Goal: Task Accomplishment & Management: Use online tool/utility

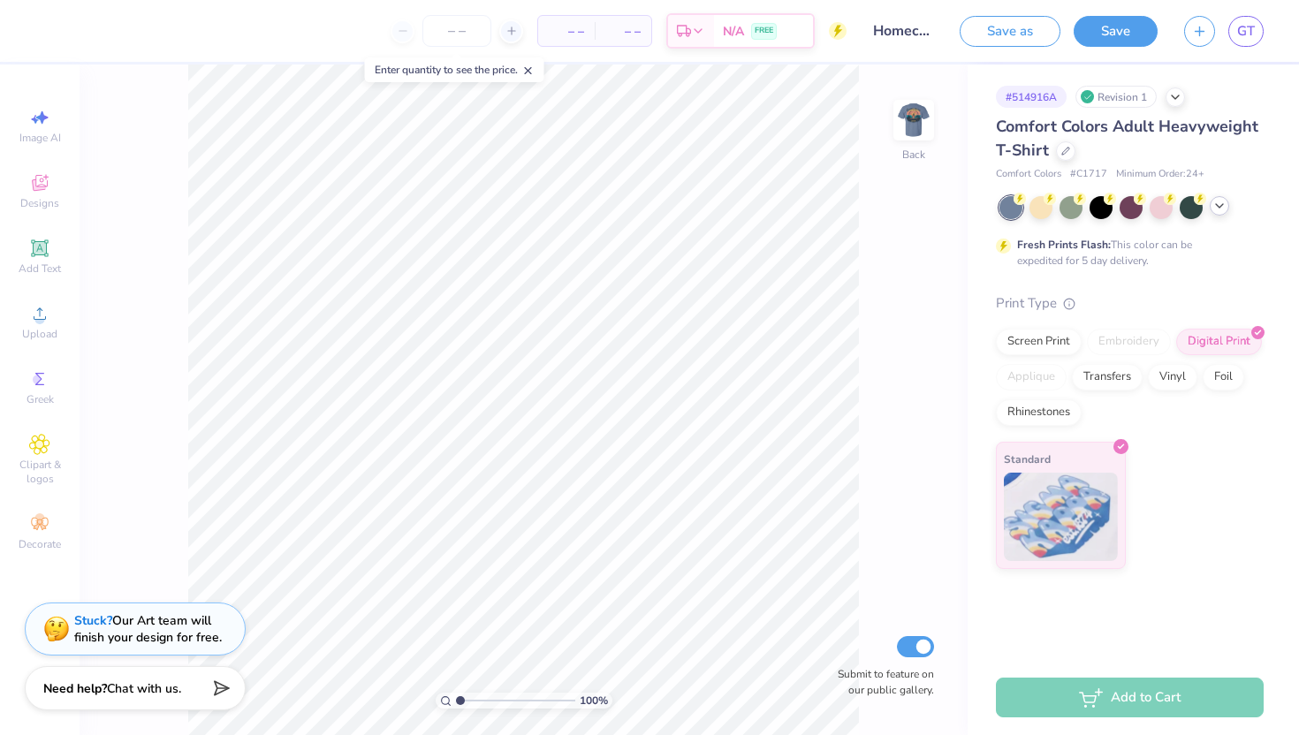
click at [1216, 200] on icon at bounding box center [1220, 206] width 14 height 14
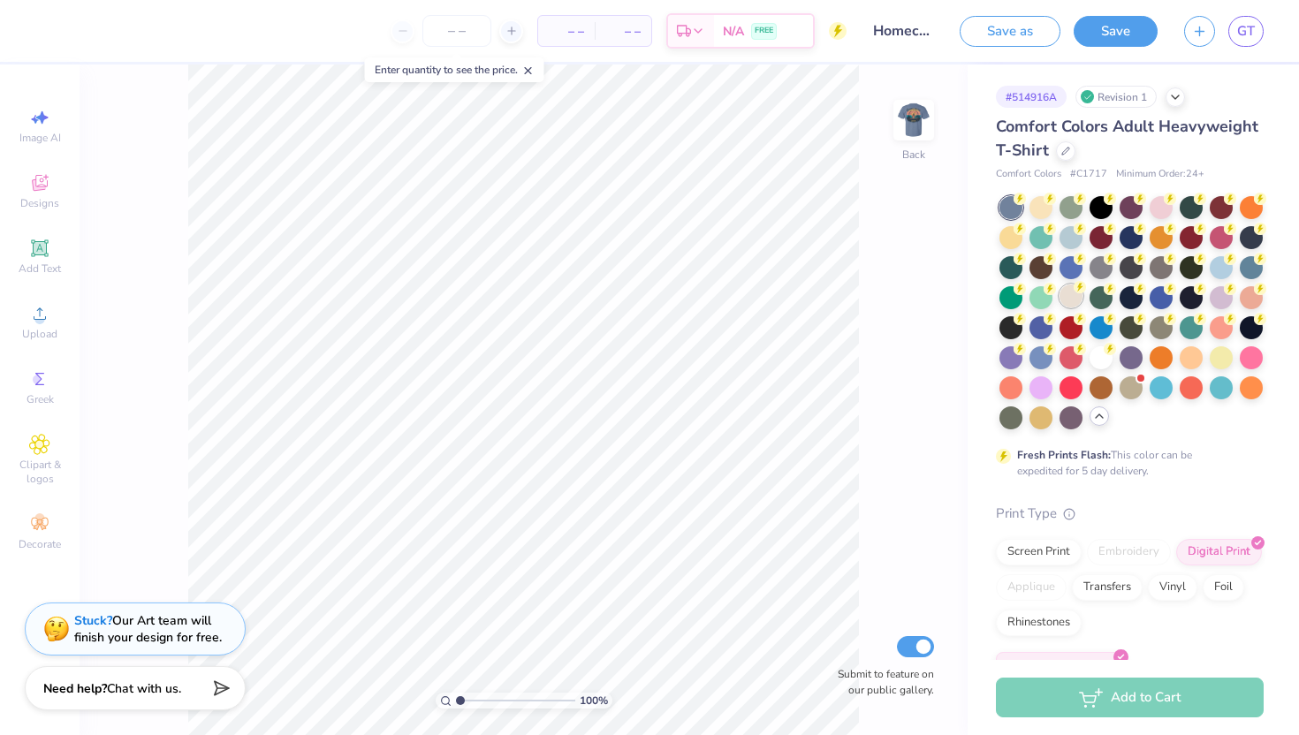
click at [1064, 289] on div at bounding box center [1071, 296] width 23 height 23
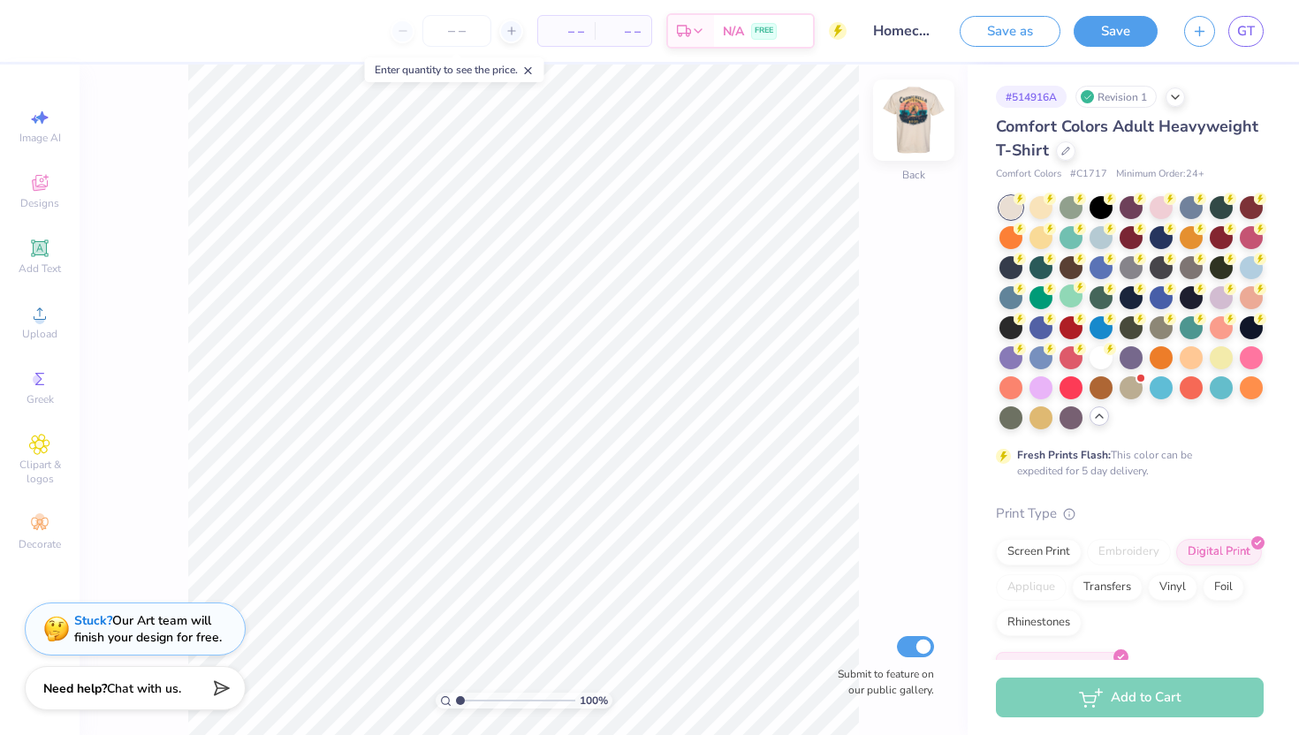
click at [924, 122] on img at bounding box center [913, 120] width 71 height 71
click at [53, 392] on span "Greek" at bounding box center [40, 399] width 27 height 14
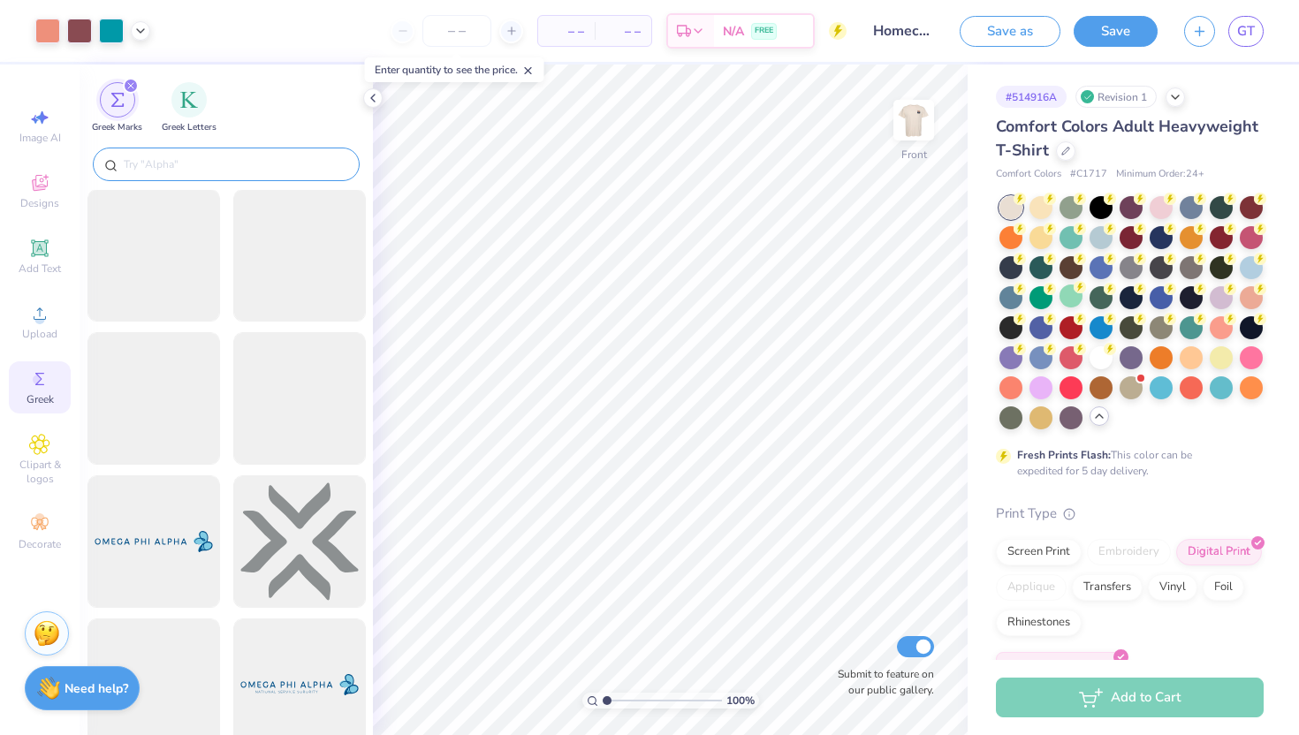
scroll to position [2879, 0]
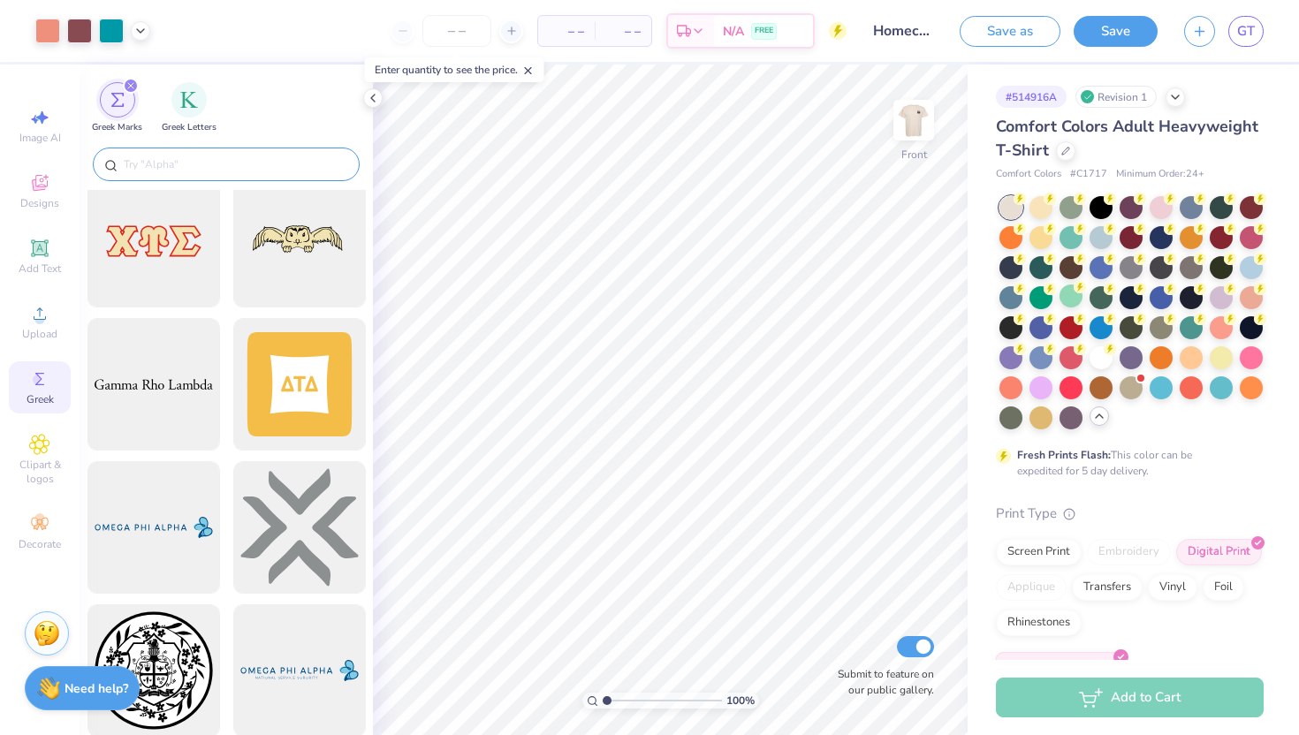
click at [201, 168] on input "text" at bounding box center [235, 165] width 226 height 18
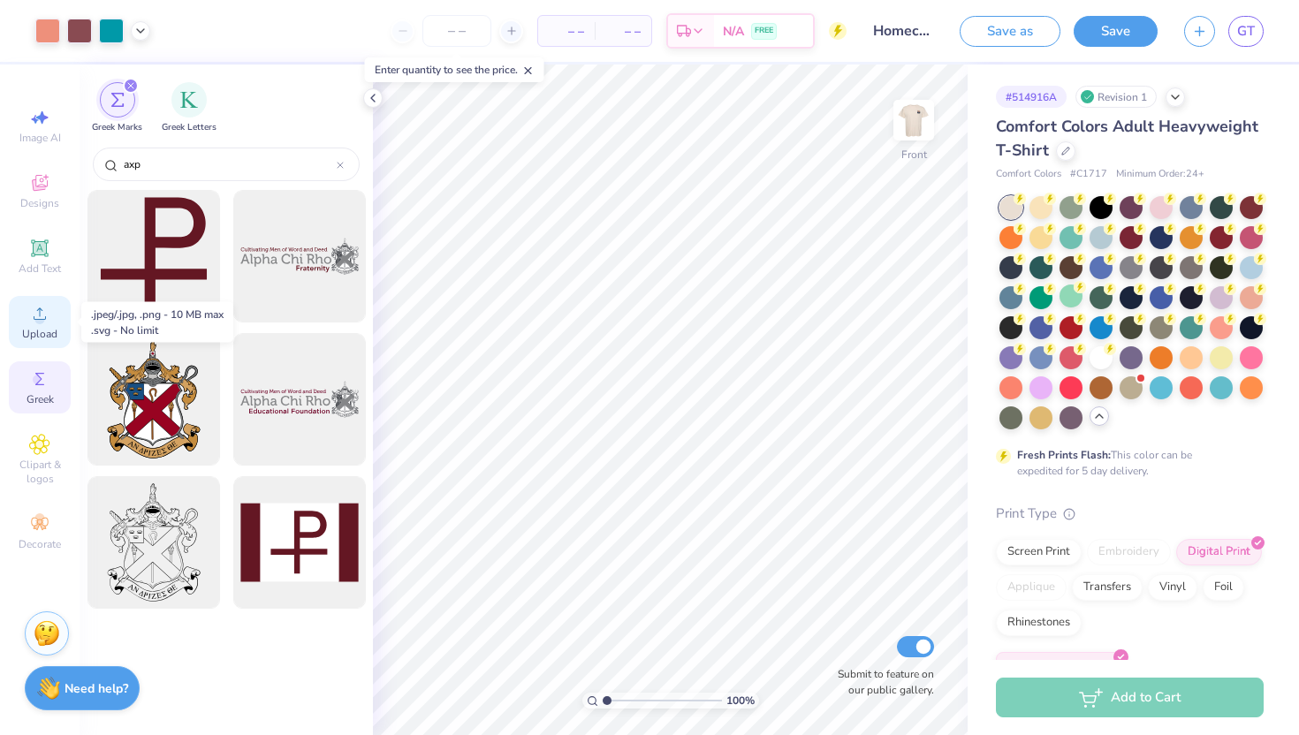
type input "axp"
click at [47, 333] on span "Upload" at bounding box center [39, 334] width 35 height 14
click at [186, 99] on img "filter for Greek Letters" at bounding box center [189, 98] width 18 height 18
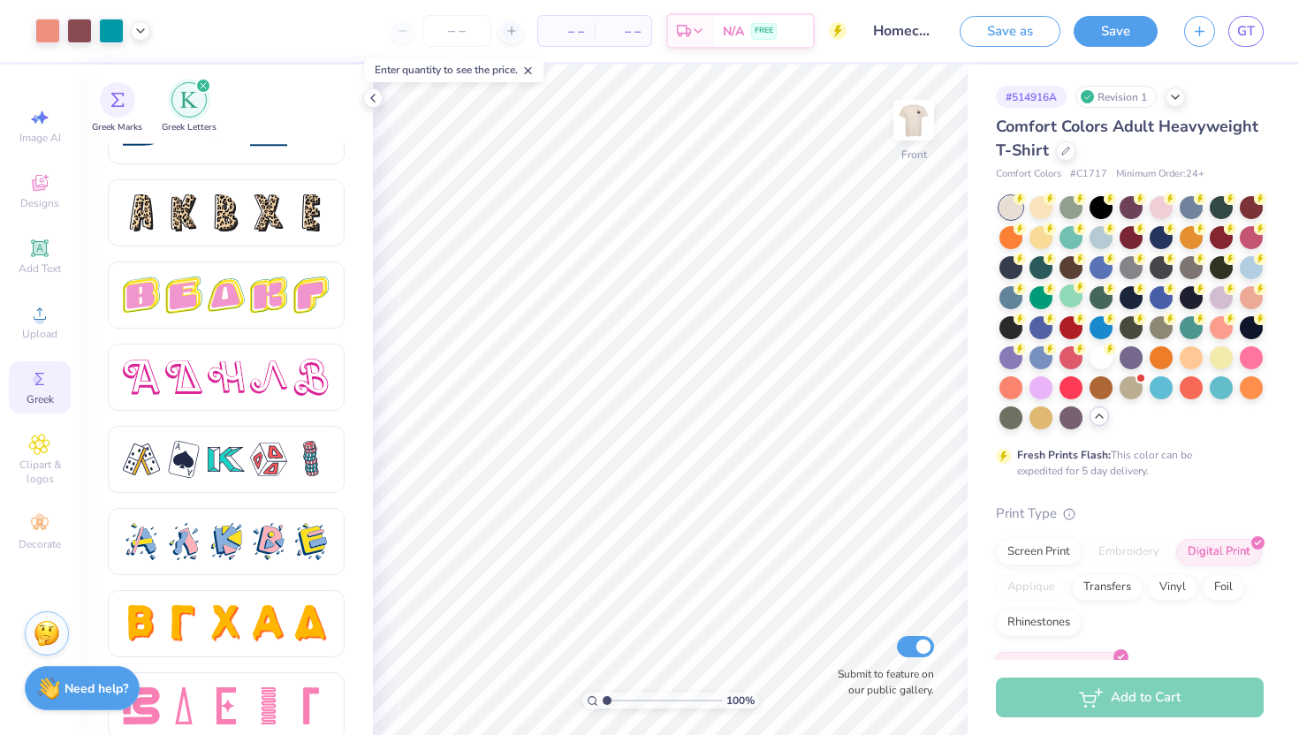
scroll to position [2921, 0]
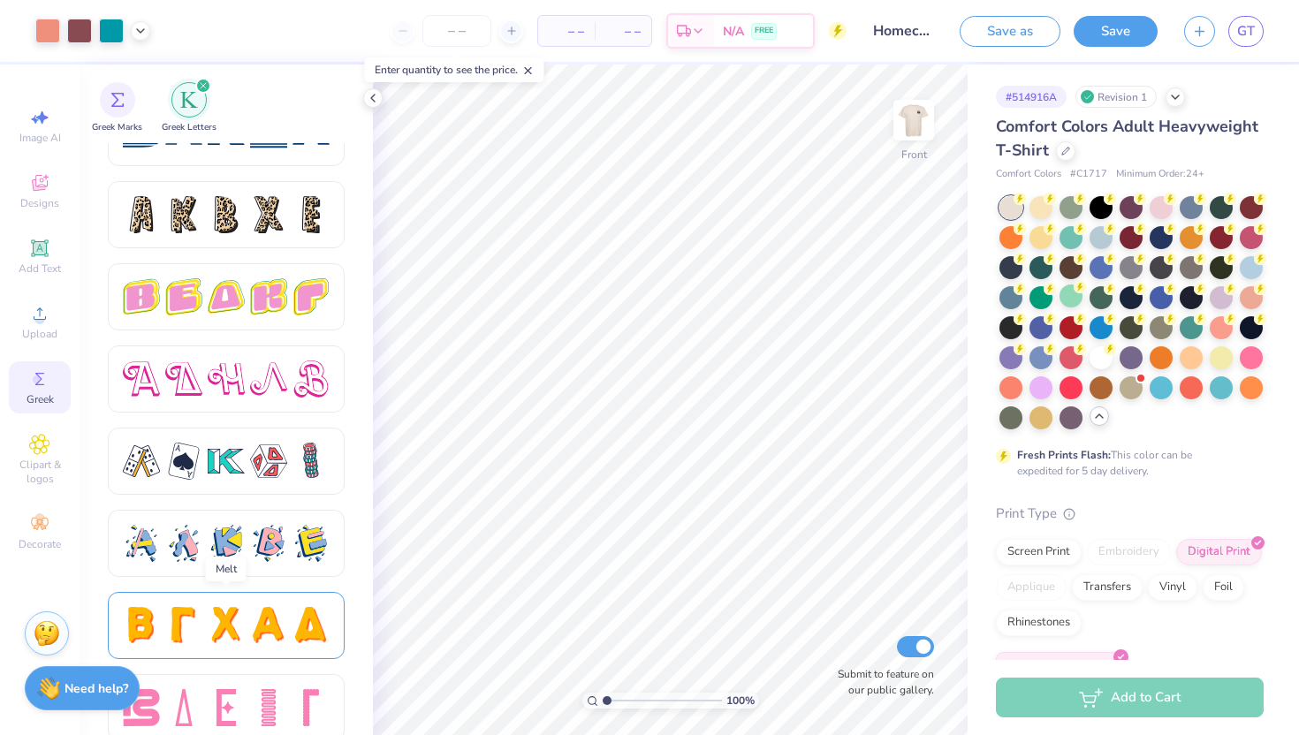
click at [213, 637] on div at bounding box center [226, 625] width 37 height 37
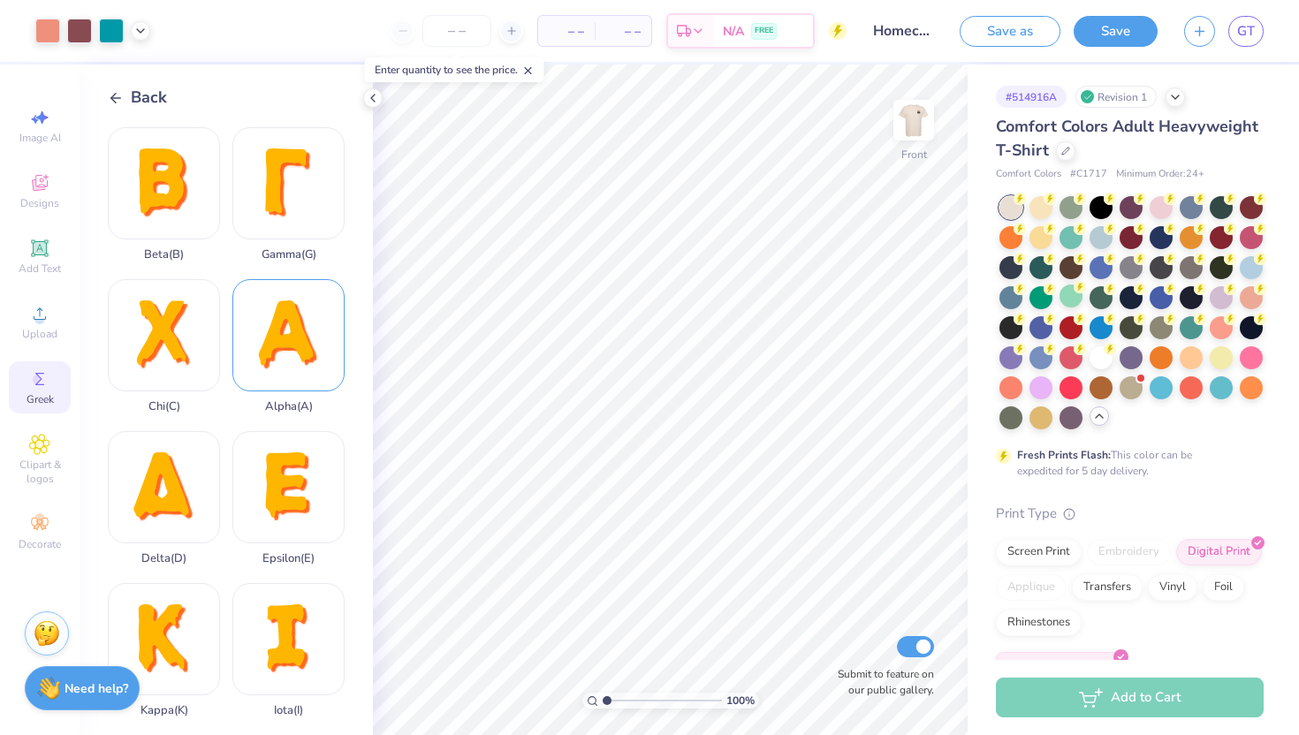
click at [295, 362] on div "Alpha ( A )" at bounding box center [288, 346] width 112 height 134
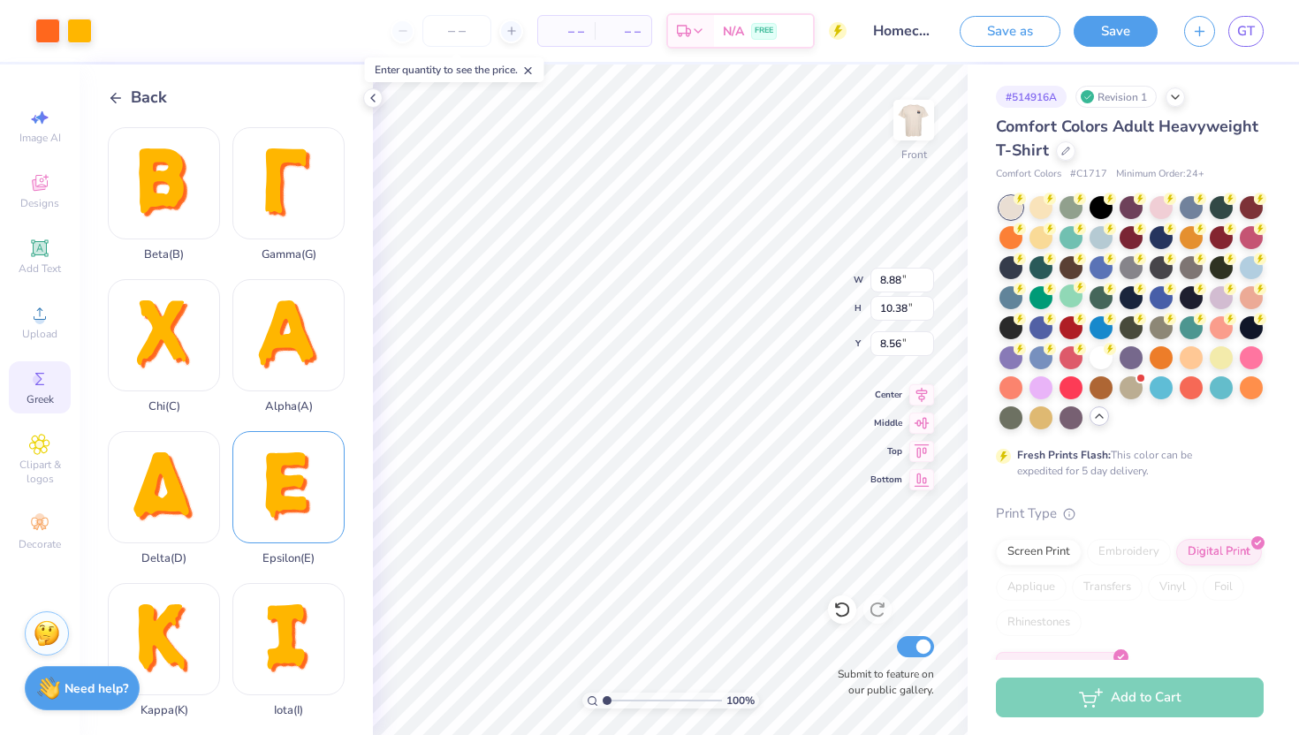
type input "1.53"
type input "1.79"
type input "9.69"
type input "0.65"
type input "0.76"
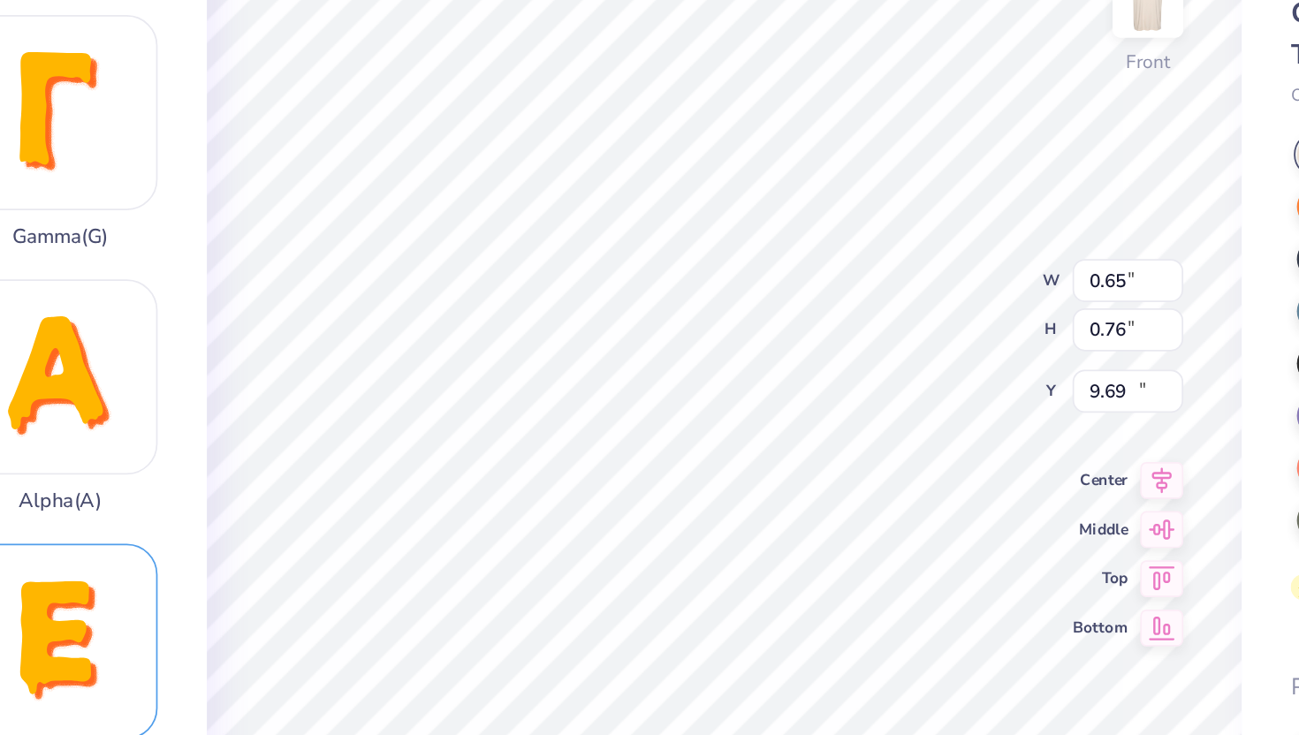
type input "10.41"
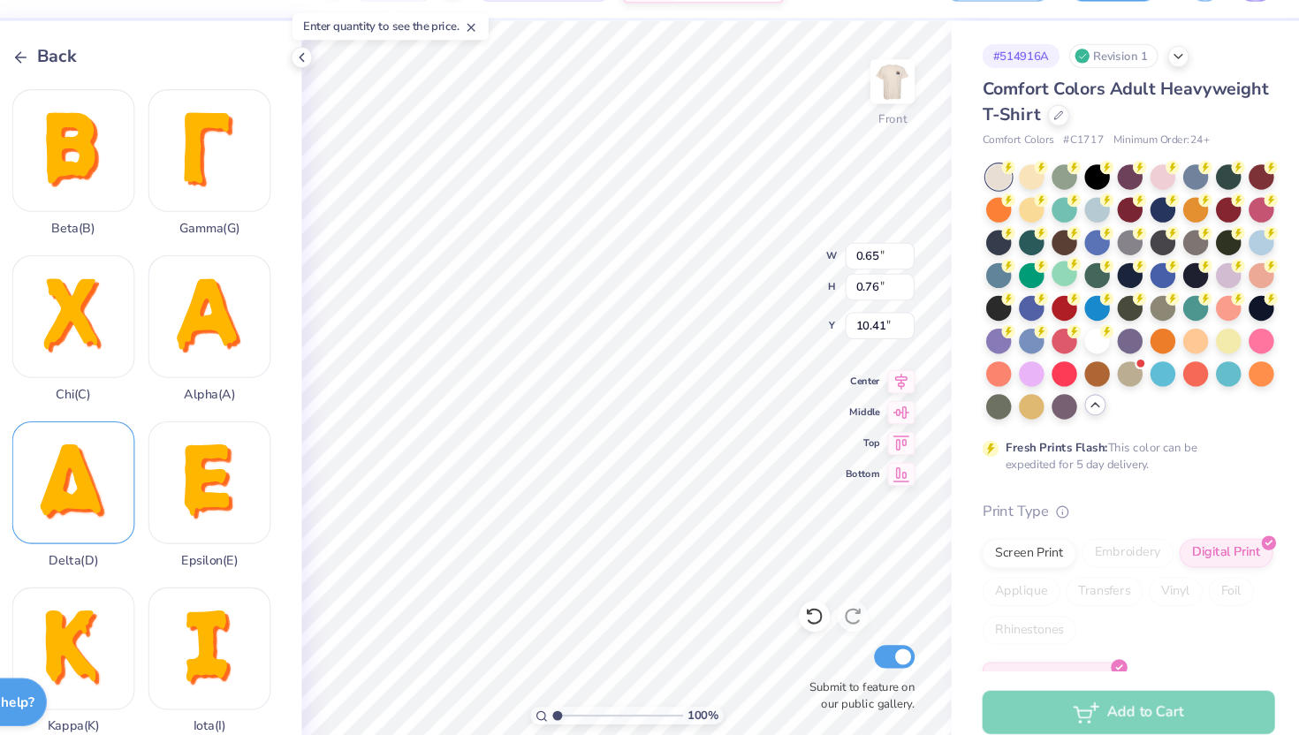
scroll to position [27, 0]
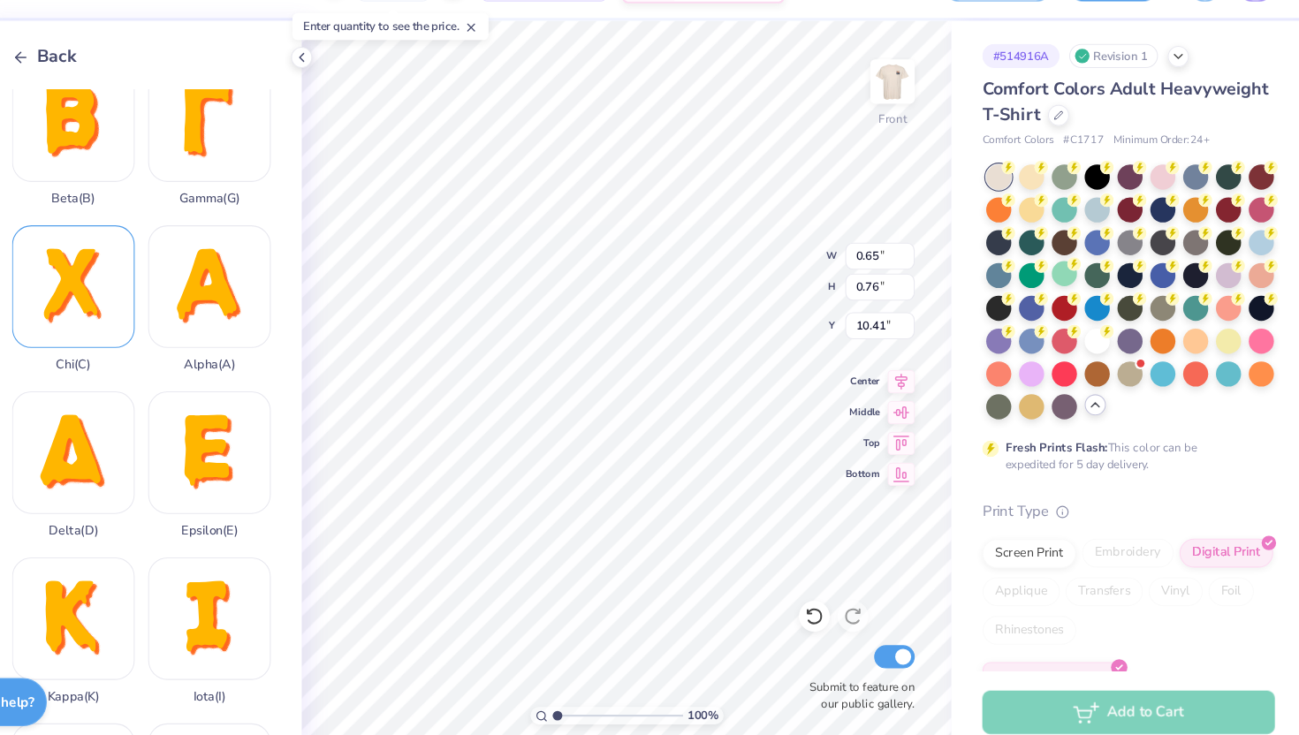
click at [202, 358] on div "Chi ( C )" at bounding box center [164, 319] width 112 height 134
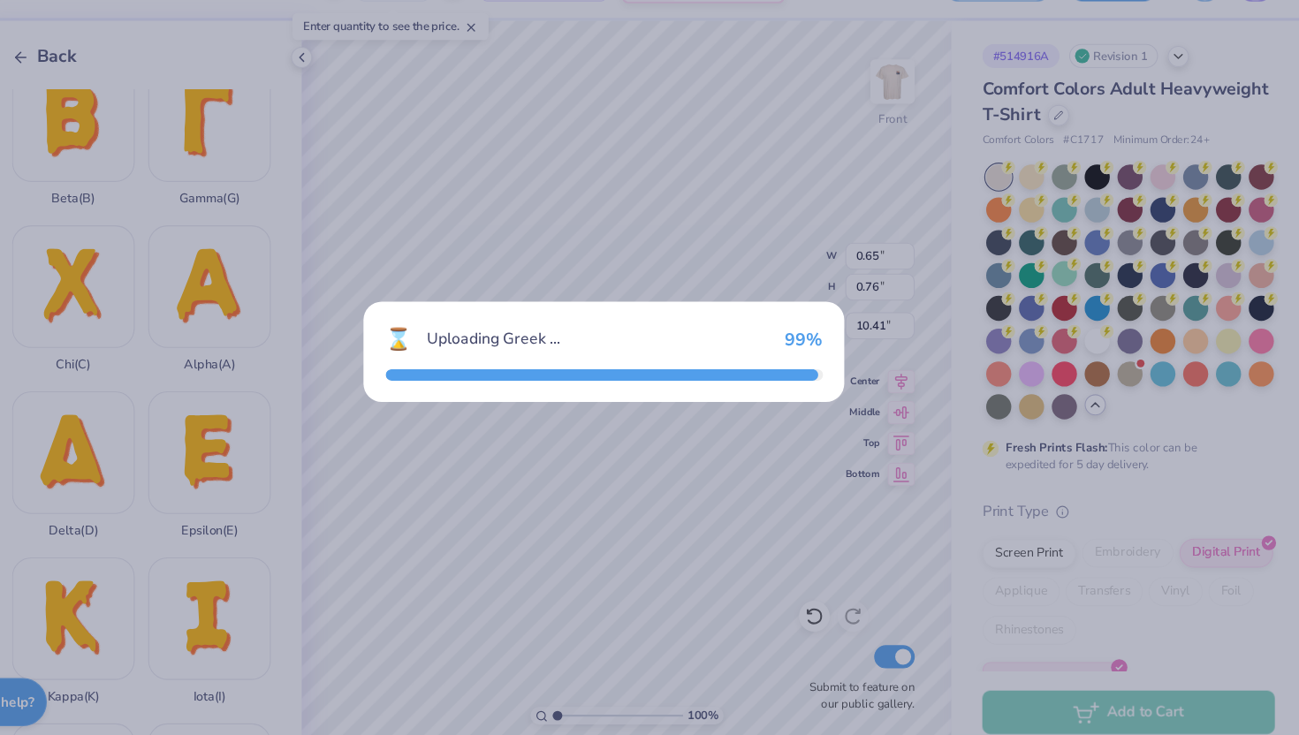
type input "8.03"
type input "10.38"
type input "8.56"
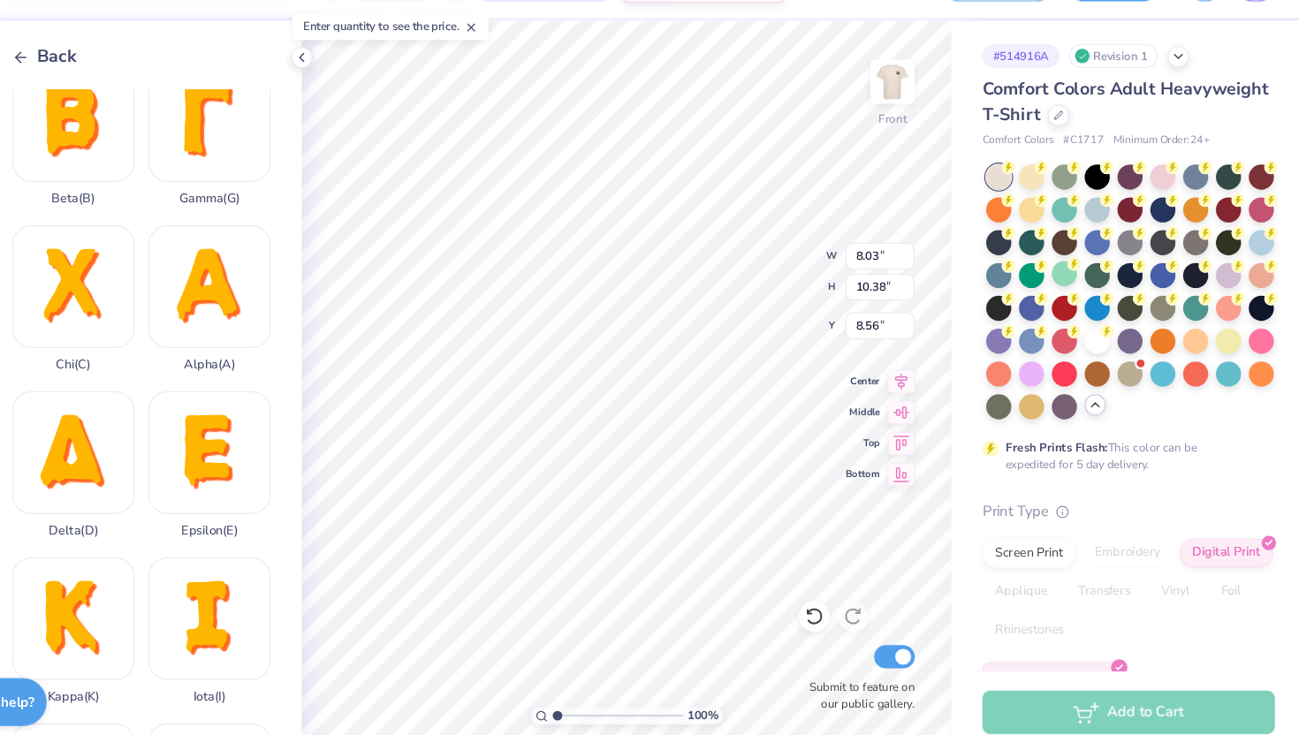
type input "0.54"
type input "0.70"
type input "10.46"
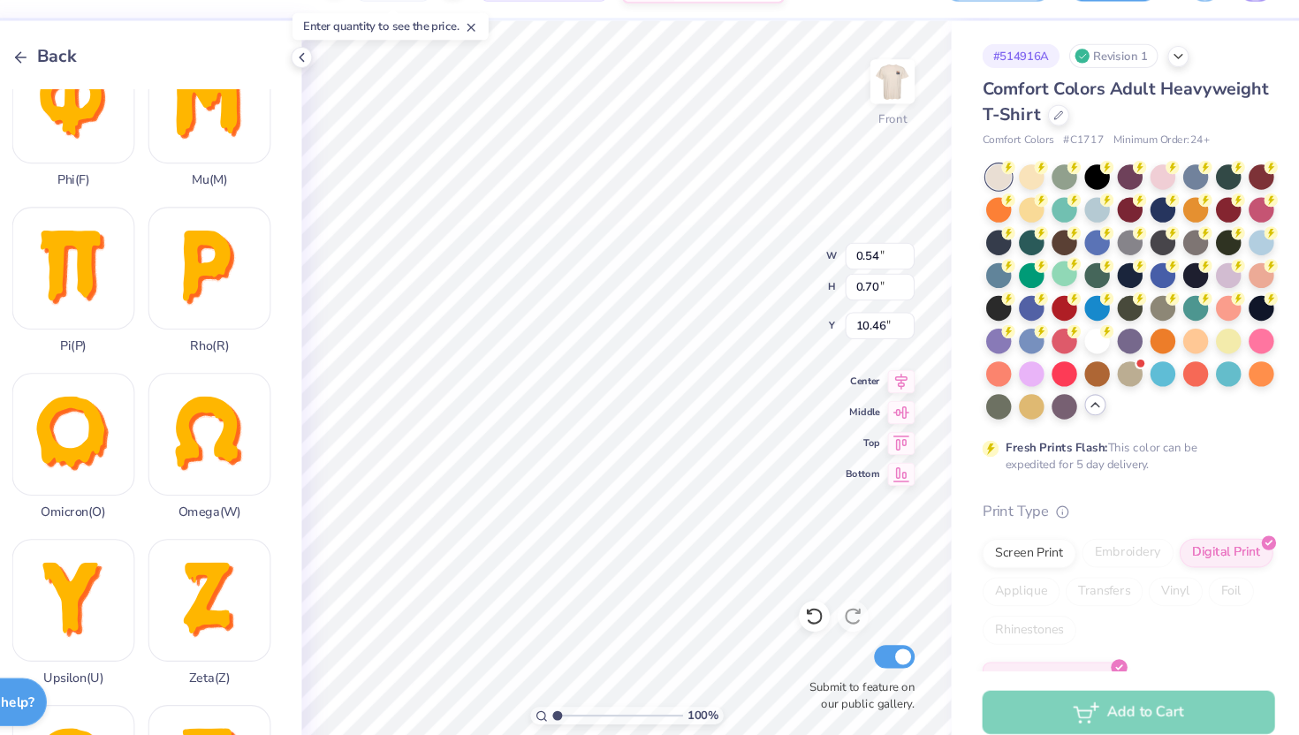
scroll to position [1097, 0]
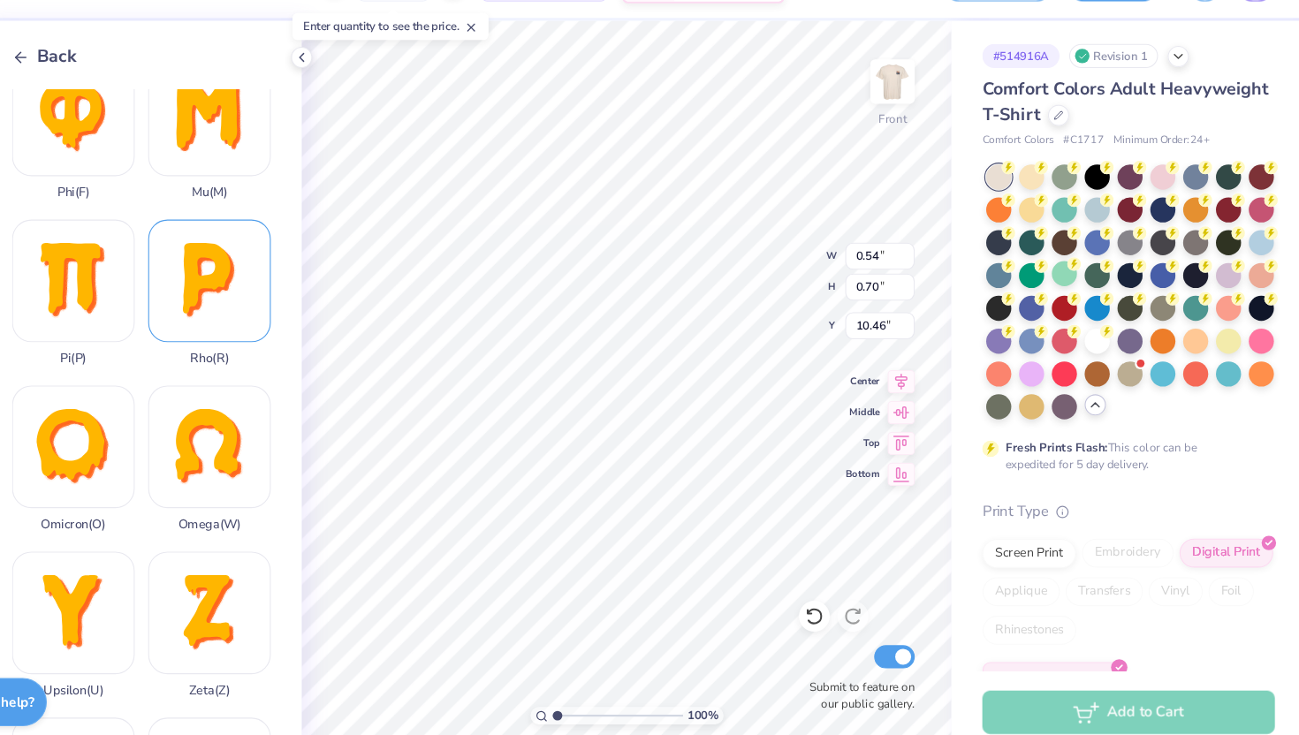
click at [302, 331] on div "Rho ( R )" at bounding box center [288, 314] width 112 height 134
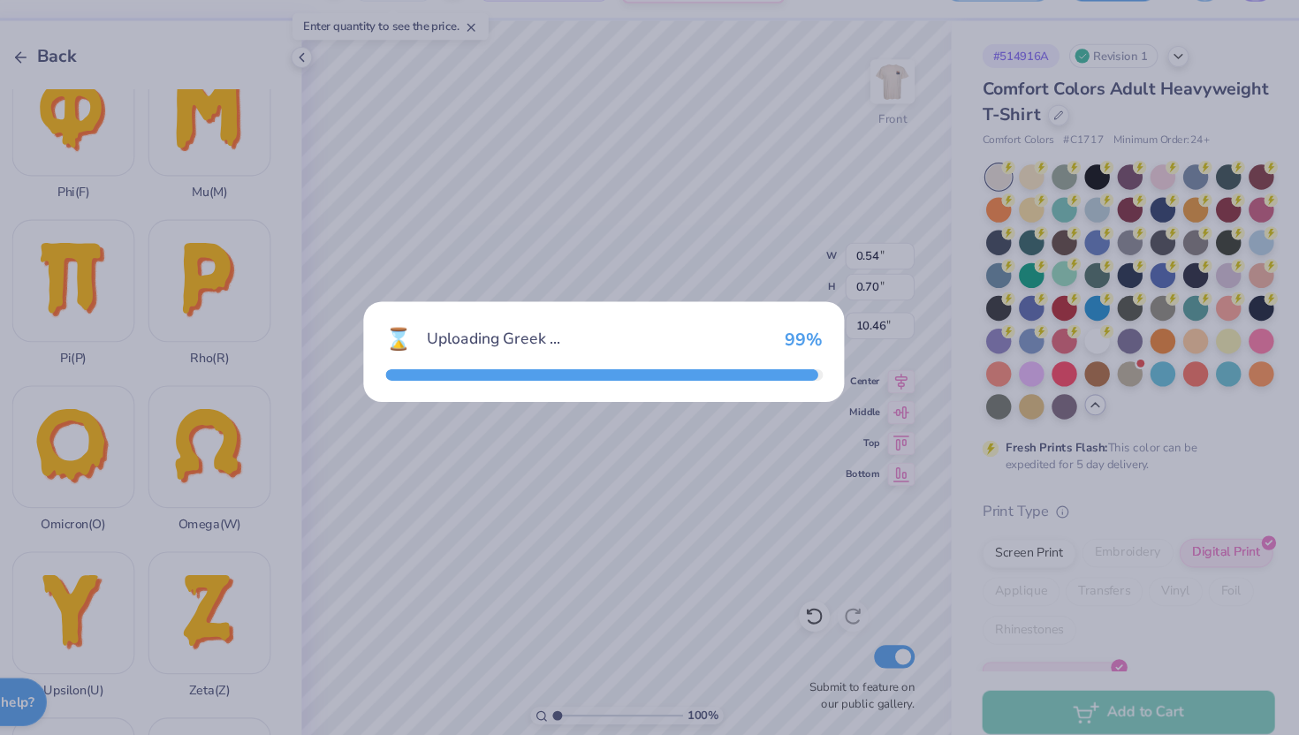
type input "7.15"
type input "10.24"
type input "8.63"
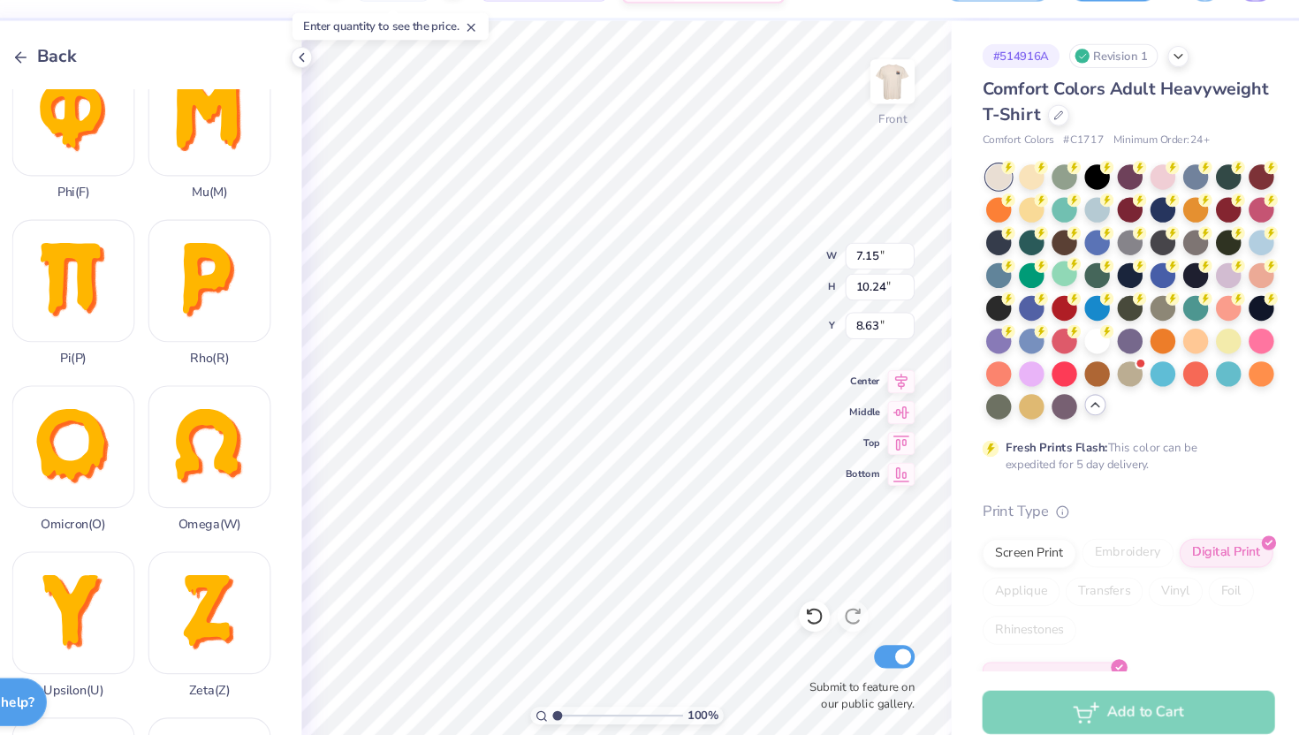
type input "0.73"
type input "1.05"
type input "10.46"
type input "0.56"
type input "0.80"
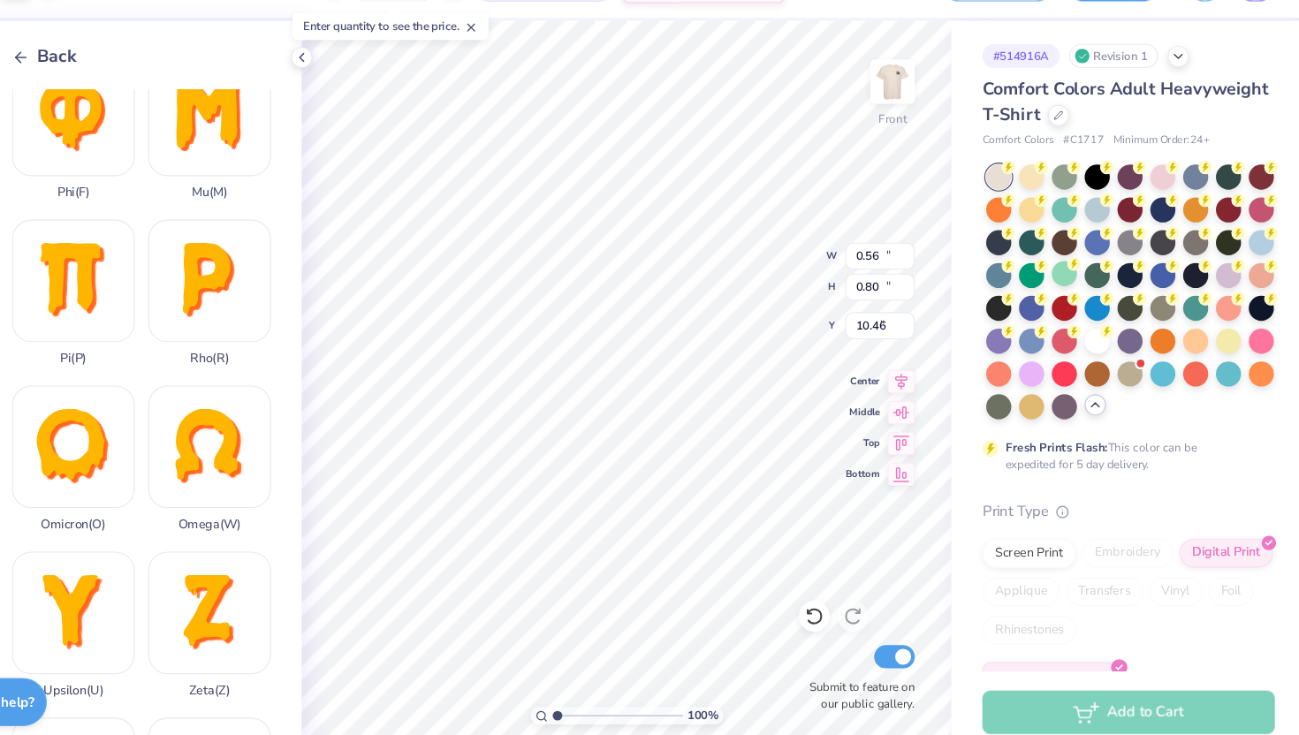
type input "12.48"
type input "12.91"
type input "3.23"
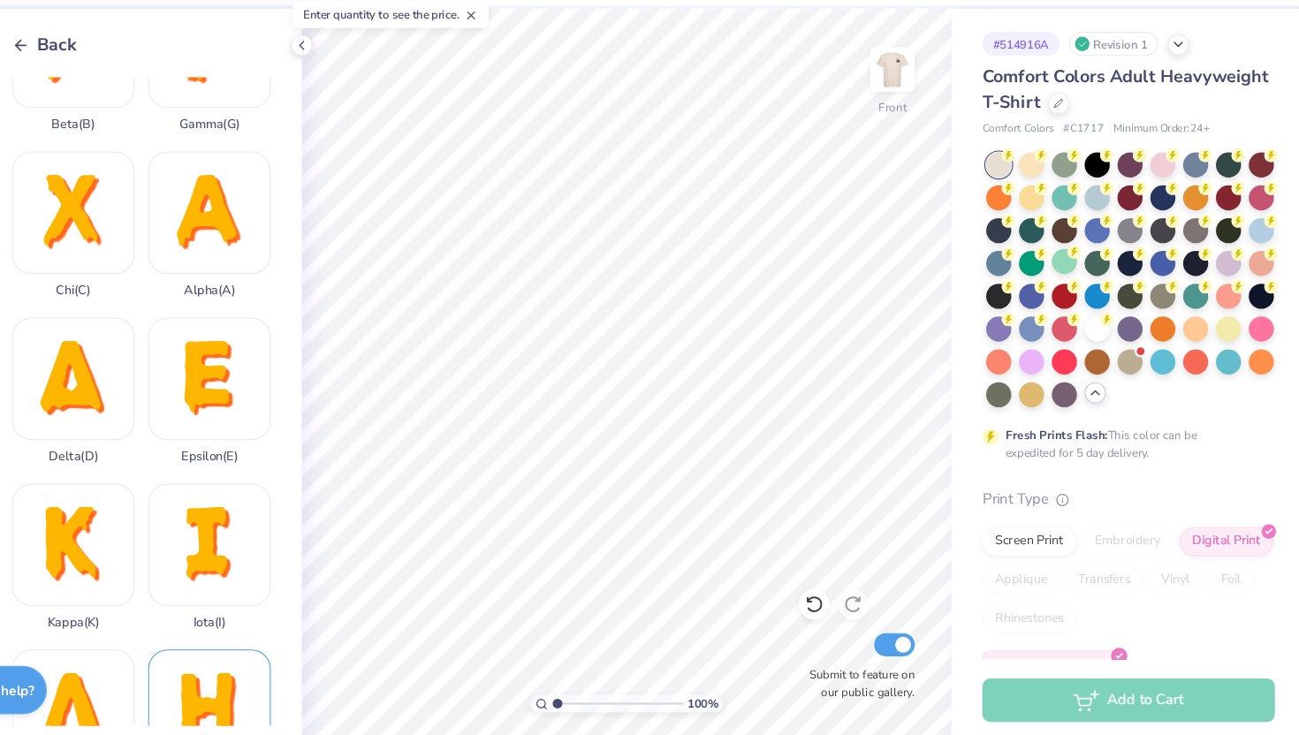
scroll to position [0, 0]
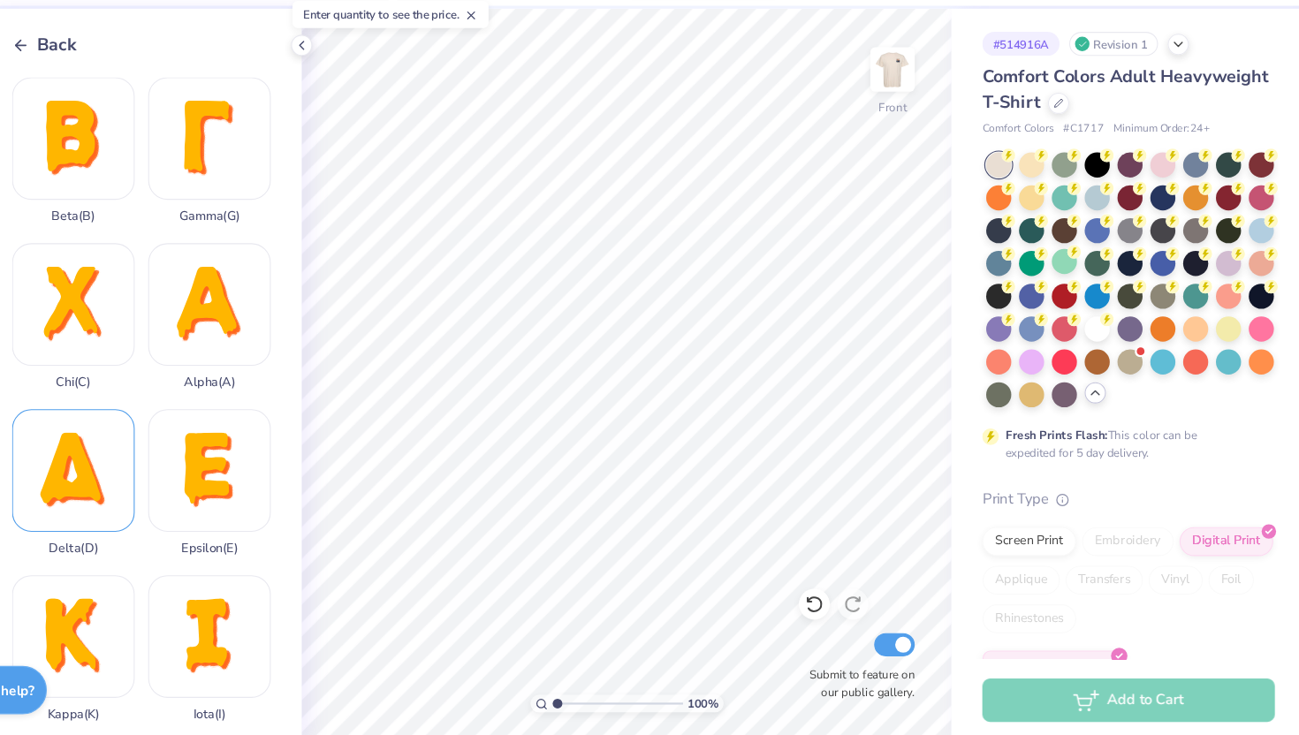
click at [190, 450] on div "Delta ( D )" at bounding box center [164, 498] width 112 height 134
type input "0.80"
type input "0.92"
type input "10.29"
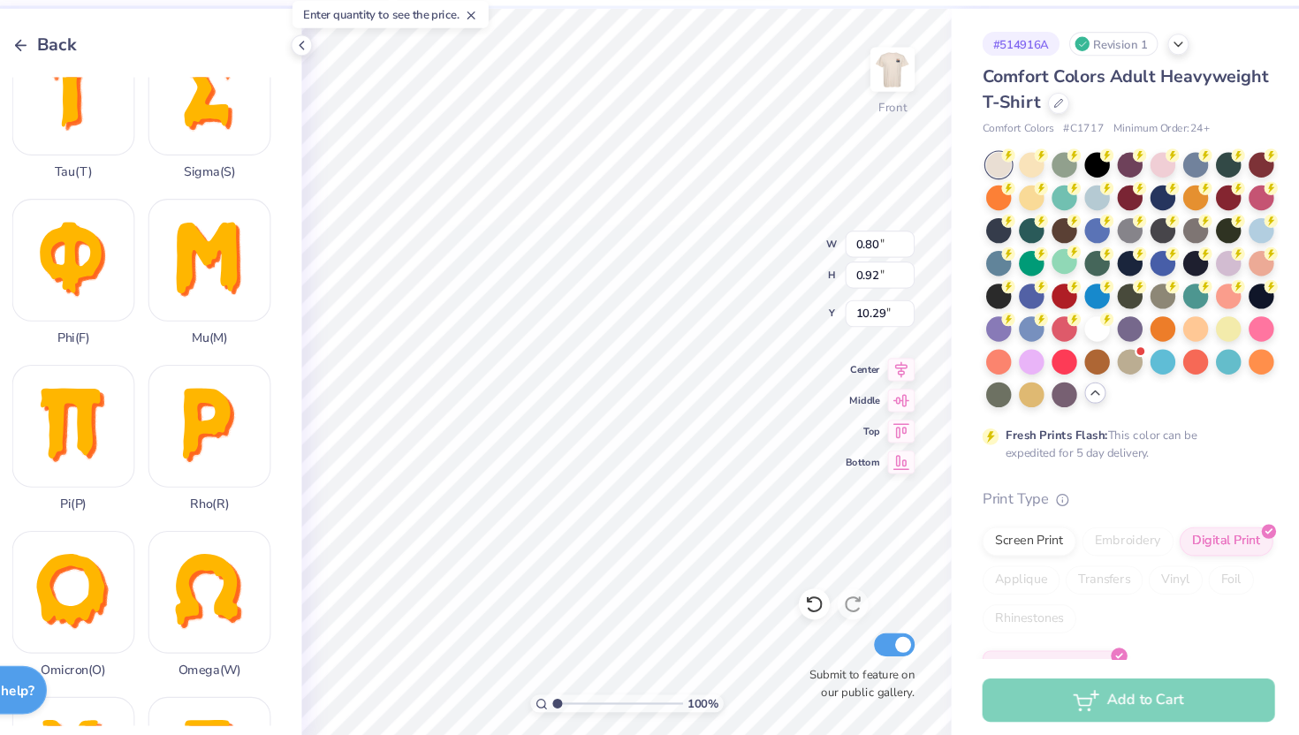
scroll to position [954, 0]
click at [189, 326] on div "Phi ( F )" at bounding box center [164, 305] width 112 height 134
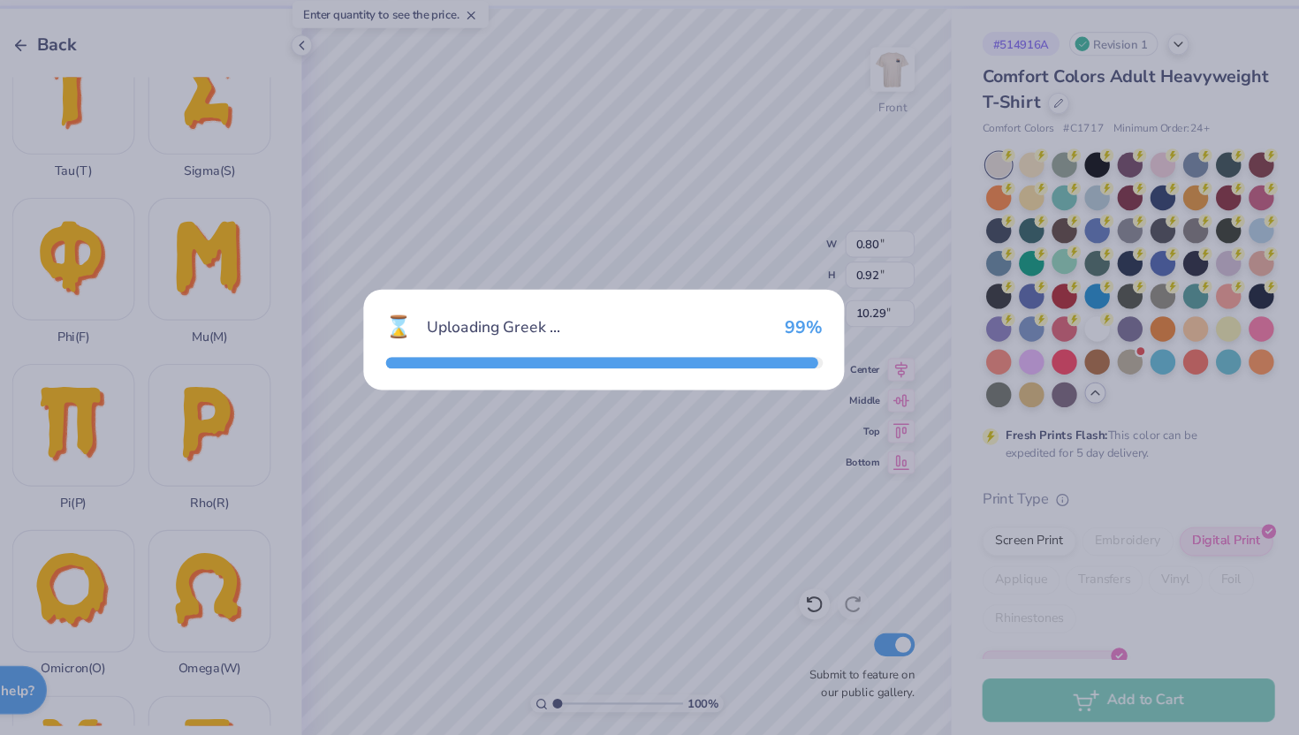
type input "9.23"
type input "10.53"
type input "8.48"
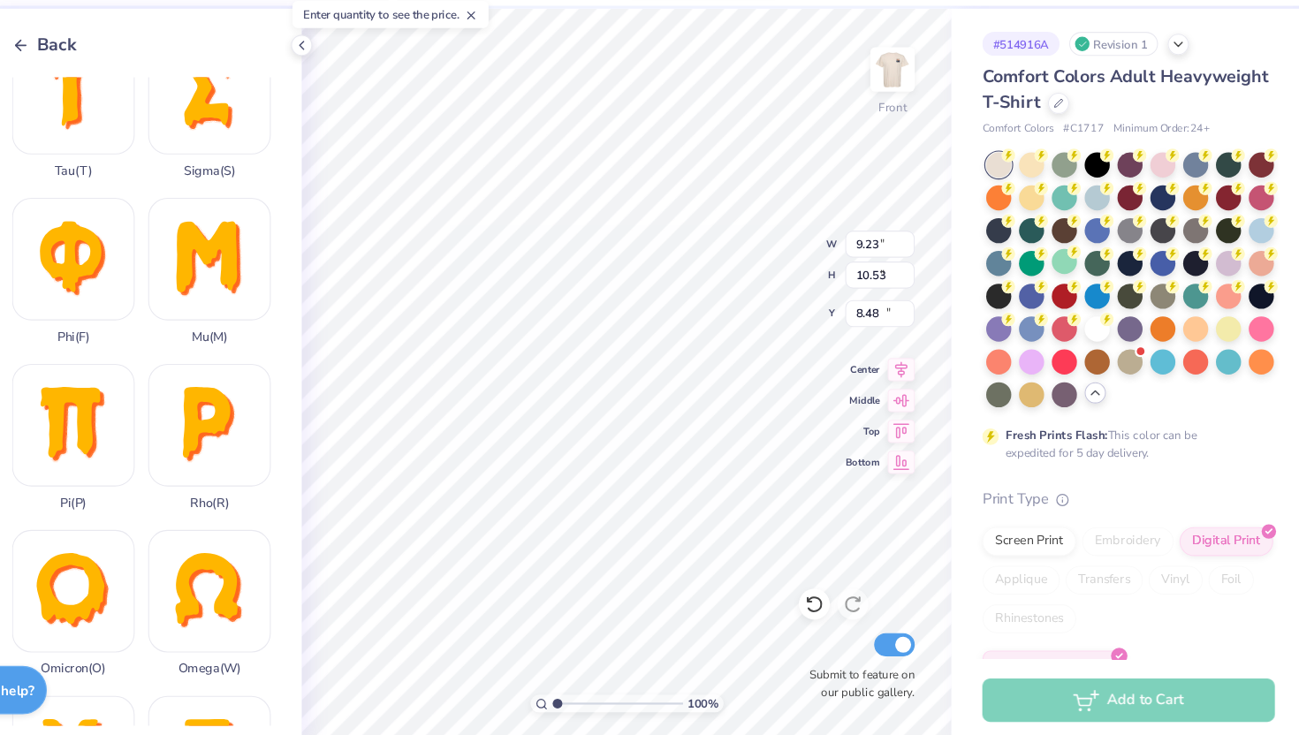
type input "0.68"
type input "0.78"
type input "10.29"
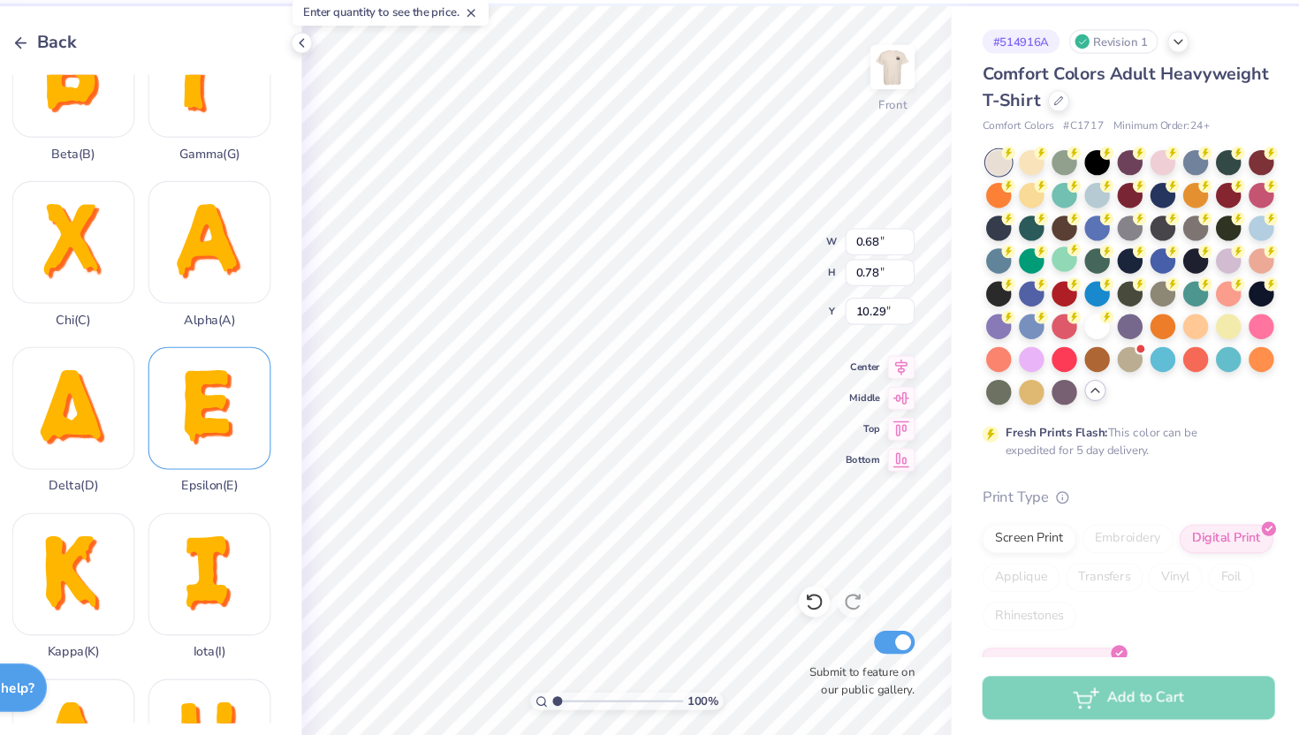
scroll to position [64, 0]
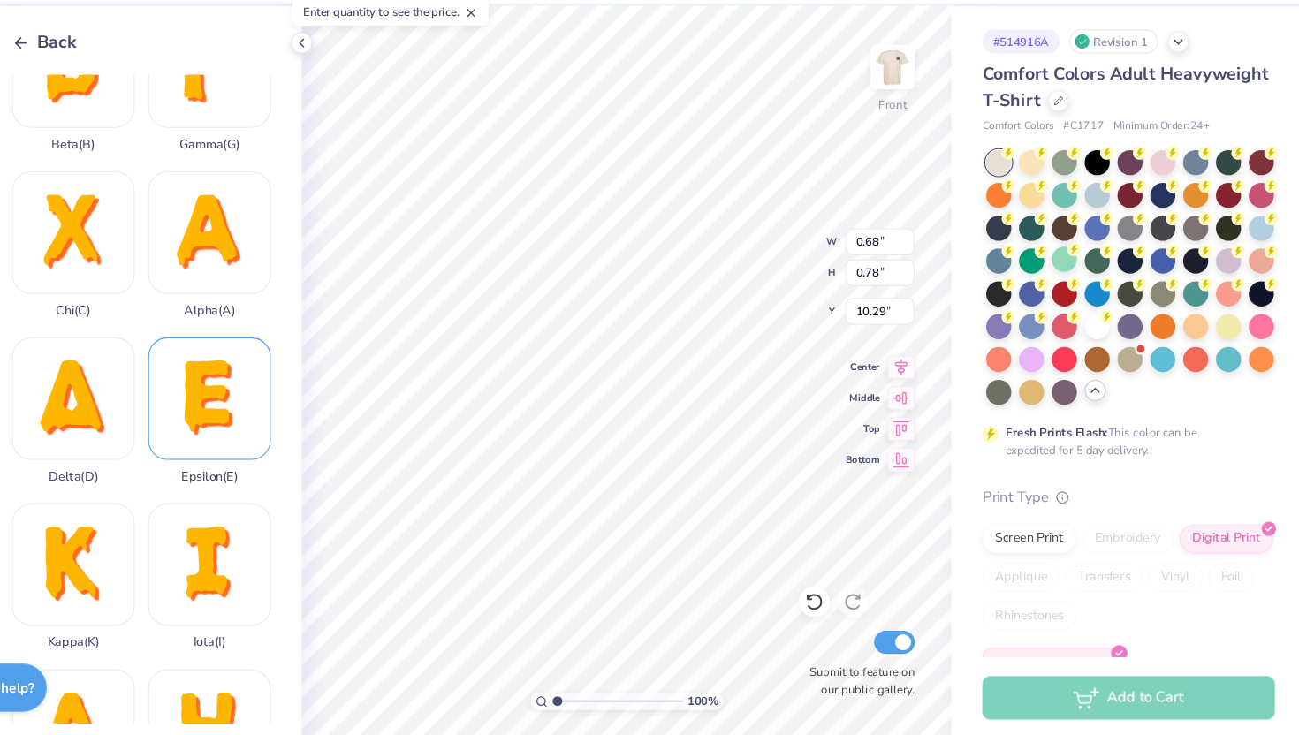
click at [270, 416] on div "Epsilon ( E )" at bounding box center [288, 435] width 112 height 134
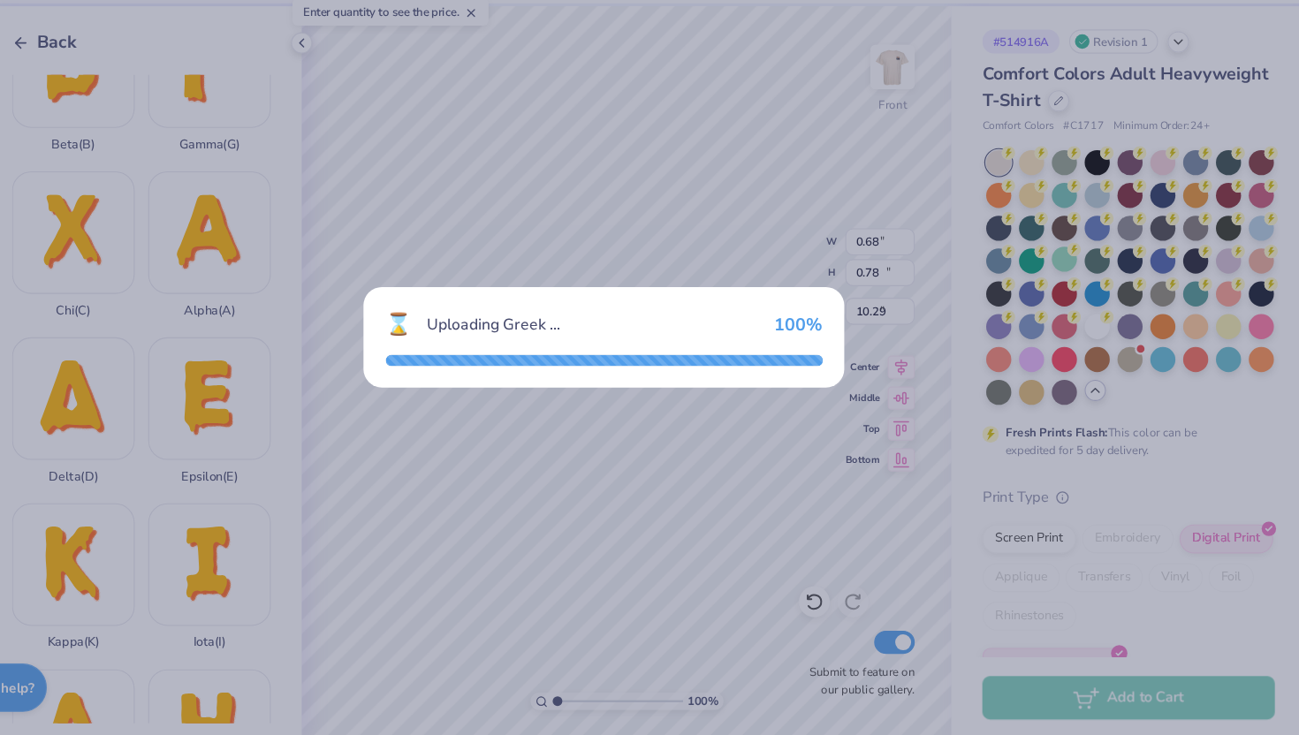
type input "7.15"
type input "10.91"
type input "8.30"
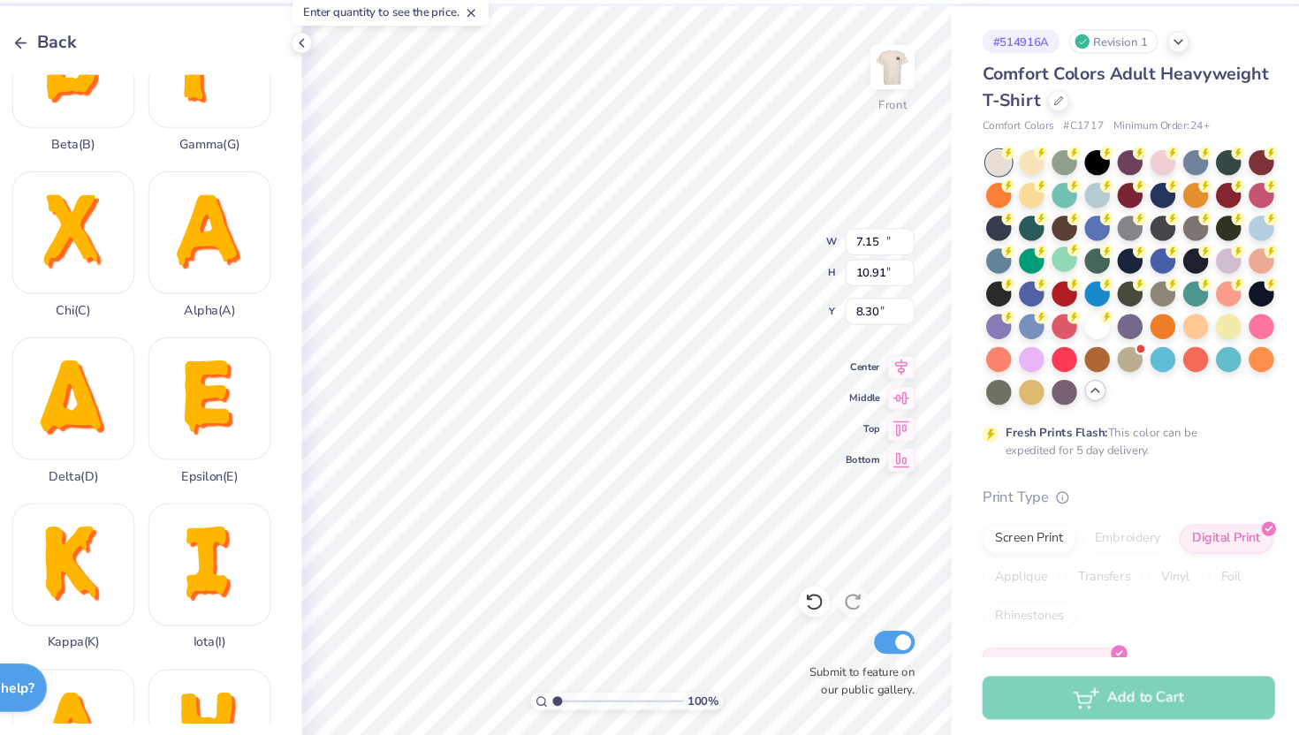
type input "12.48"
type input "12.91"
type input "3.56"
type input "1.36"
type input "2.08"
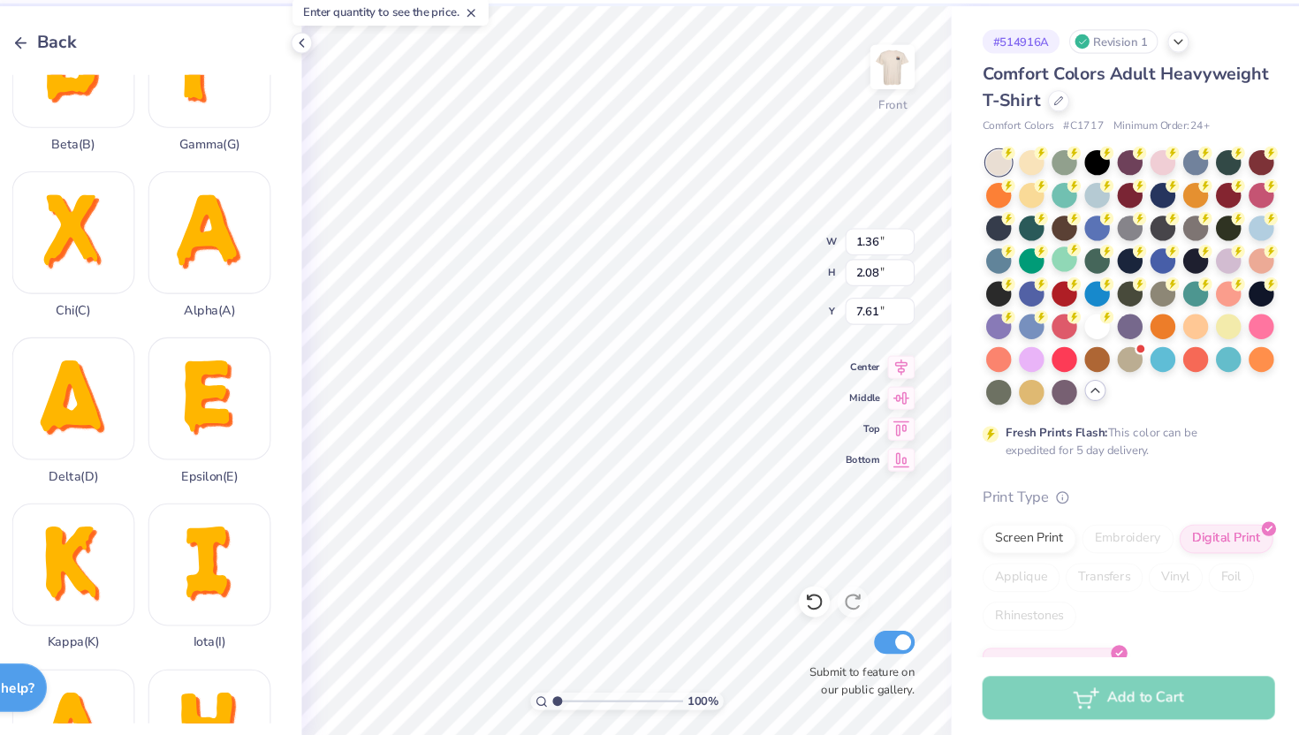
type input "10.29"
type input "12.48"
type input "12.91"
type input "3.56"
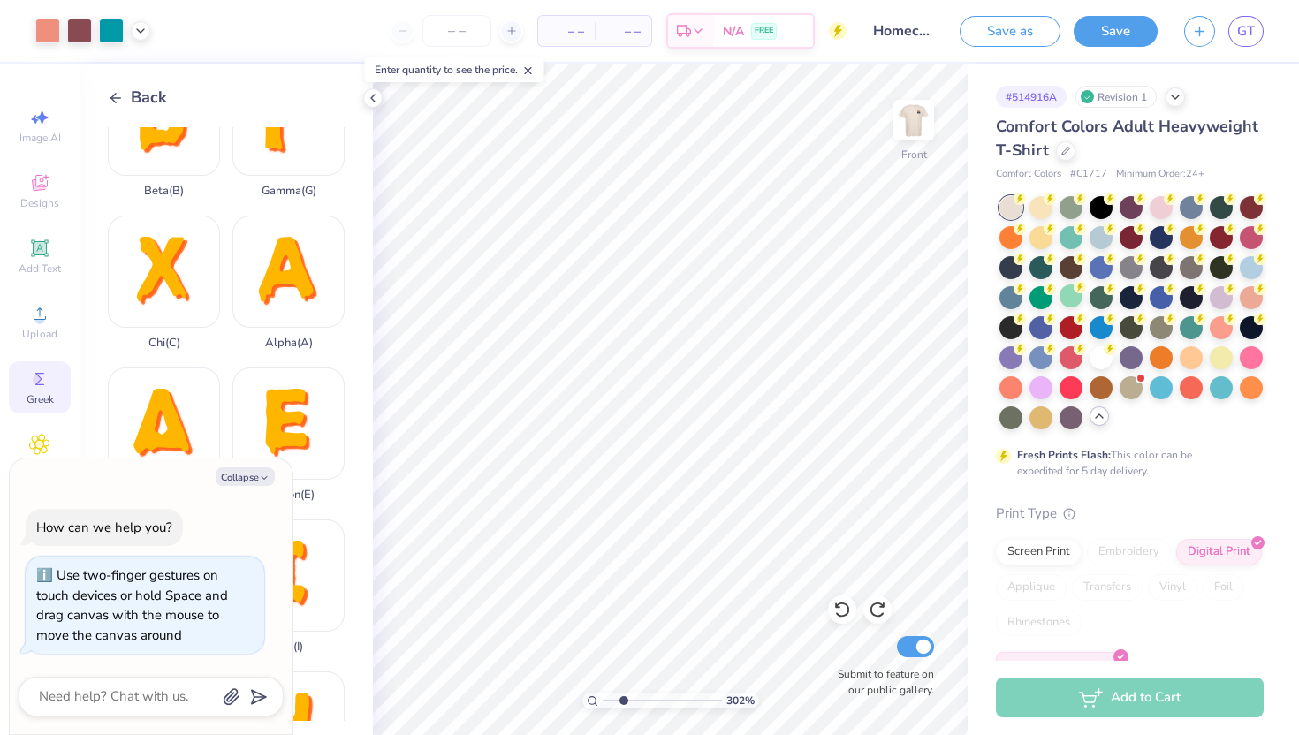
type input "3.02"
type textarea "x"
drag, startPoint x: 605, startPoint y: 696, endPoint x: 620, endPoint y: 696, distance: 15.0
type input "2.18"
click at [620, 696] on input "range" at bounding box center [662, 701] width 119 height 16
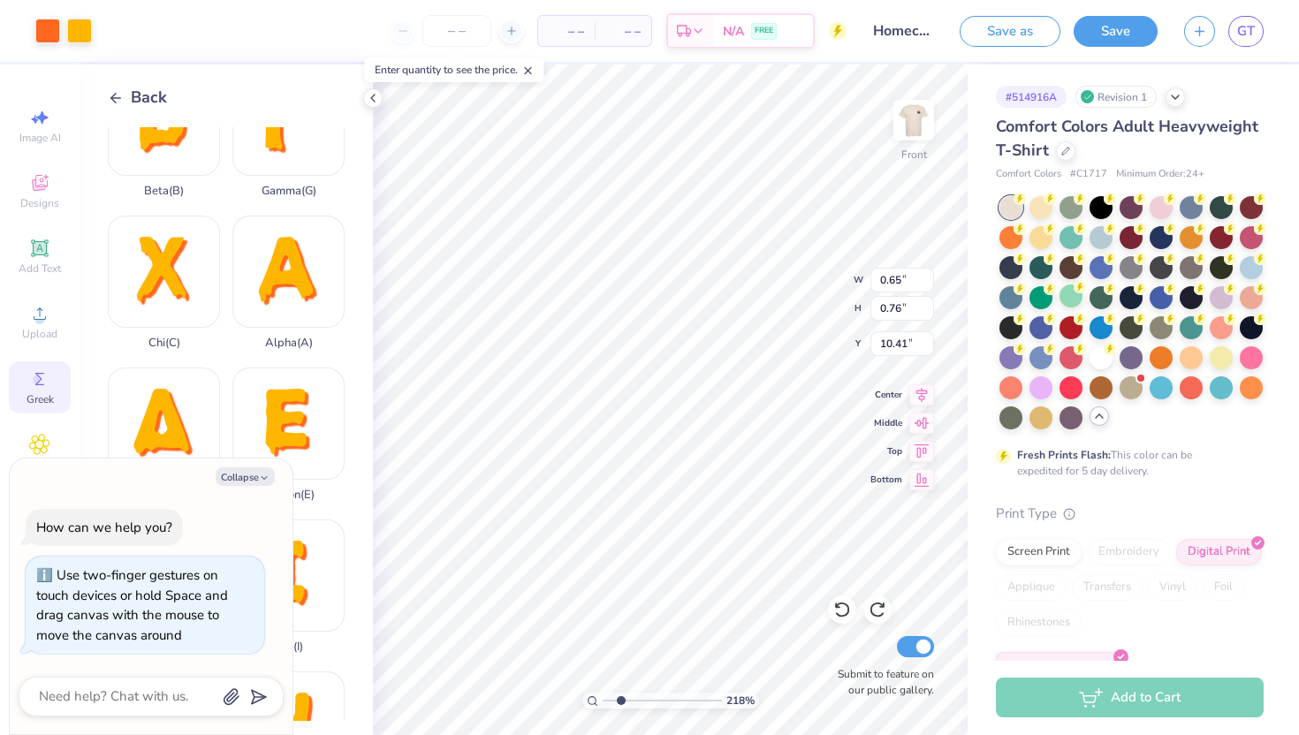
type textarea "x"
type input "0.54"
type input "0.70"
type input "13.05"
type textarea "x"
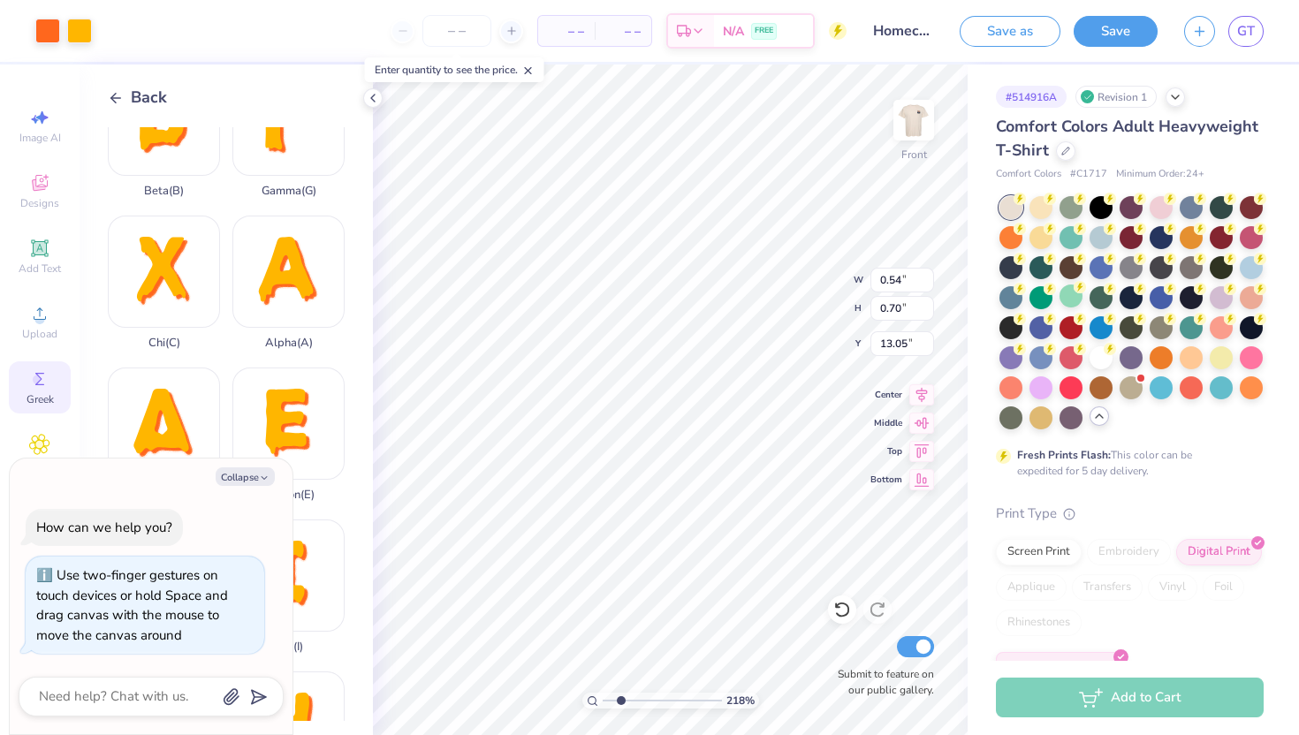
type input "0.56"
type input "0.80"
type input "10.33"
type textarea "x"
type input "13.49"
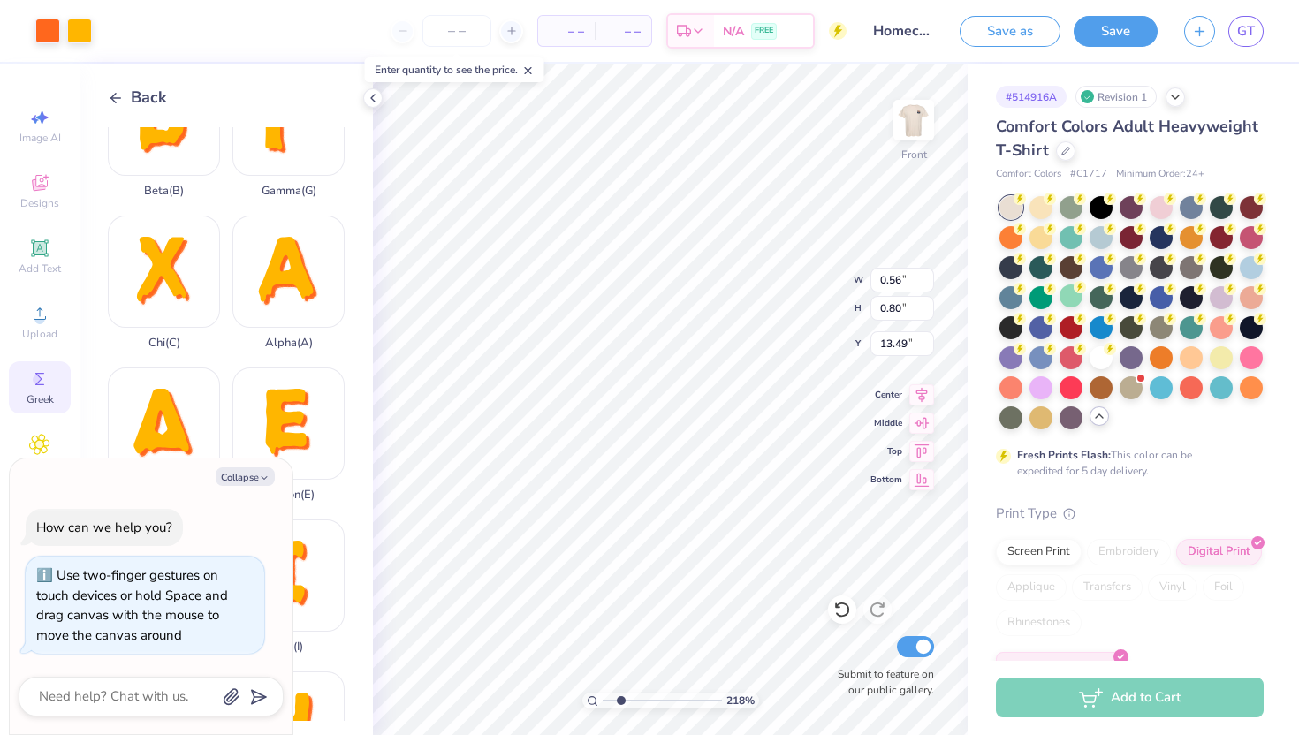
type textarea "x"
type input "0.80"
type input "0.92"
type input "10.29"
type textarea "x"
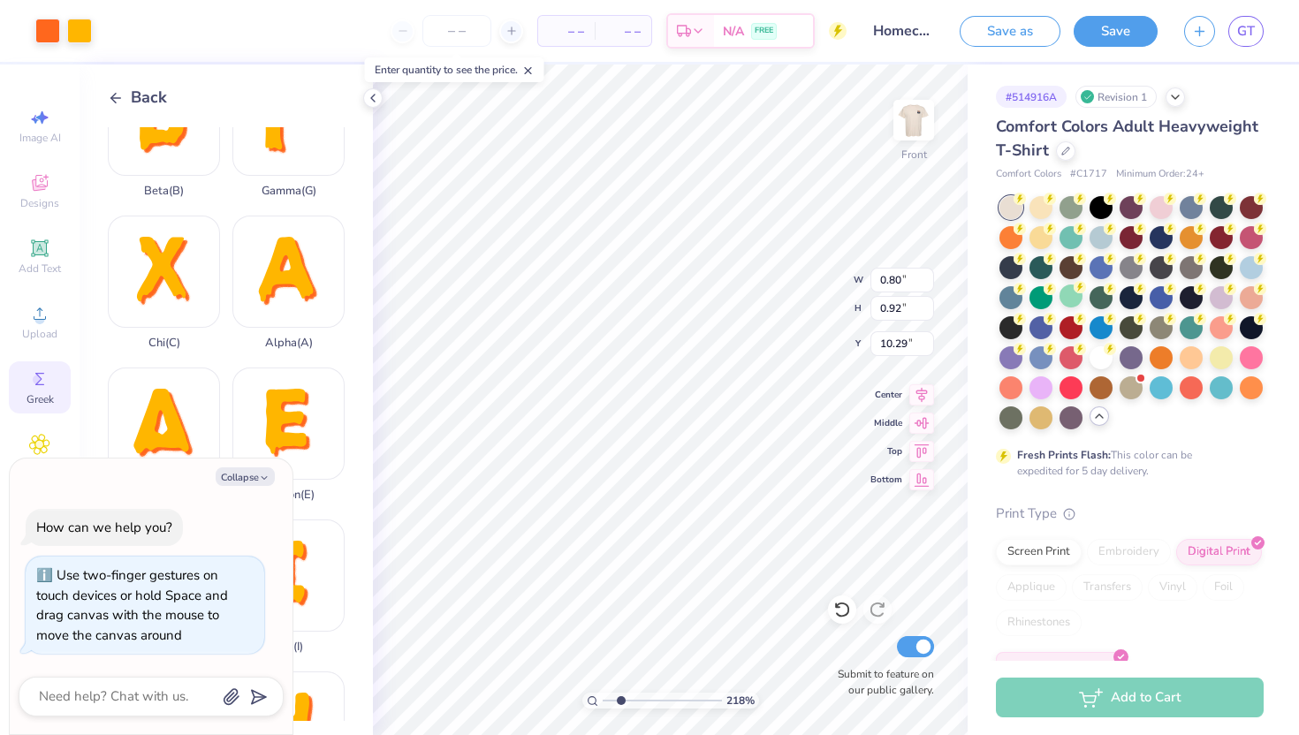
type input "12.62"
type textarea "x"
type input "12.48"
type input "12.91"
type input "3.56"
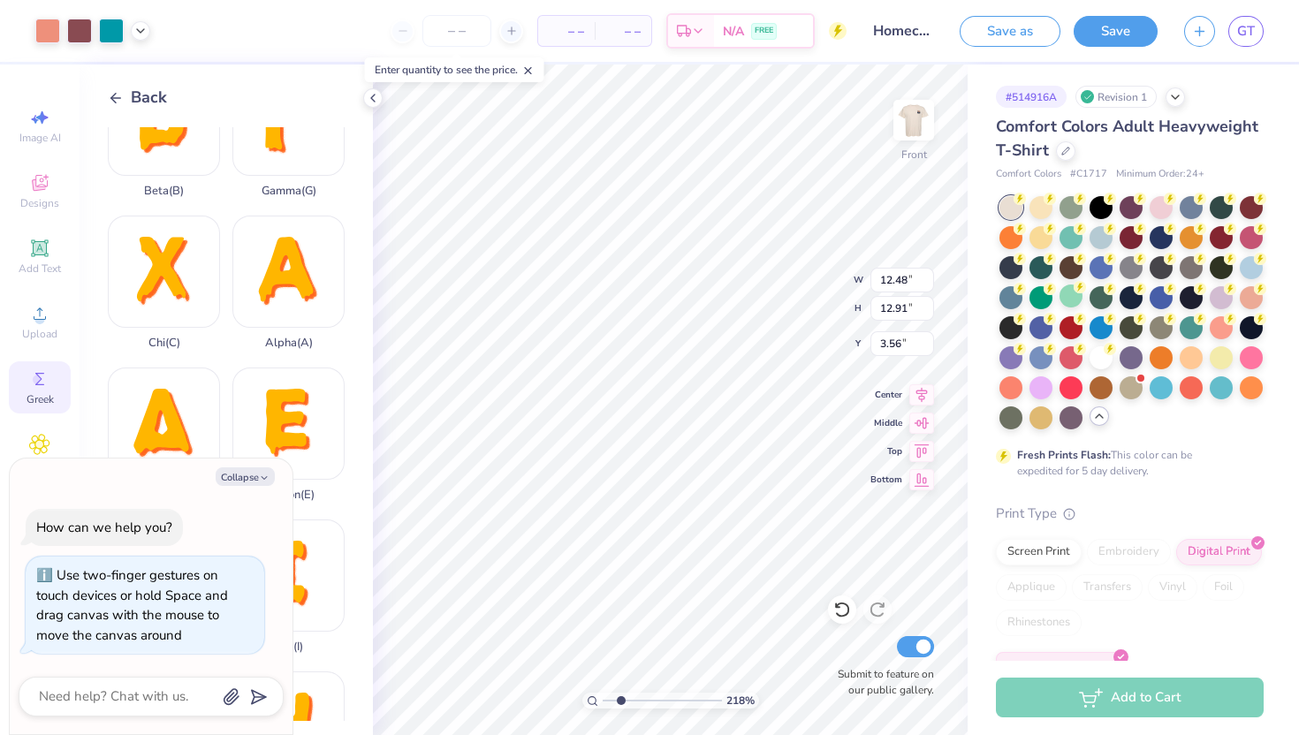
type textarea "x"
type input "0.68"
type input "0.78"
type input "10.29"
type textarea "x"
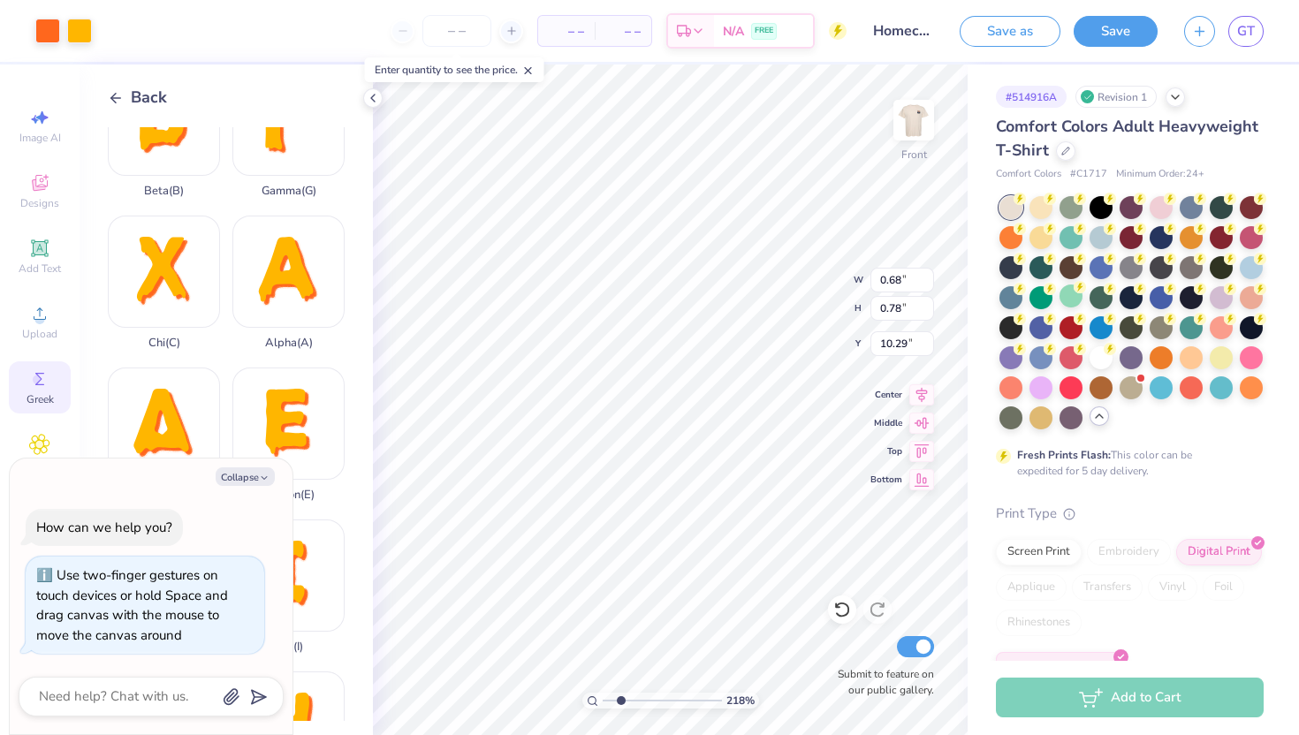
type input "12.97"
type textarea "x"
type input "13.36"
type textarea "x"
type input "12.48"
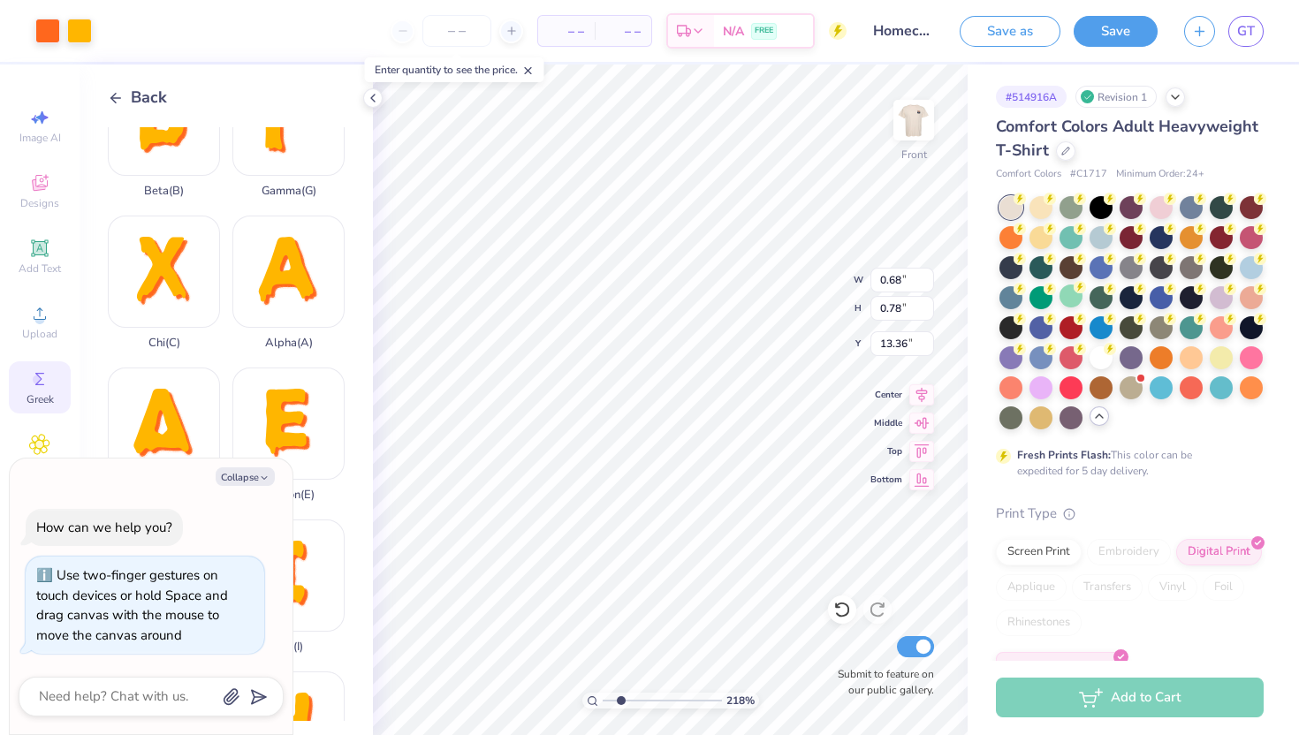
type input "12.91"
type input "3.56"
type textarea "x"
type input "0.72"
type input "0.83"
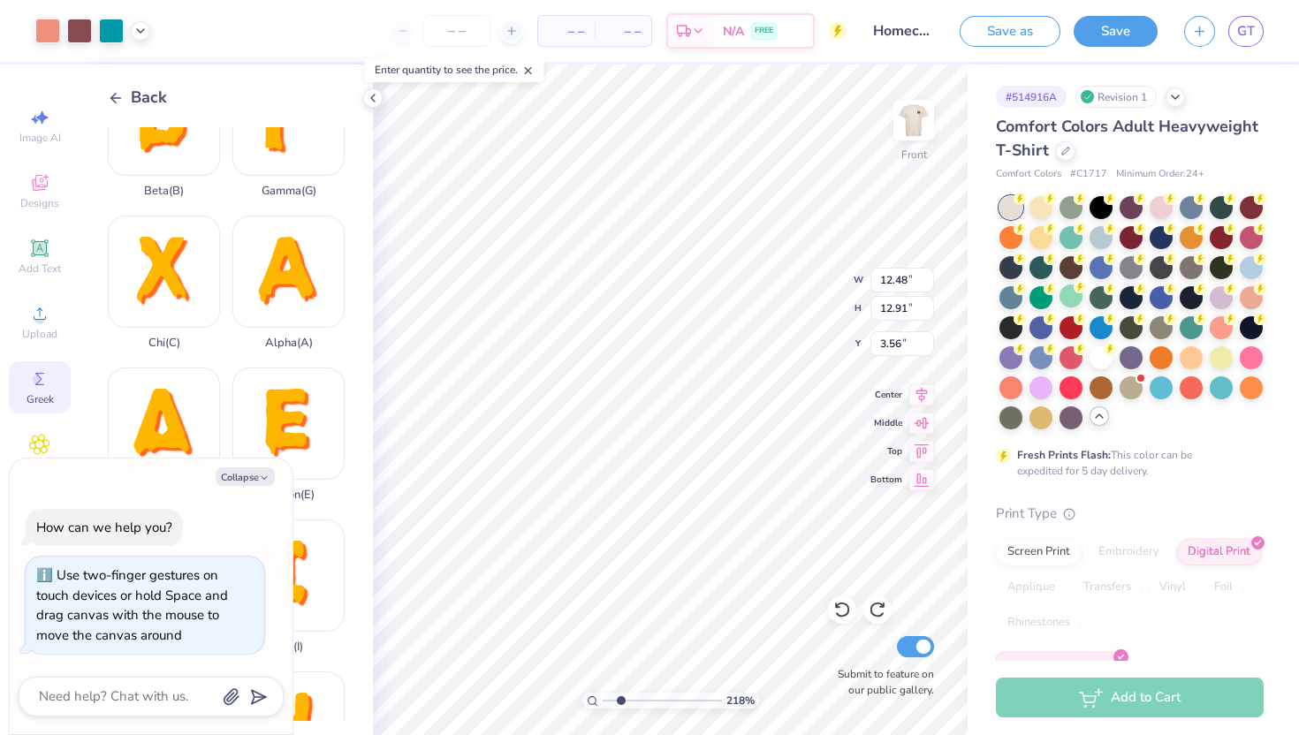
type input "13.31"
type textarea "x"
type input "12.48"
type input "12.91"
type input "3.83"
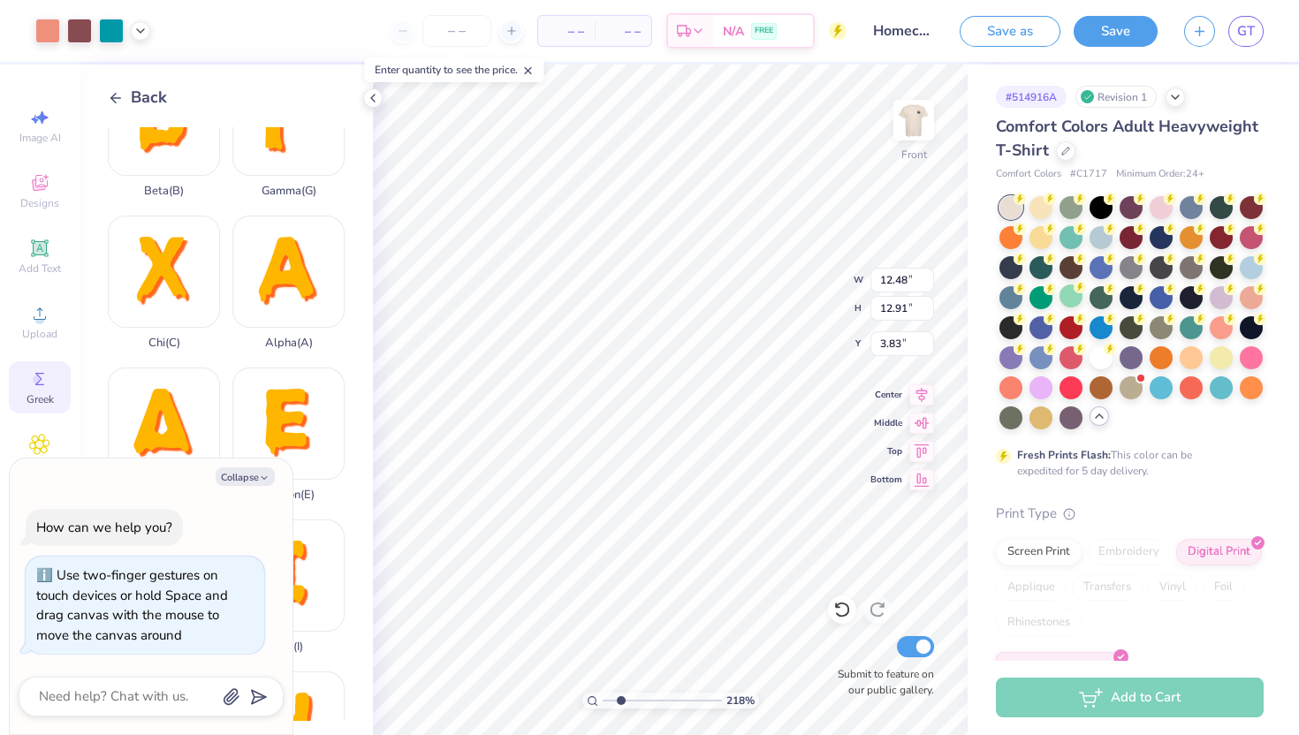
type textarea "x"
type input "3.56"
type textarea "x"
type input "0.72"
type input "0.82"
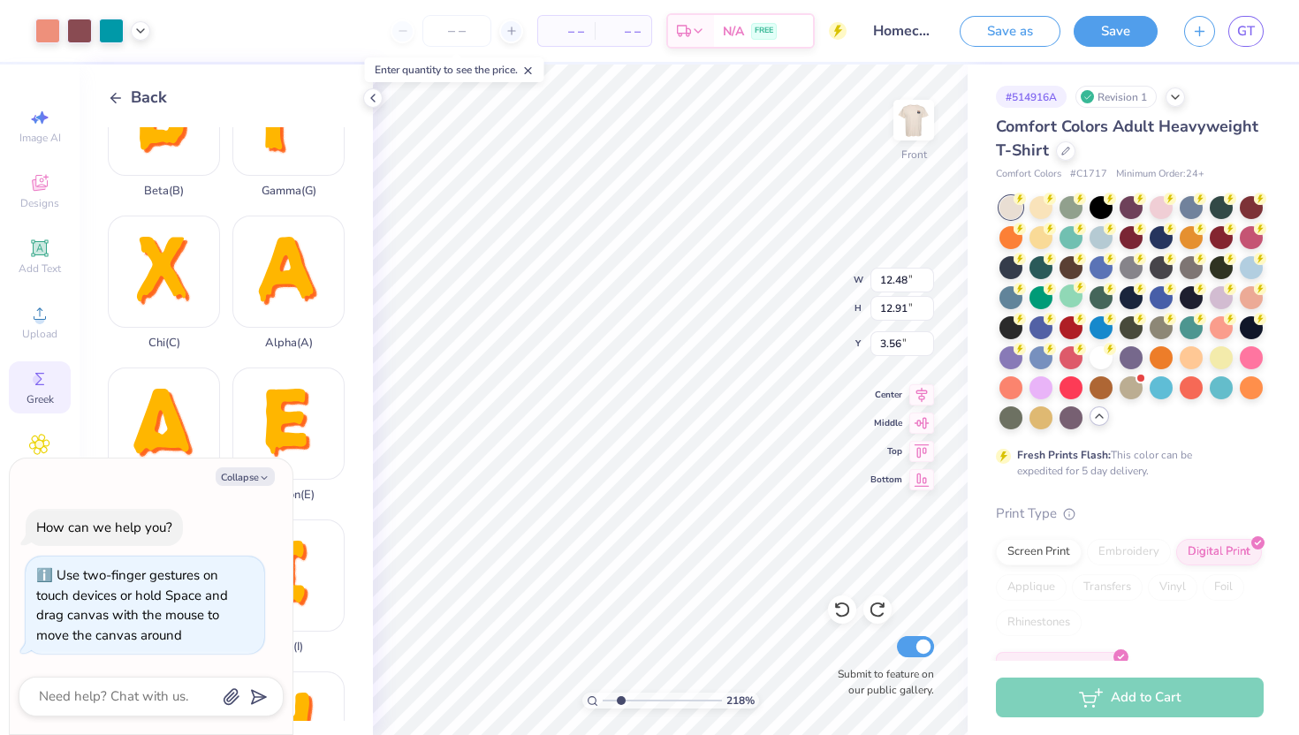
type input "13.31"
type textarea "x"
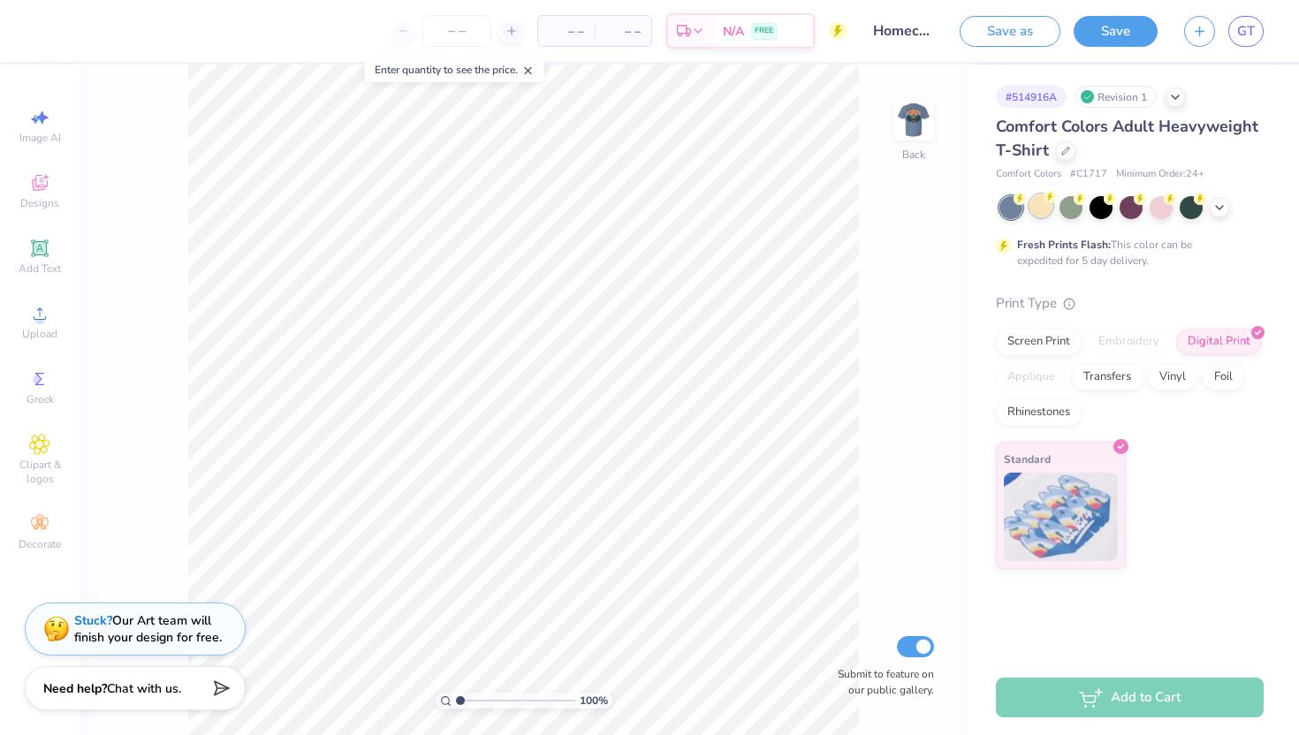
click at [1044, 211] on div at bounding box center [1041, 205] width 23 height 23
click at [1206, 202] on icon at bounding box center [1200, 197] width 12 height 12
click at [1215, 205] on icon at bounding box center [1220, 206] width 14 height 14
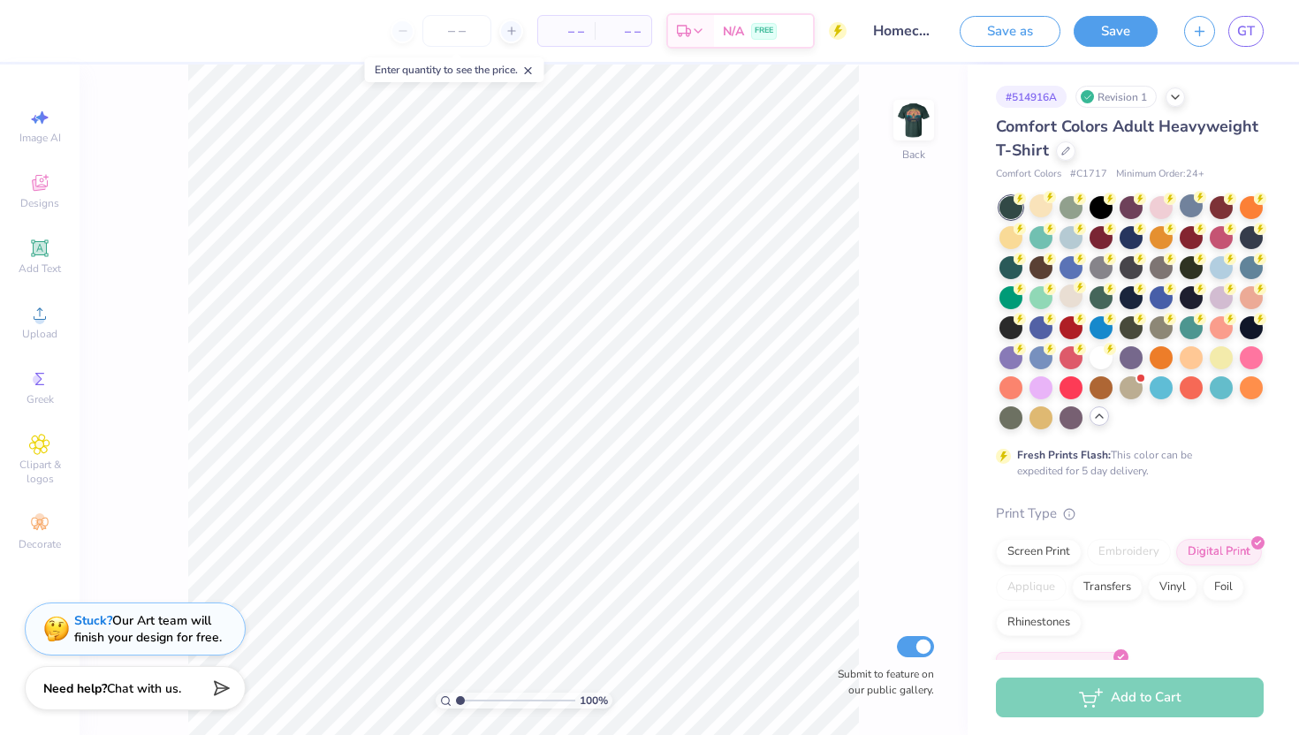
click at [1081, 307] on div at bounding box center [1132, 312] width 264 height 233
click at [1072, 302] on div at bounding box center [1071, 296] width 23 height 23
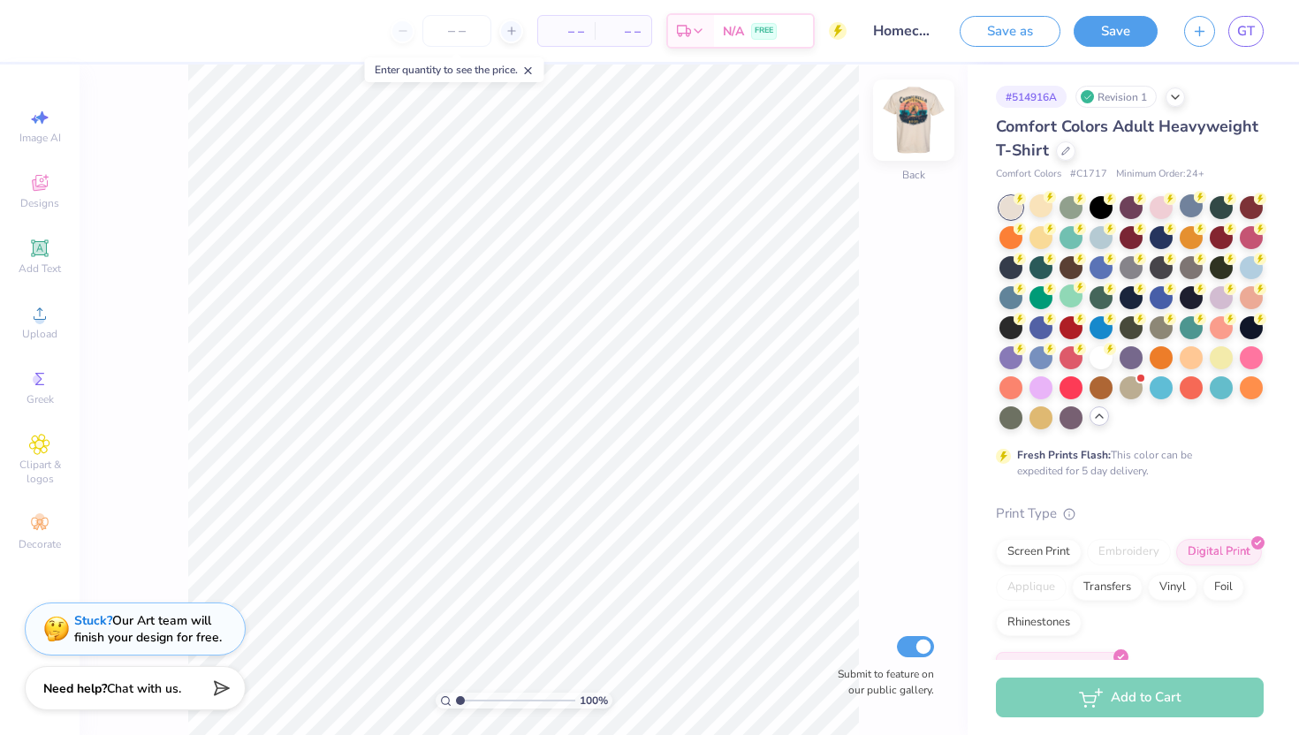
click at [924, 119] on img at bounding box center [913, 120] width 71 height 71
click at [924, 119] on img at bounding box center [913, 120] width 35 height 35
click at [42, 248] on icon at bounding box center [39, 247] width 13 height 13
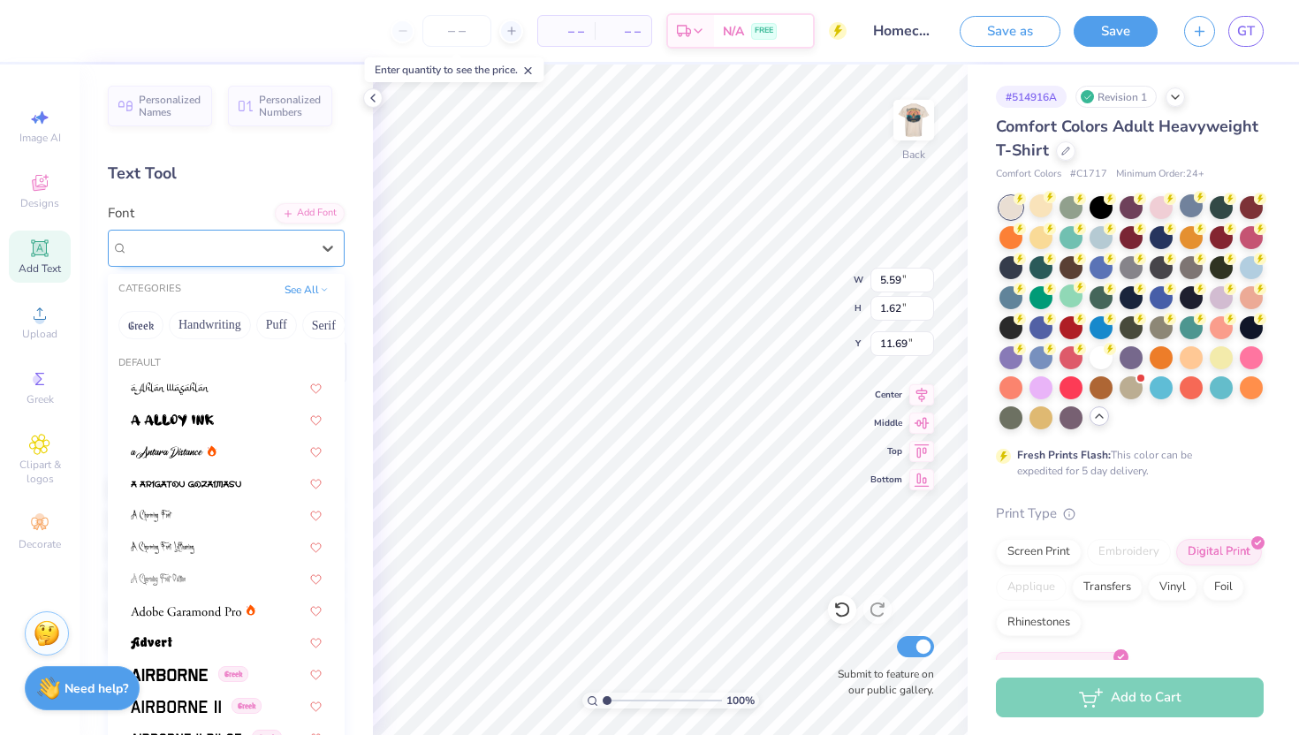
click at [235, 259] on div at bounding box center [219, 248] width 182 height 24
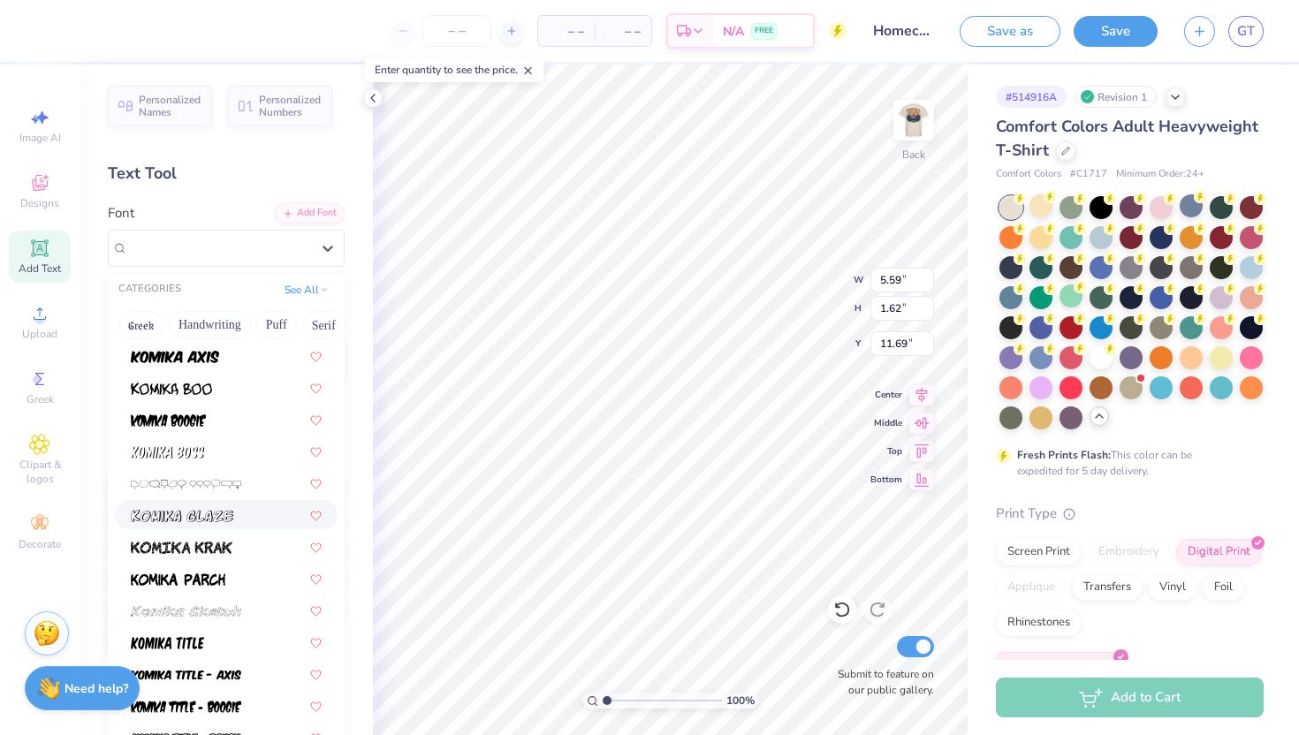
scroll to position [5128, 0]
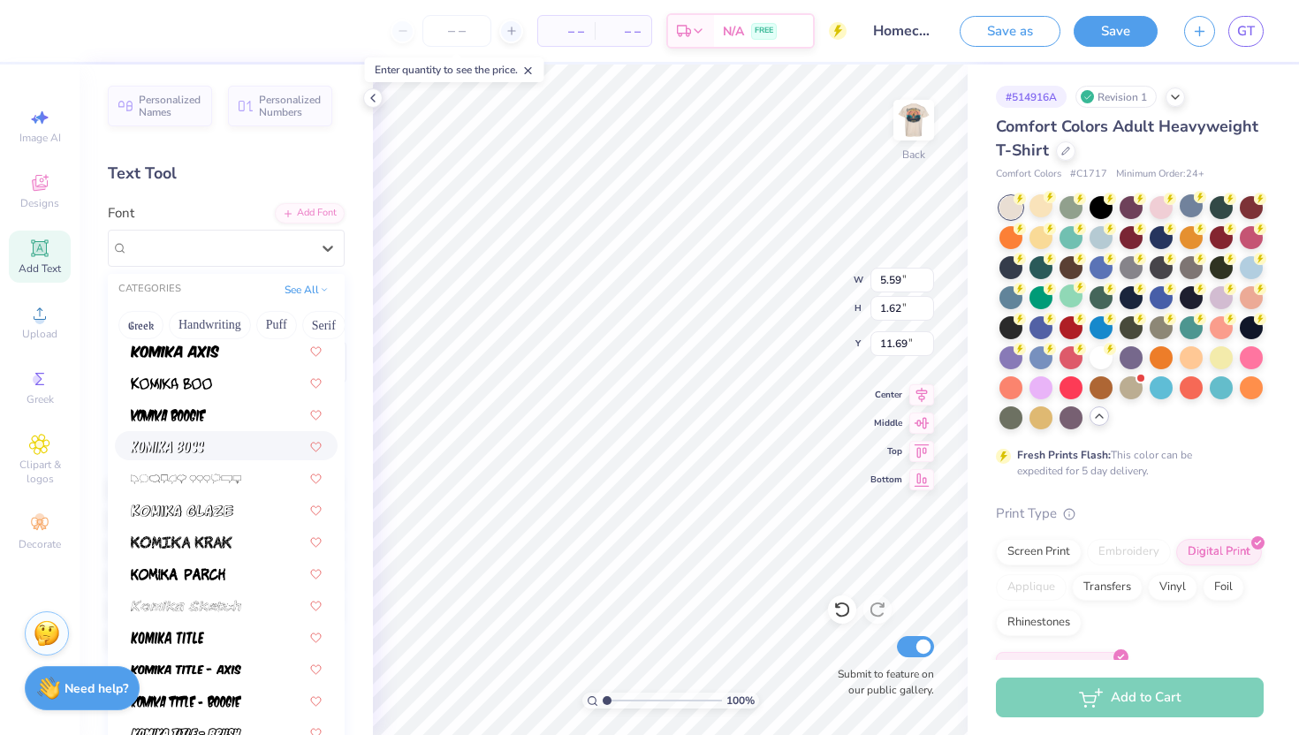
click at [171, 441] on img at bounding box center [167, 447] width 73 height 12
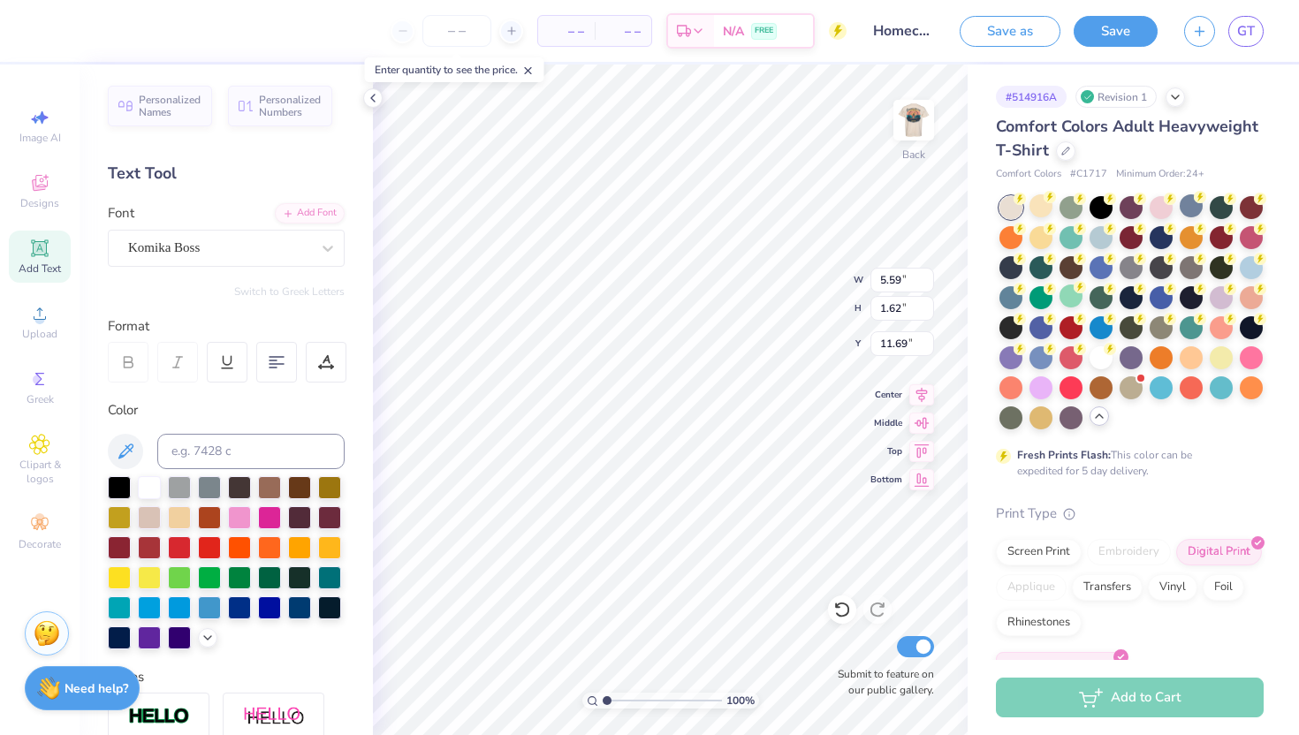
type input "3.97"
type input "1.77"
type input "11.62"
type textarea "AXP Dphie"
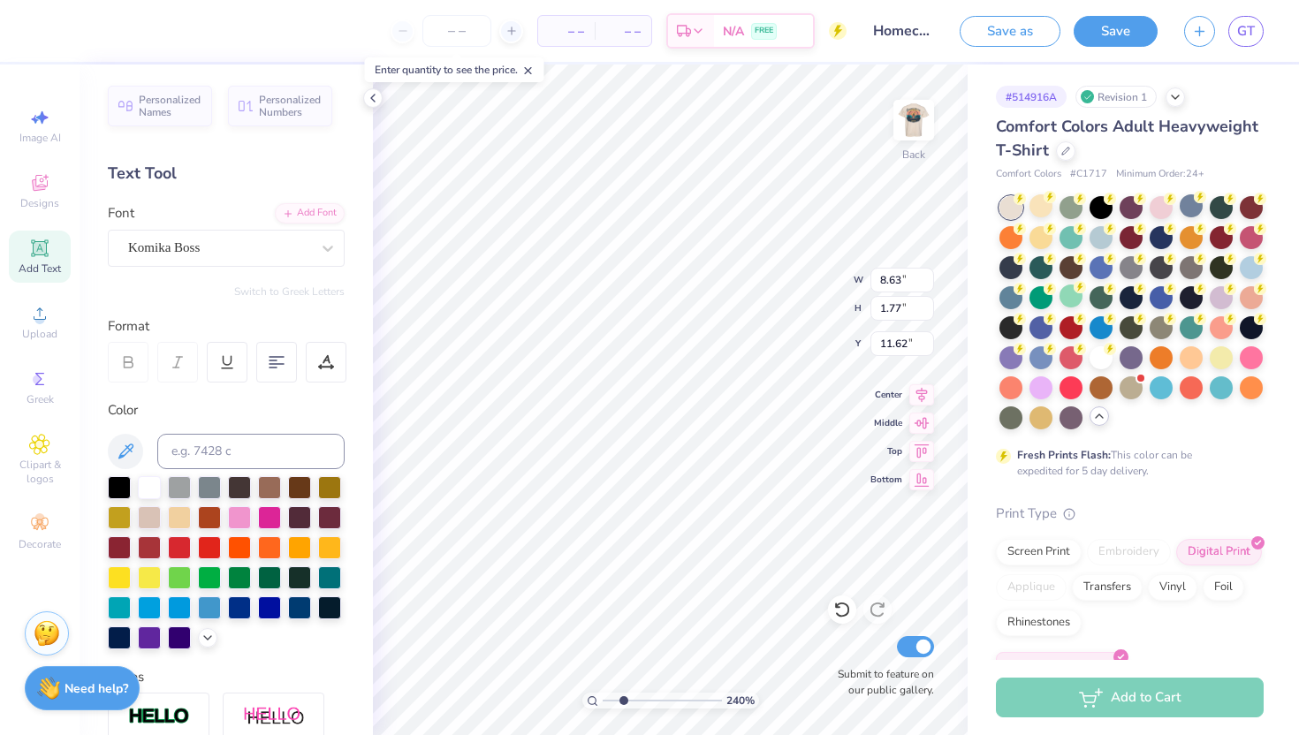
drag, startPoint x: 608, startPoint y: 696, endPoint x: 624, endPoint y: 696, distance: 15.9
type input "2.43"
click at [623, 696] on input "range" at bounding box center [662, 701] width 119 height 16
type input "8.34"
type input "2.46"
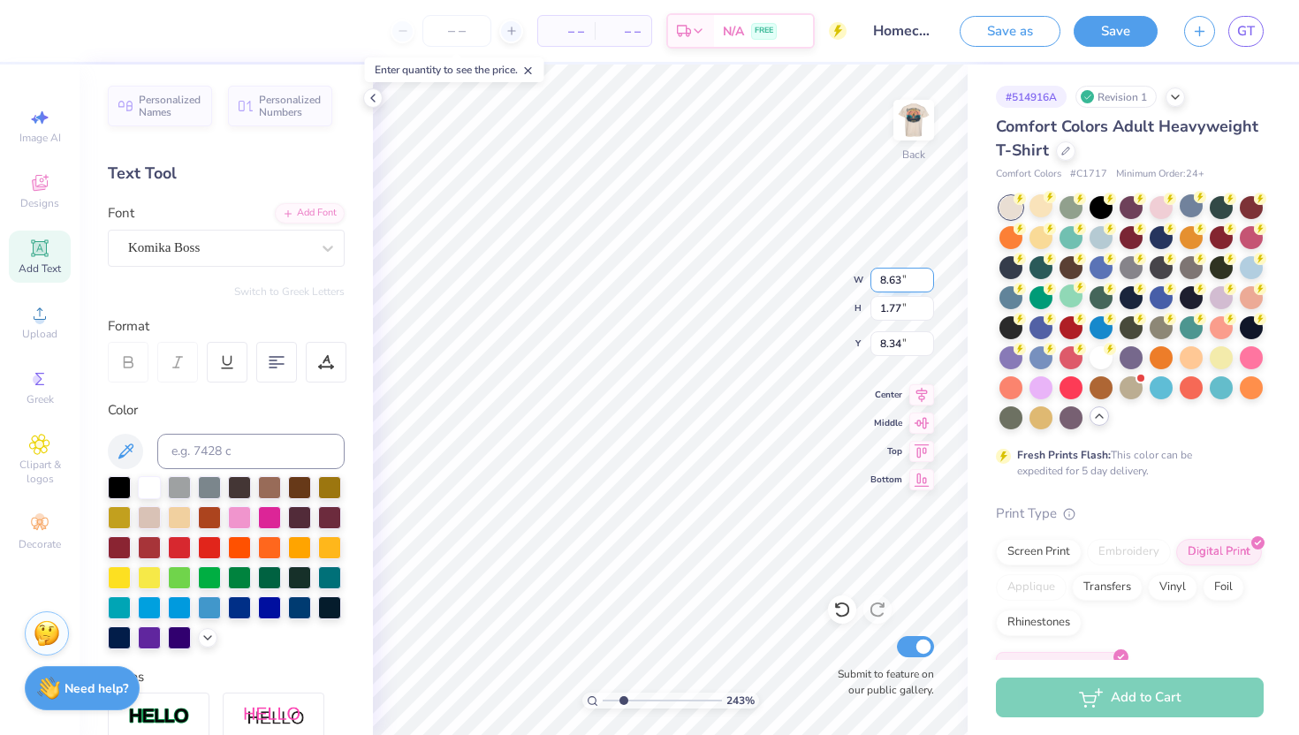
type input "0.50"
type input "4.70"
type input "4.84"
click at [130, 460] on icon at bounding box center [125, 451] width 21 height 21
click at [119, 445] on icon at bounding box center [125, 451] width 21 height 21
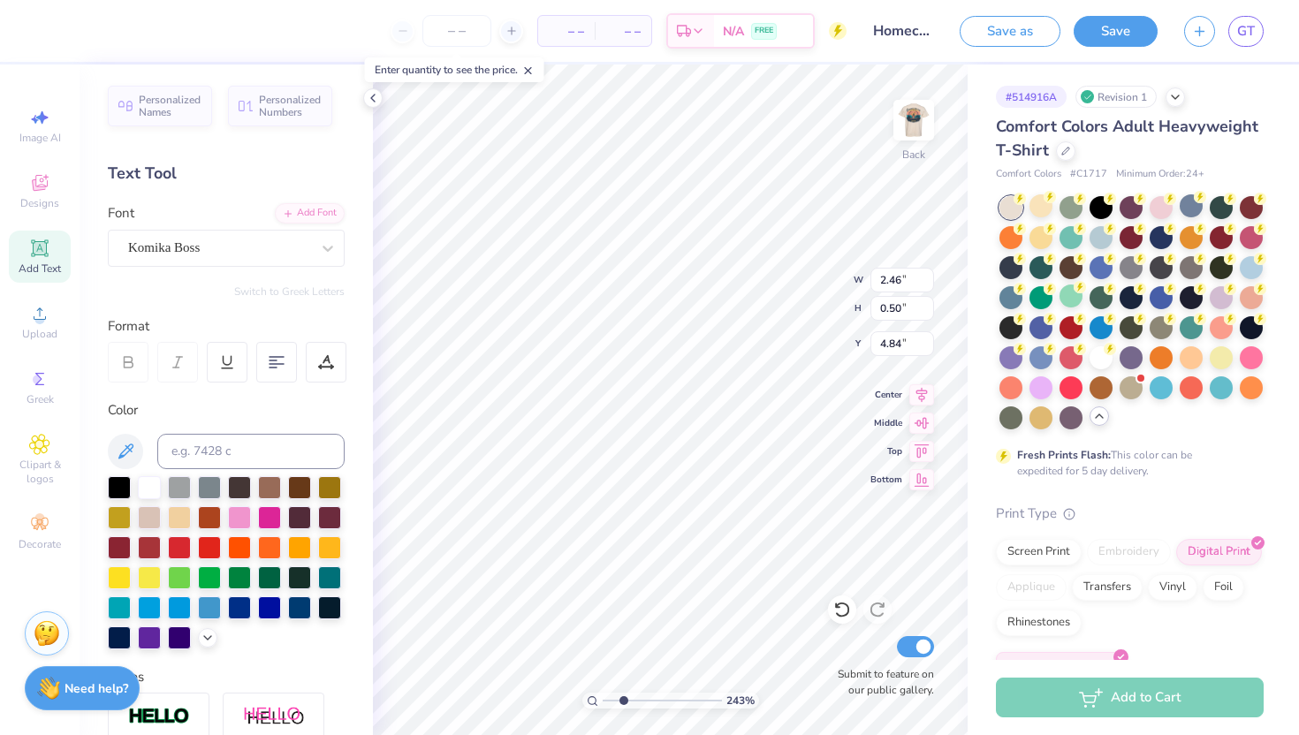
type input "4.85"
type input "2.03"
type input "0.42"
type input "4.97"
click at [916, 118] on img at bounding box center [913, 120] width 71 height 71
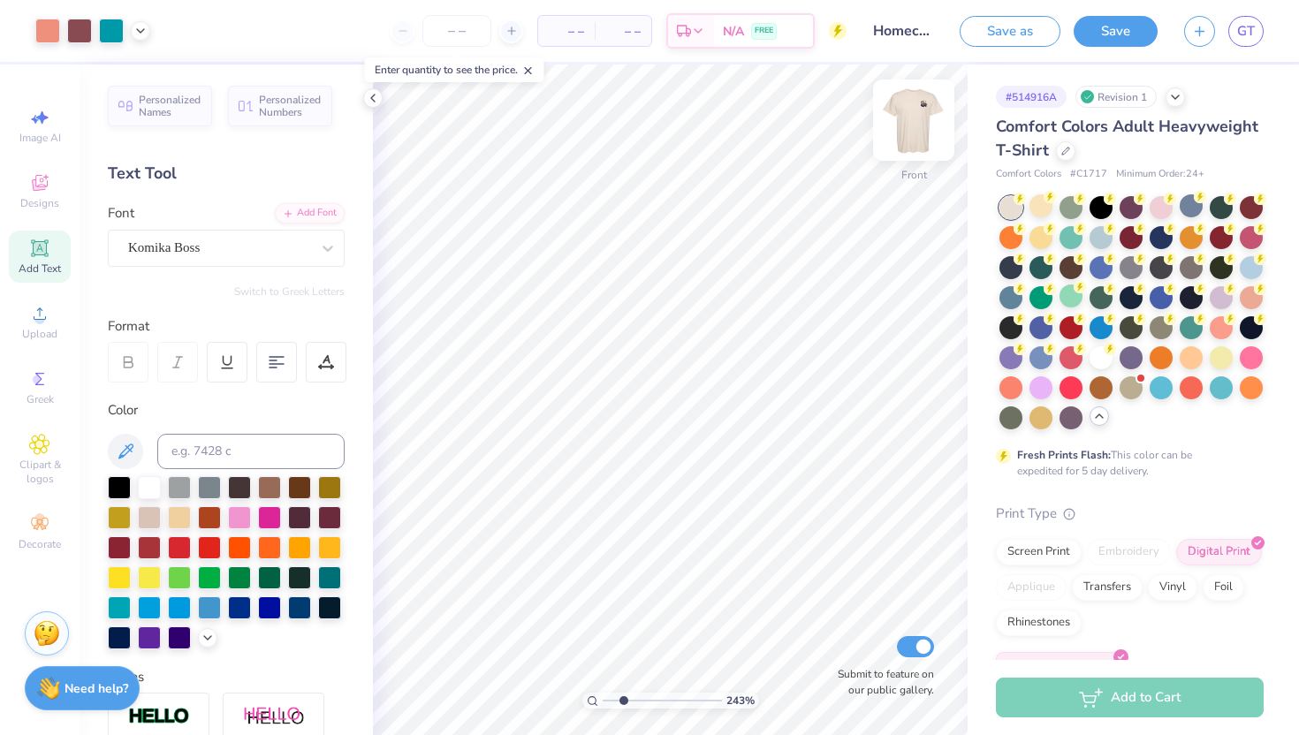
click at [918, 120] on img at bounding box center [913, 120] width 71 height 71
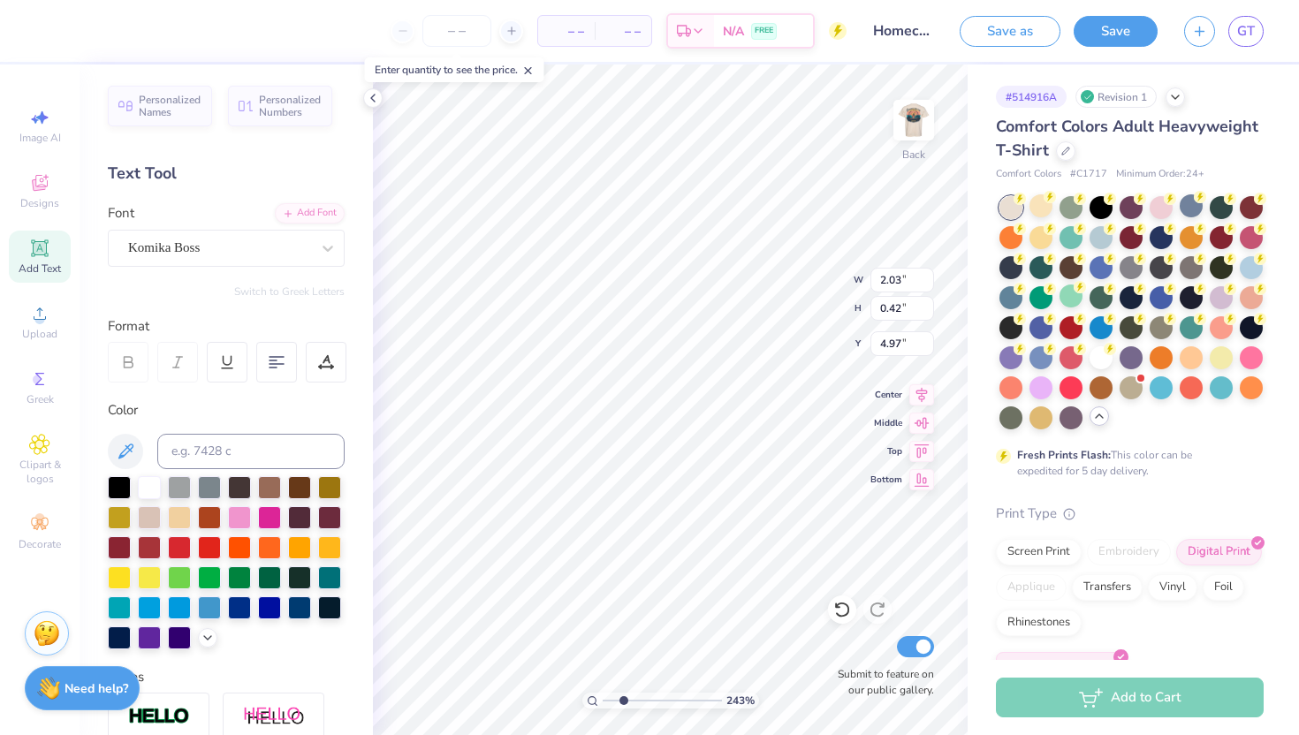
scroll to position [0, 3]
click at [906, 123] on img at bounding box center [913, 120] width 71 height 71
drag, startPoint x: 623, startPoint y: 700, endPoint x: 593, endPoint y: 700, distance: 30.0
type input "1"
click at [603, 700] on input "range" at bounding box center [662, 701] width 119 height 16
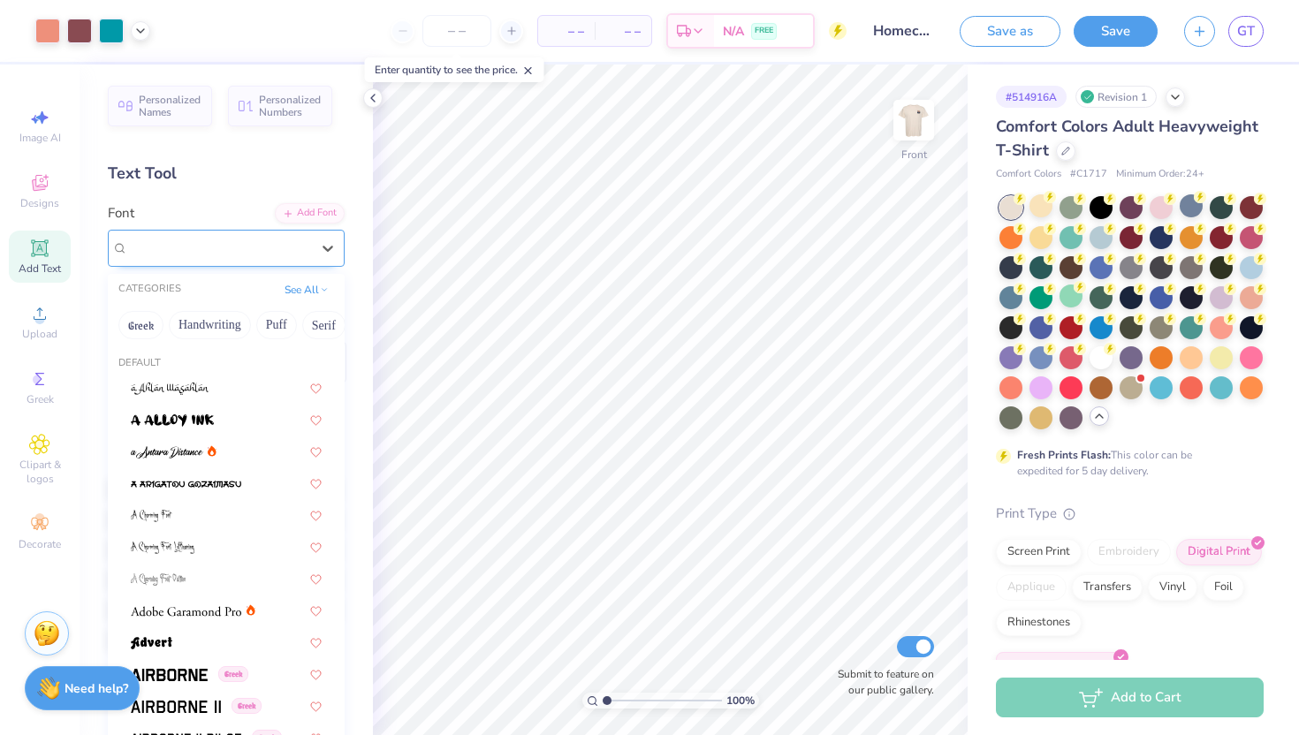
click at [167, 249] on div "Komika Boss" at bounding box center [219, 247] width 186 height 27
click at [172, 185] on div "Text Tool" at bounding box center [226, 174] width 237 height 24
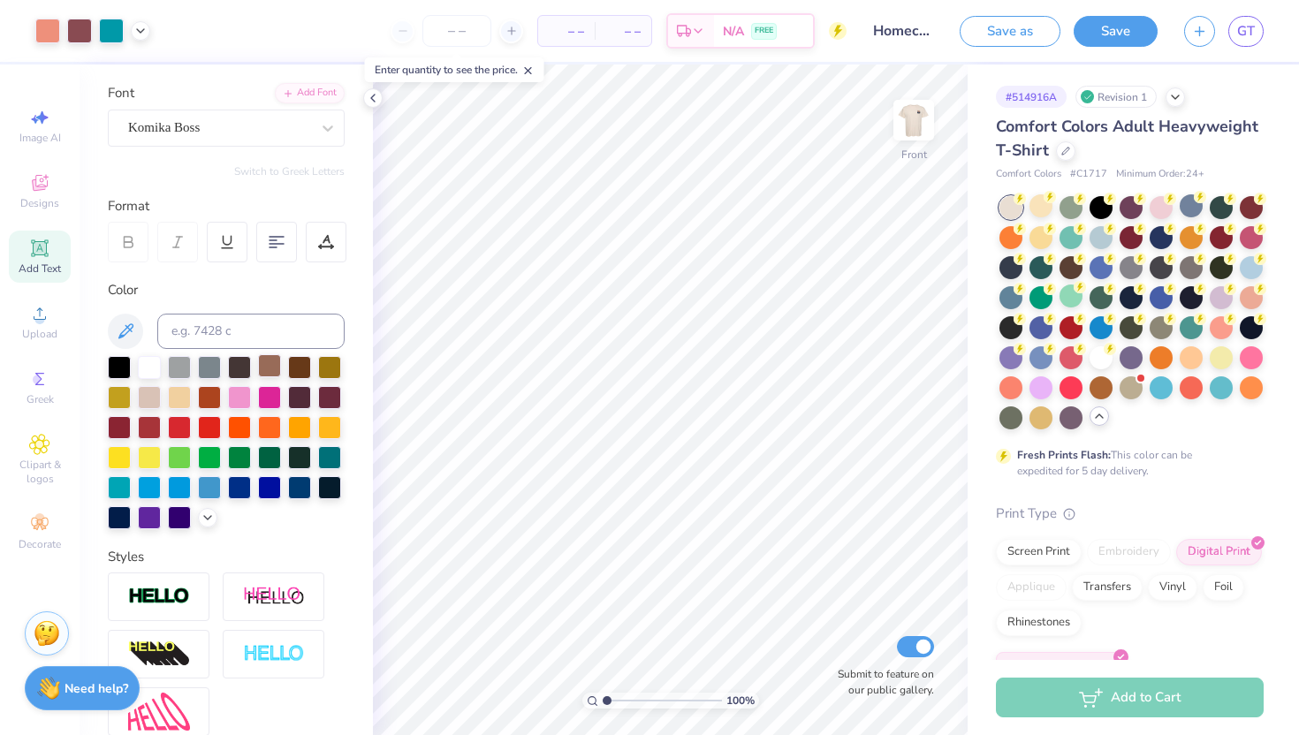
scroll to position [0, 0]
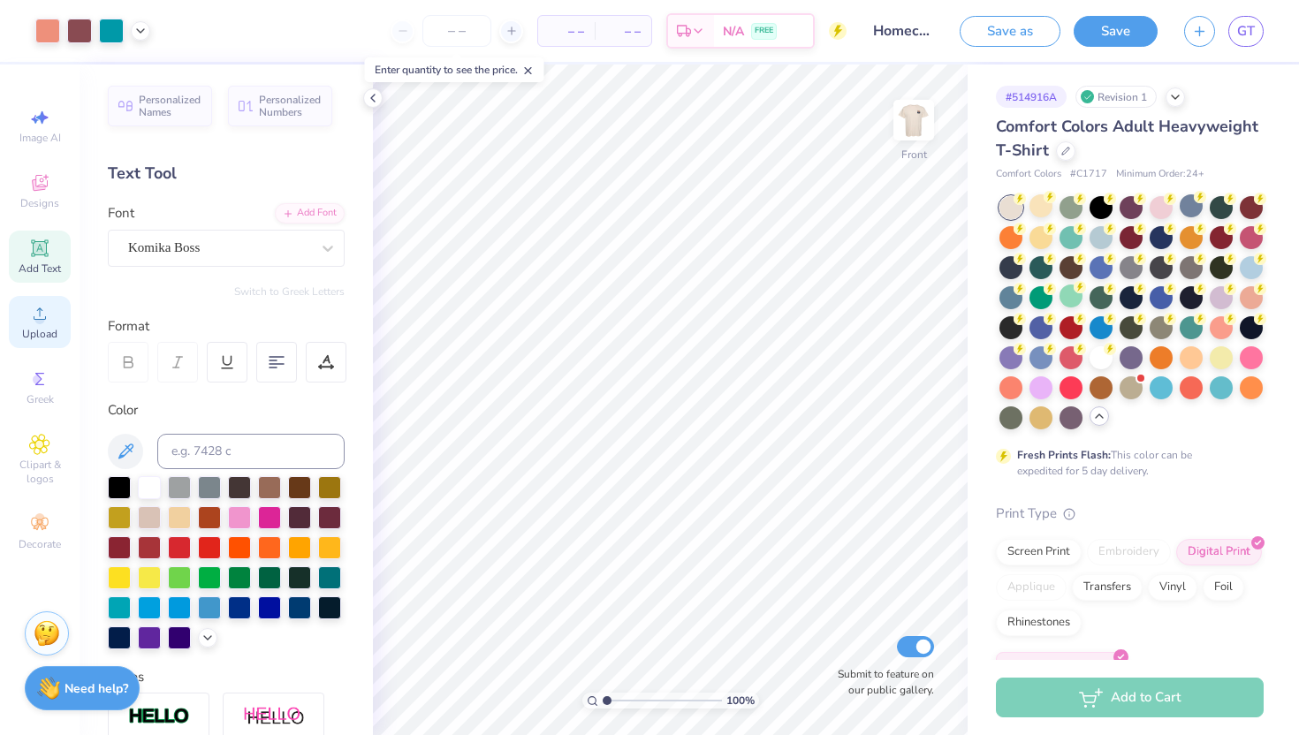
click at [52, 316] on div "Upload" at bounding box center [40, 322] width 62 height 52
click at [34, 372] on icon at bounding box center [39, 379] width 21 height 21
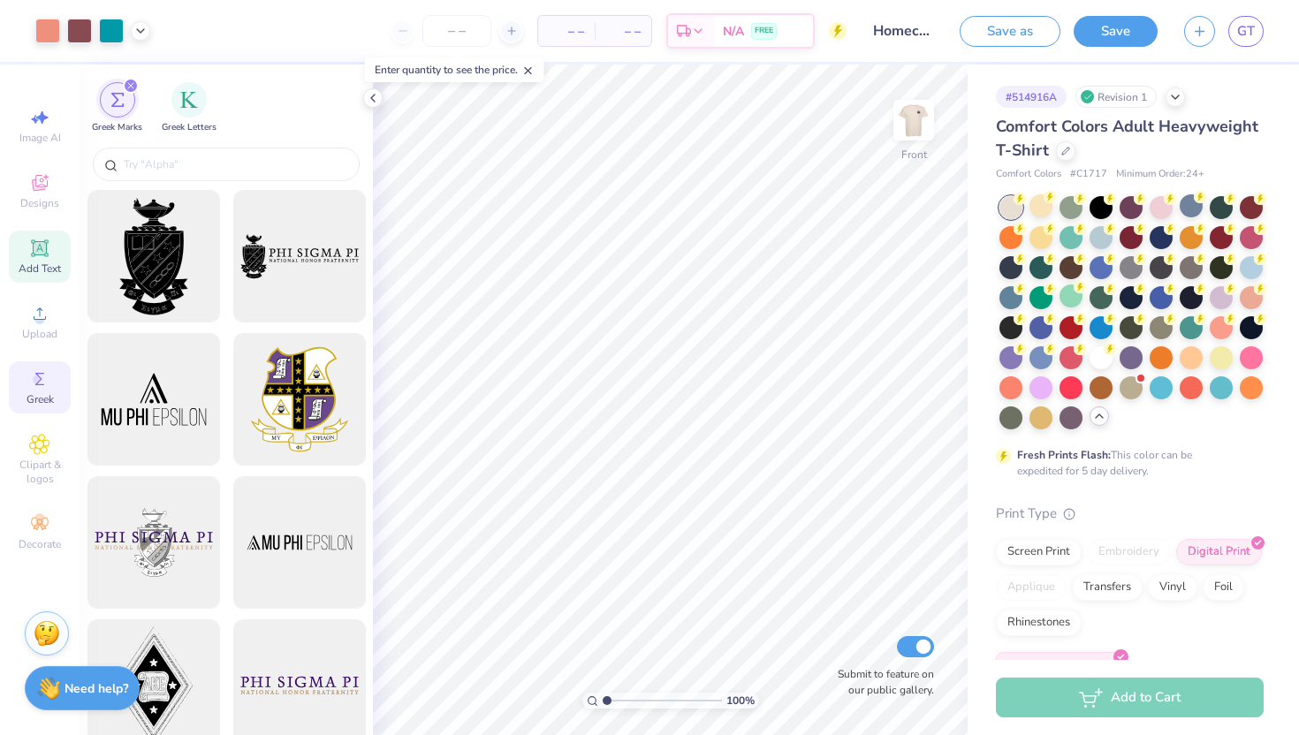
click at [30, 271] on span "Add Text" at bounding box center [40, 269] width 42 height 14
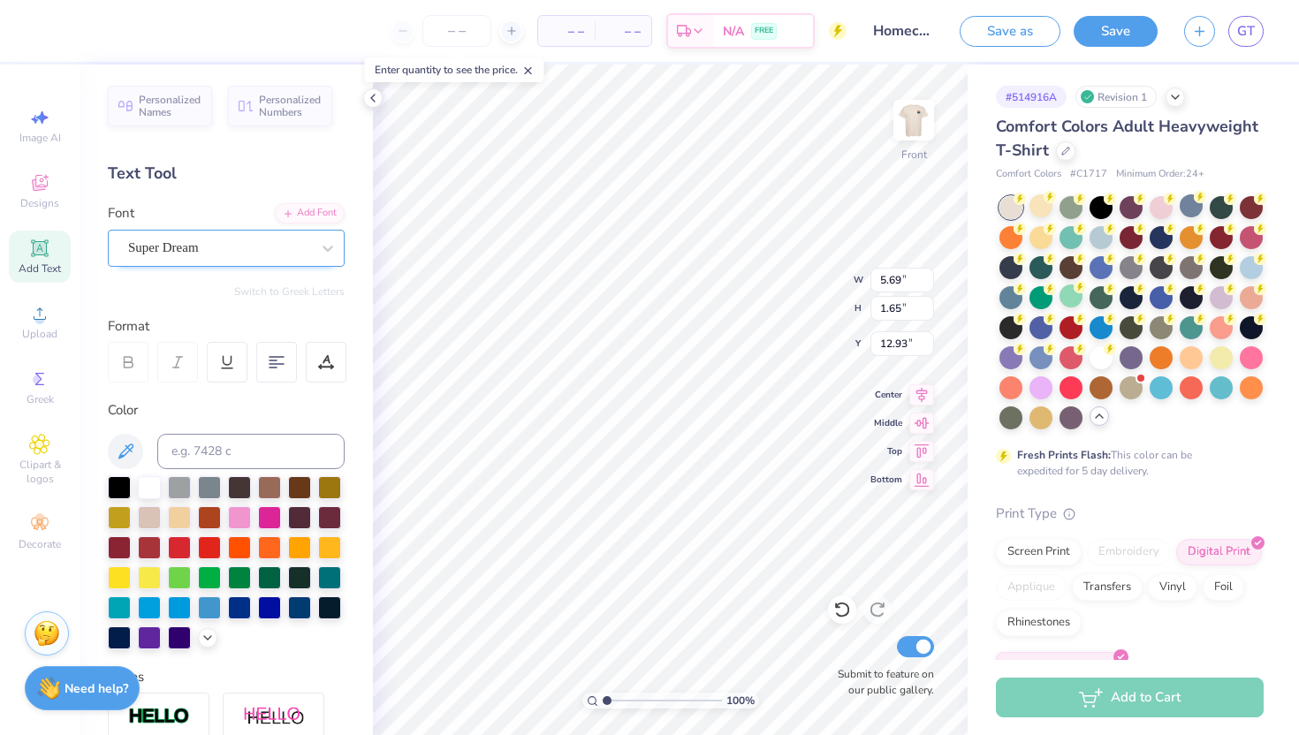
click at [280, 240] on div "Super Dream" at bounding box center [219, 247] width 186 height 27
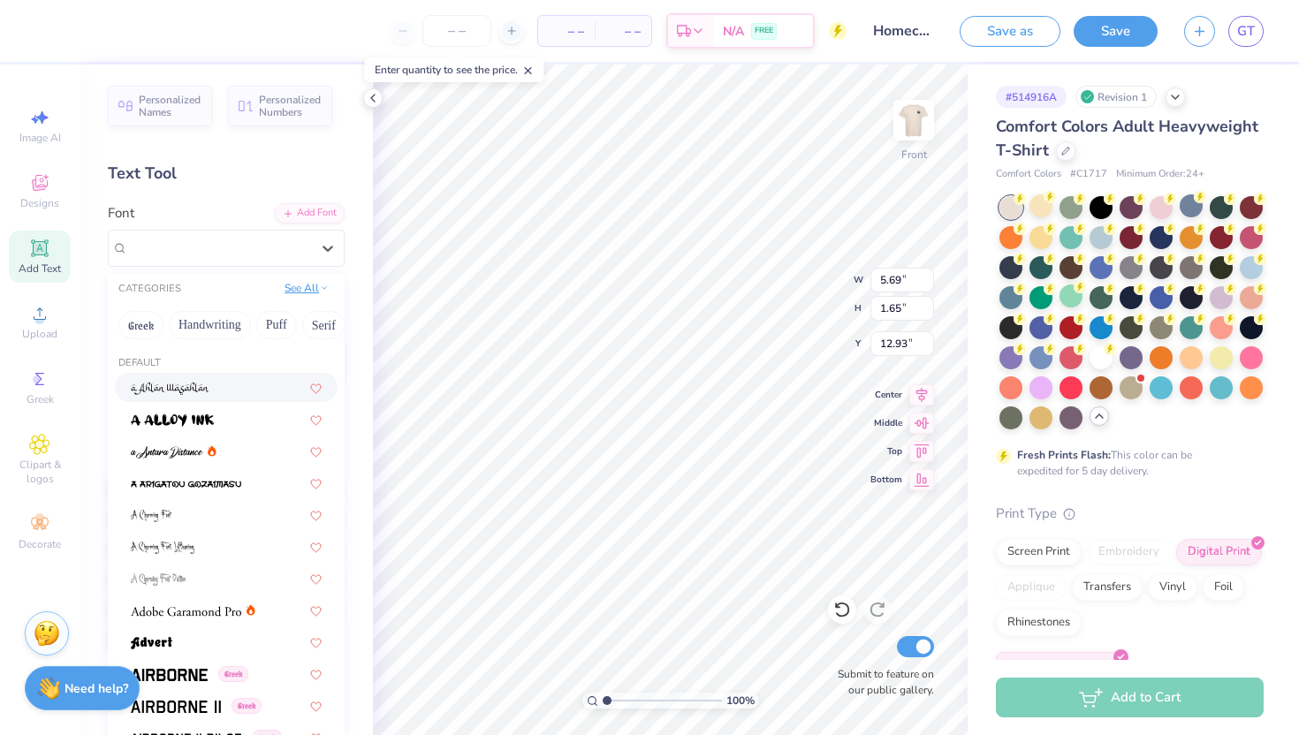
click at [299, 288] on button "See All" at bounding box center [306, 288] width 55 height 18
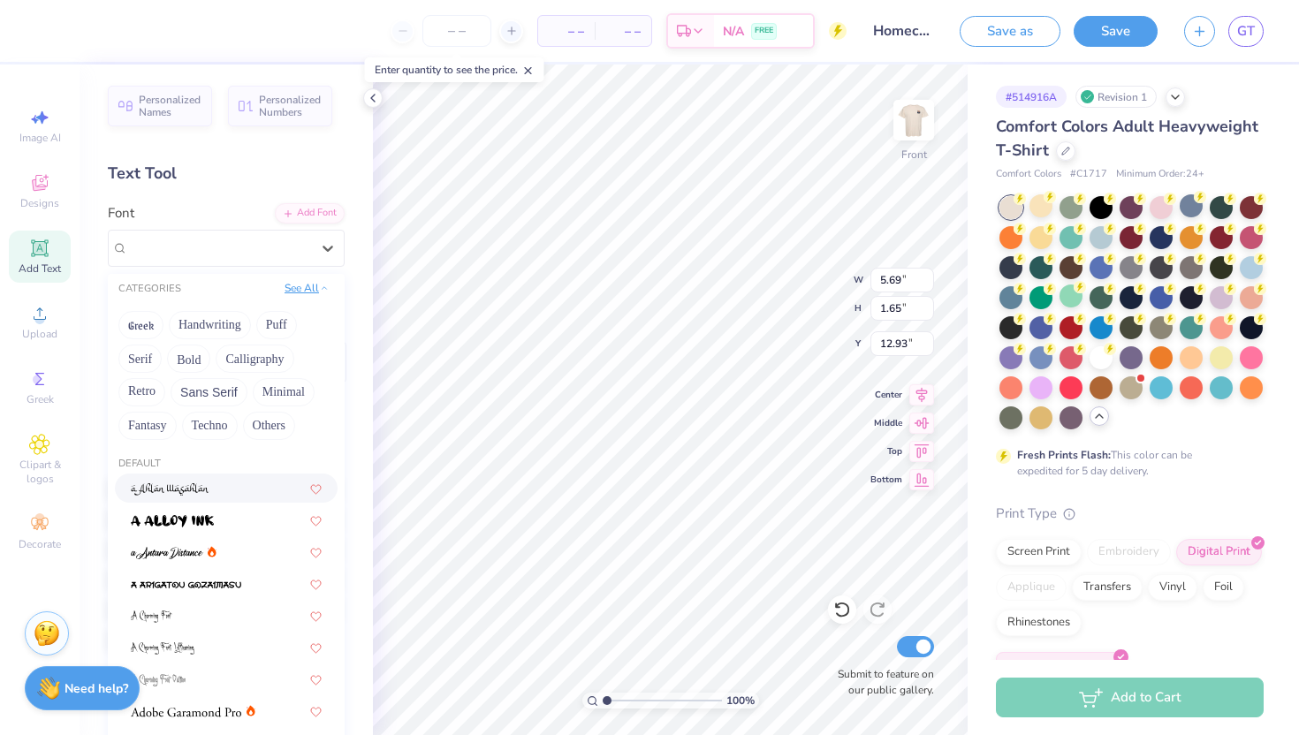
click at [299, 288] on button "See All" at bounding box center [306, 288] width 55 height 18
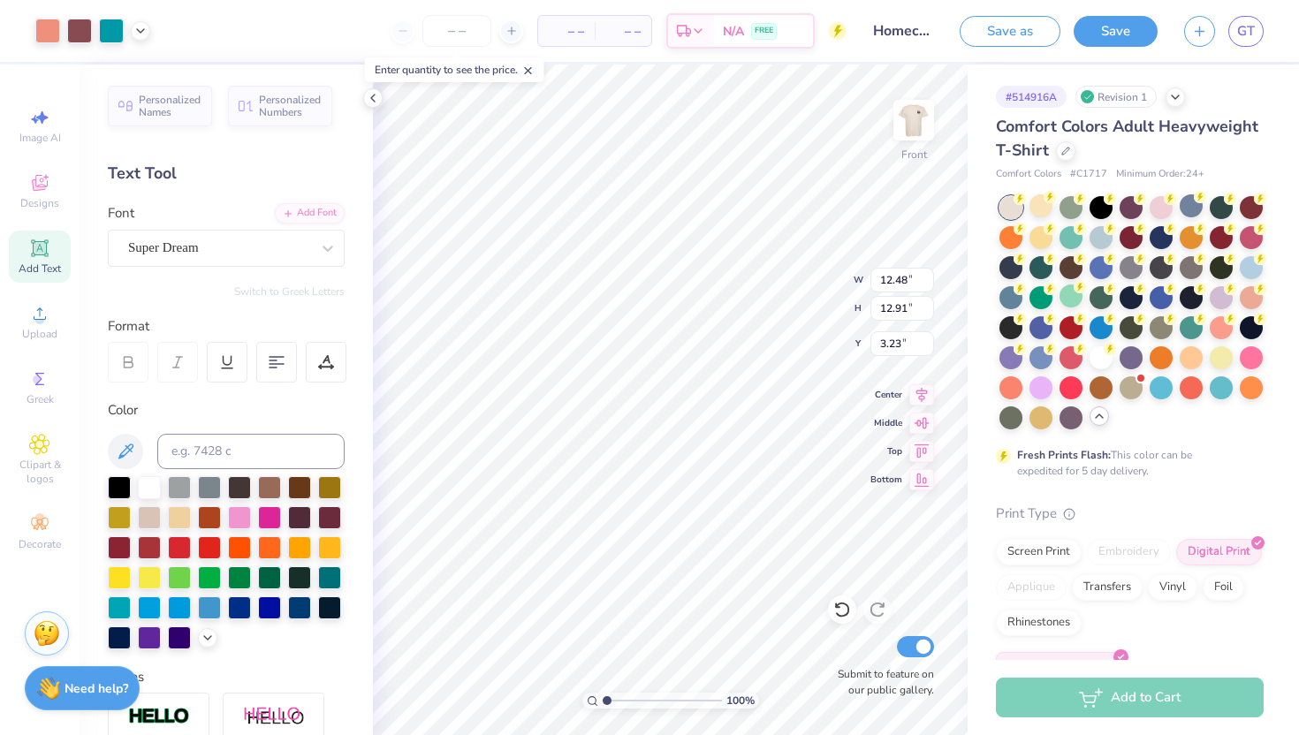
type input "12.48"
type input "12.91"
type input "3.23"
click at [912, 108] on img at bounding box center [913, 120] width 71 height 71
click at [270, 236] on div at bounding box center [219, 248] width 182 height 24
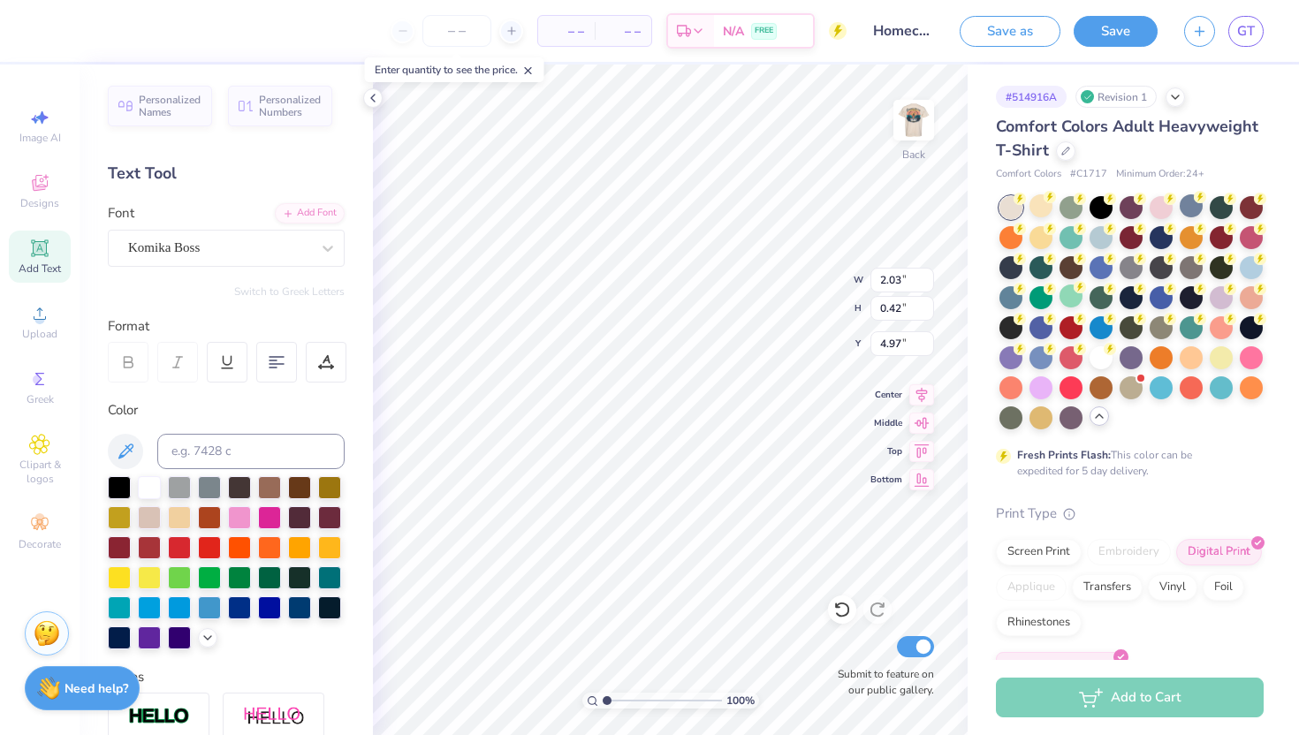
click at [255, 192] on div "Personalized Names Personalized Numbers Text Tool Add Font Font Komika Boss Swi…" at bounding box center [226, 400] width 293 height 671
click at [911, 117] on img at bounding box center [913, 120] width 71 height 71
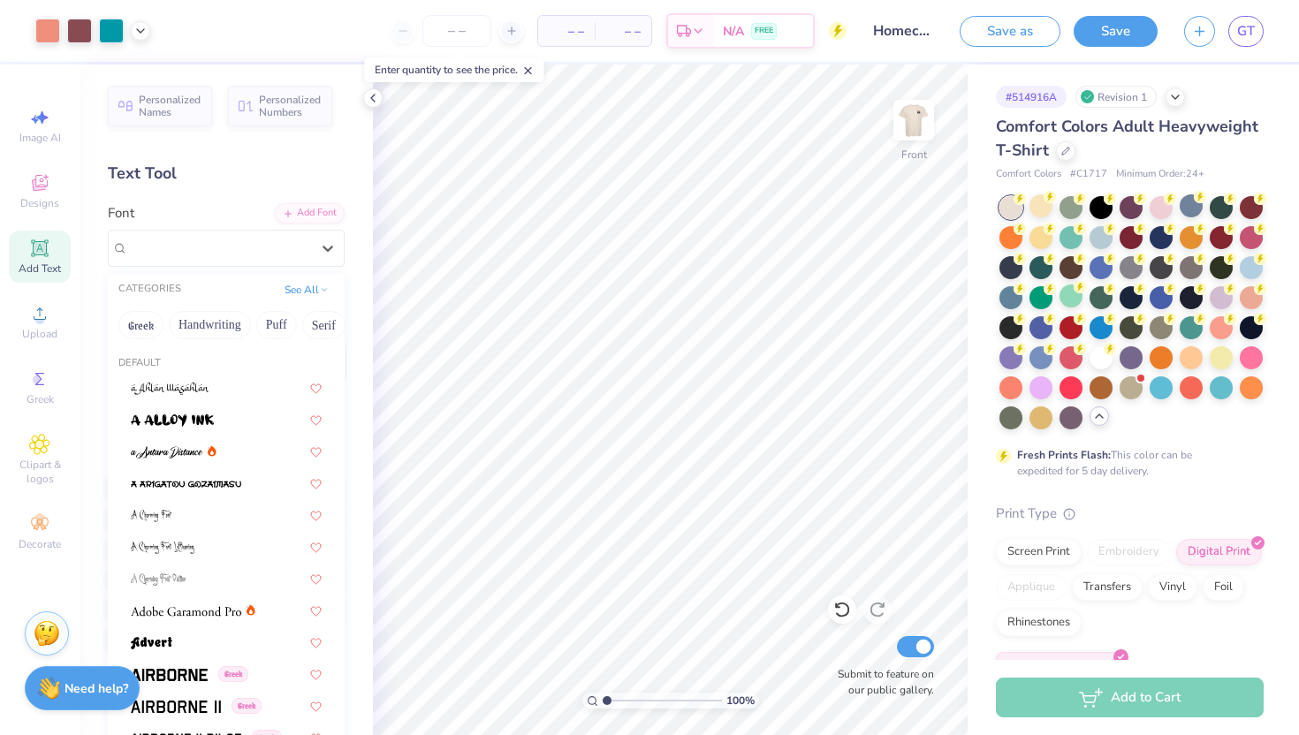
drag, startPoint x: 247, startPoint y: 240, endPoint x: 354, endPoint y: 264, distance: 109.8
click at [354, 264] on div "Personalized Names Personalized Numbers Text Tool Add Font Font option Komika B…" at bounding box center [226, 400] width 293 height 671
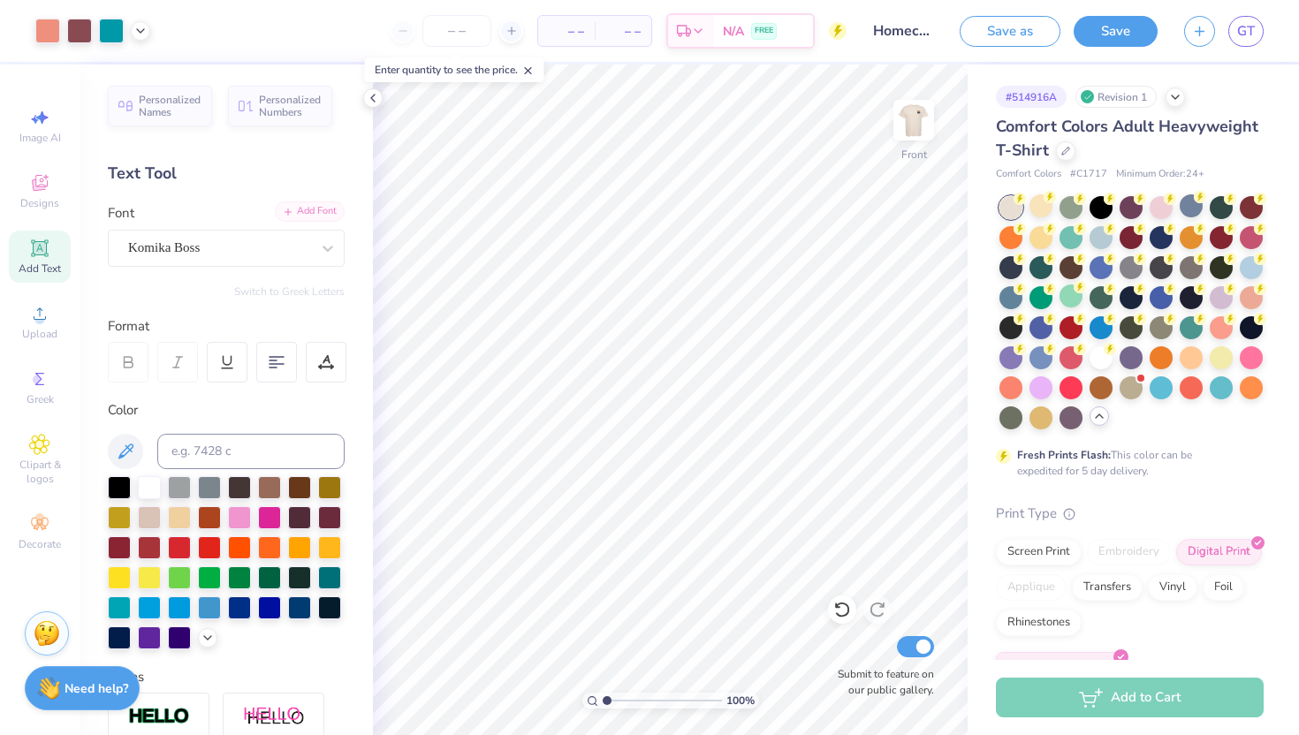
click at [315, 210] on div "Add Font" at bounding box center [310, 212] width 70 height 20
type textarea "a"
paste textarea "phie D"
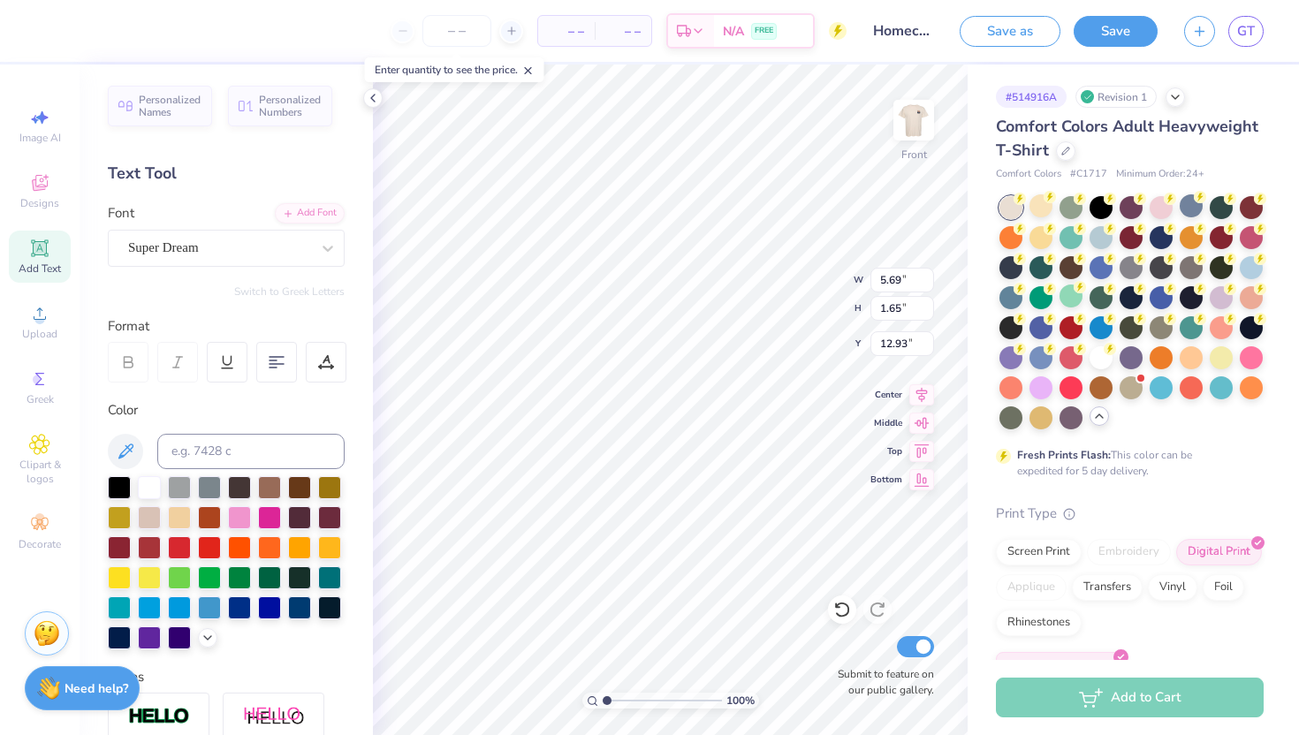
type textarea "AXP DPHIE"
click at [183, 251] on div "Super Dream" at bounding box center [219, 247] width 186 height 27
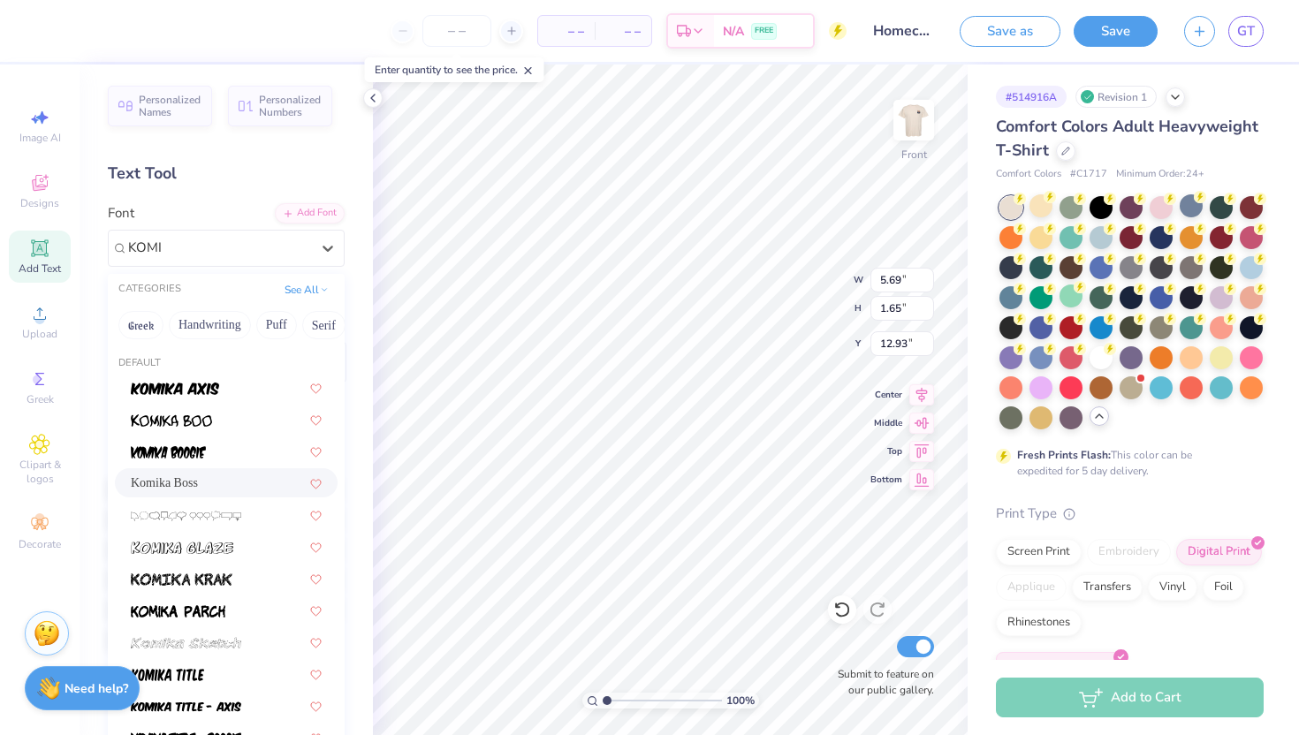
click at [179, 486] on span "Komika Boss" at bounding box center [164, 483] width 67 height 19
type input "KOMI"
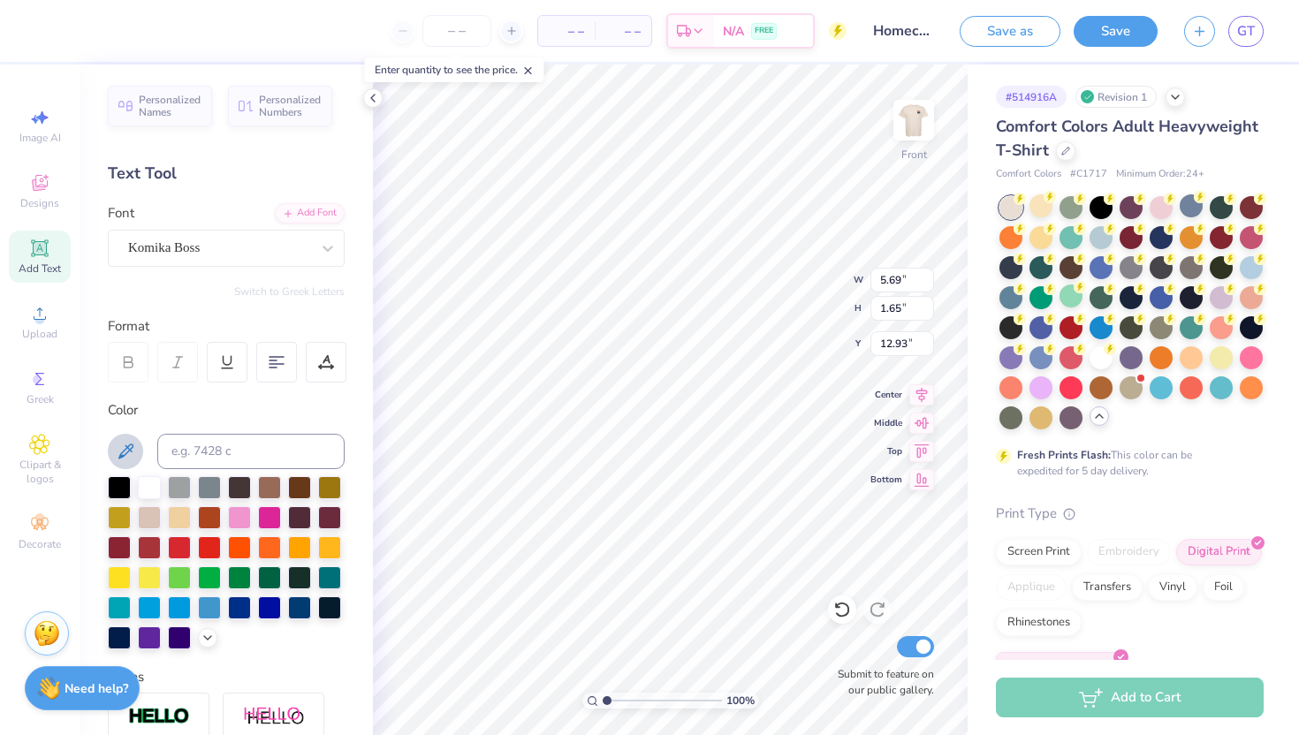
click at [123, 453] on icon at bounding box center [125, 451] width 21 height 21
type input "8.77"
type input "1.80"
type input "12.85"
click at [131, 453] on icon at bounding box center [125, 451] width 21 height 21
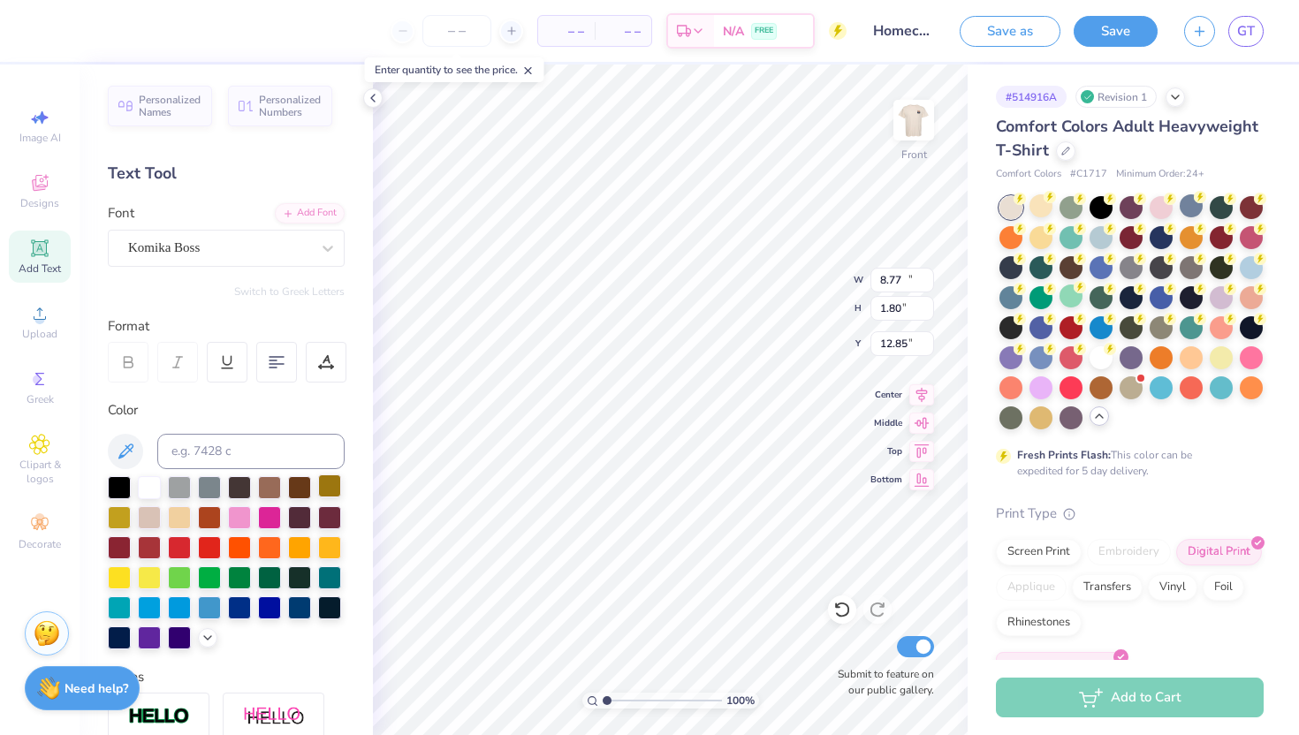
type input "10.61"
type input "2.18"
type input "12.01"
type input "11.99"
type input "9.90"
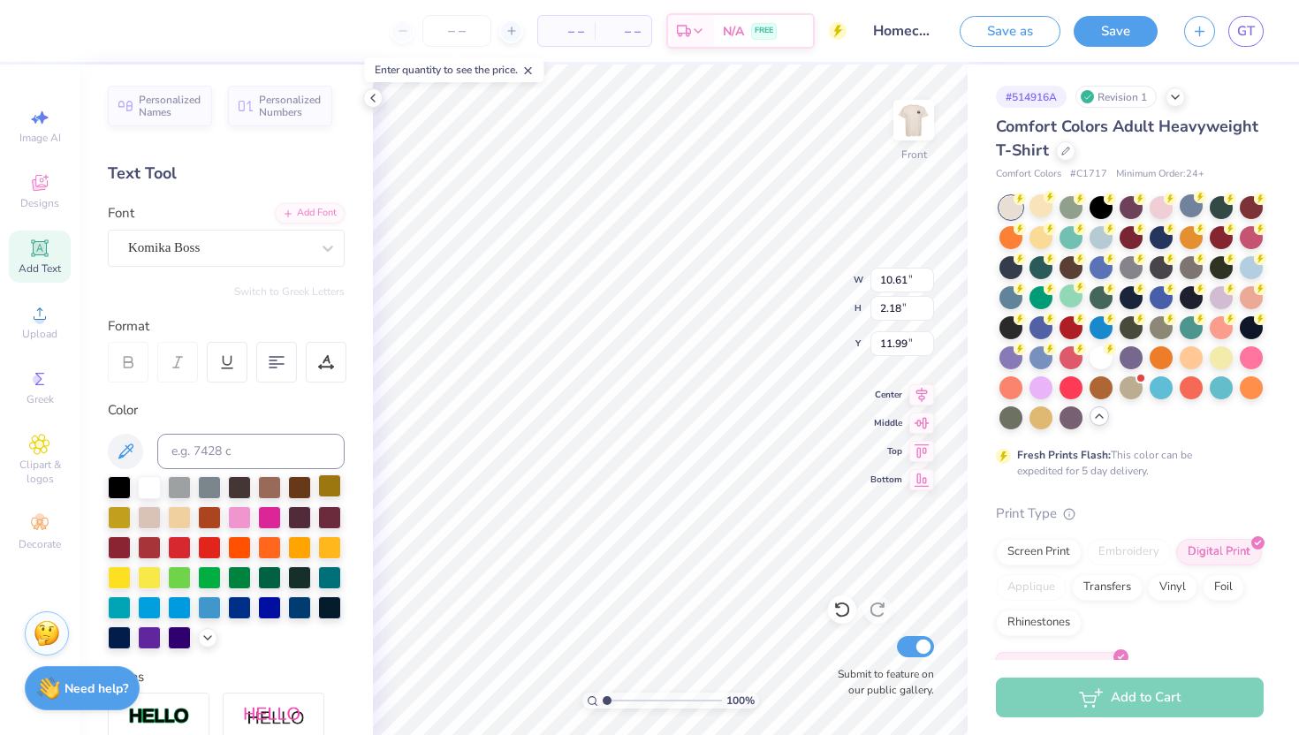
type input "2.03"
type input "12.05"
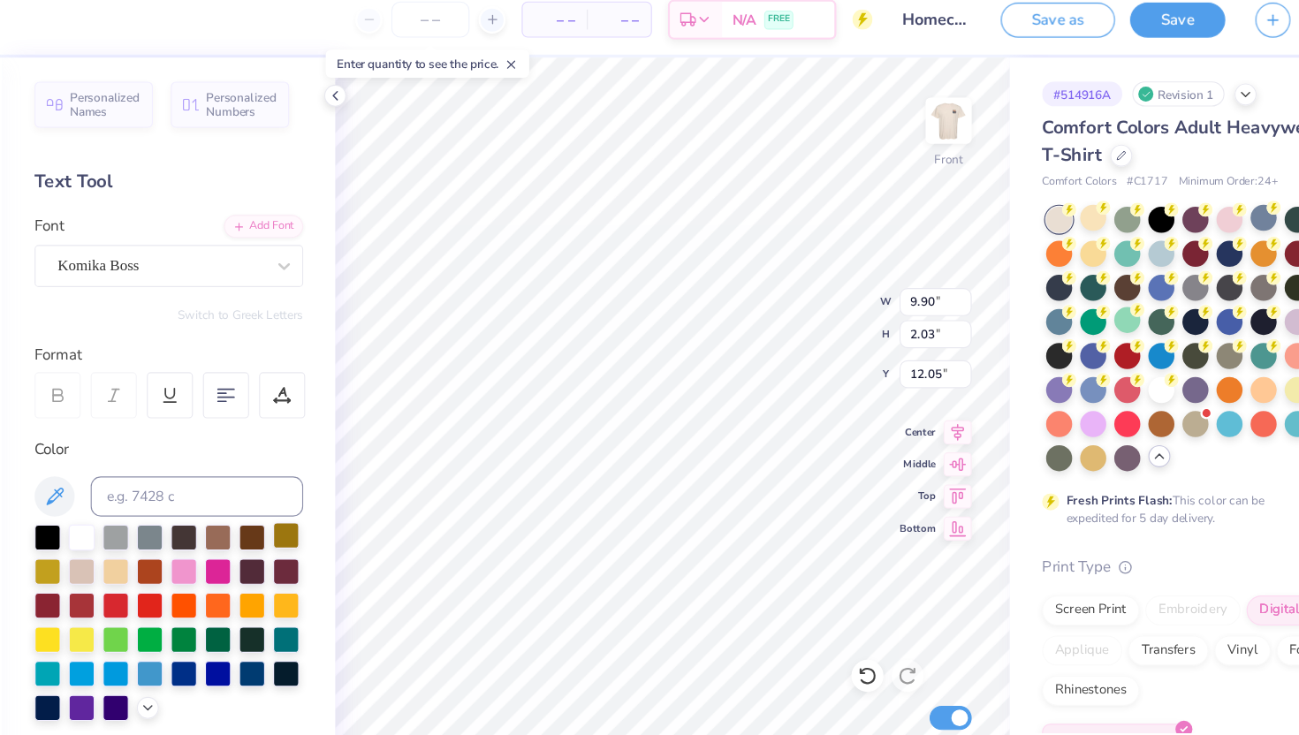
type input "12.25"
type input "12.18"
type input "7.64"
type input "1.57"
type input "12.47"
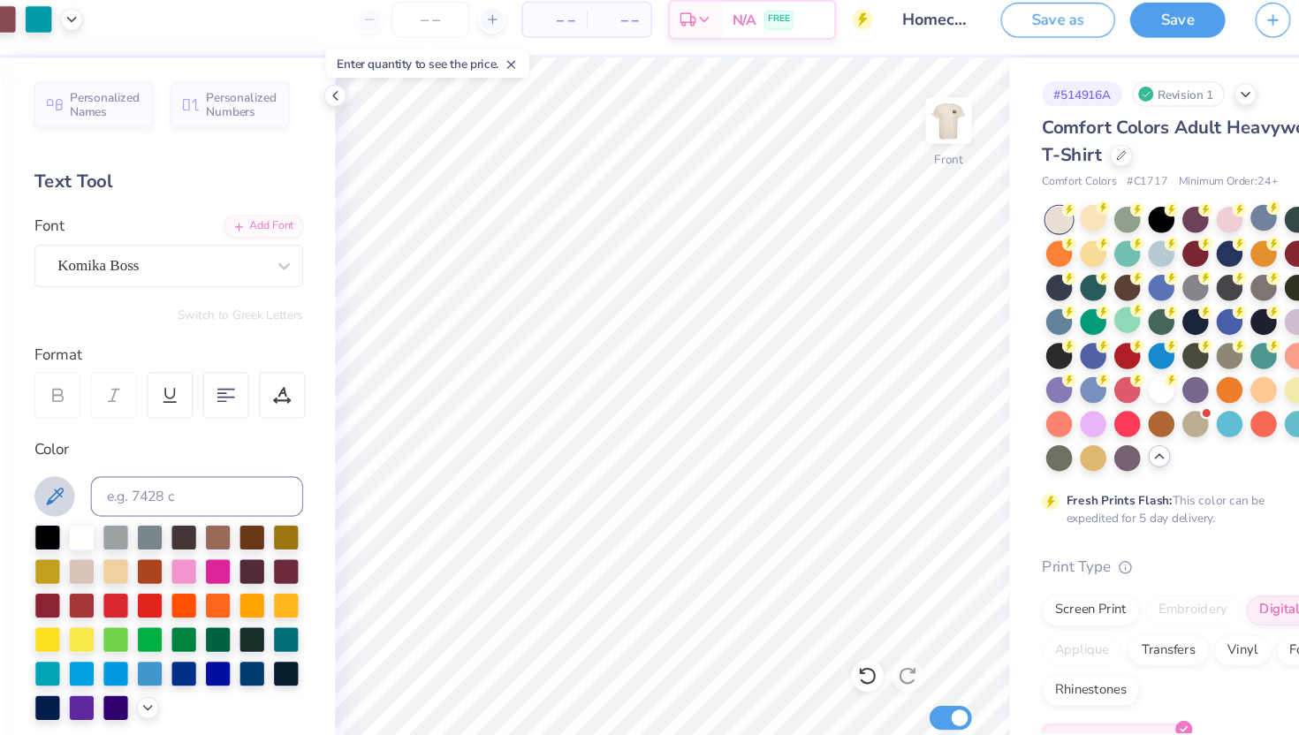
click at [129, 443] on icon at bounding box center [125, 451] width 21 height 21
click at [373, 95] on polyline at bounding box center [373, 98] width 4 height 7
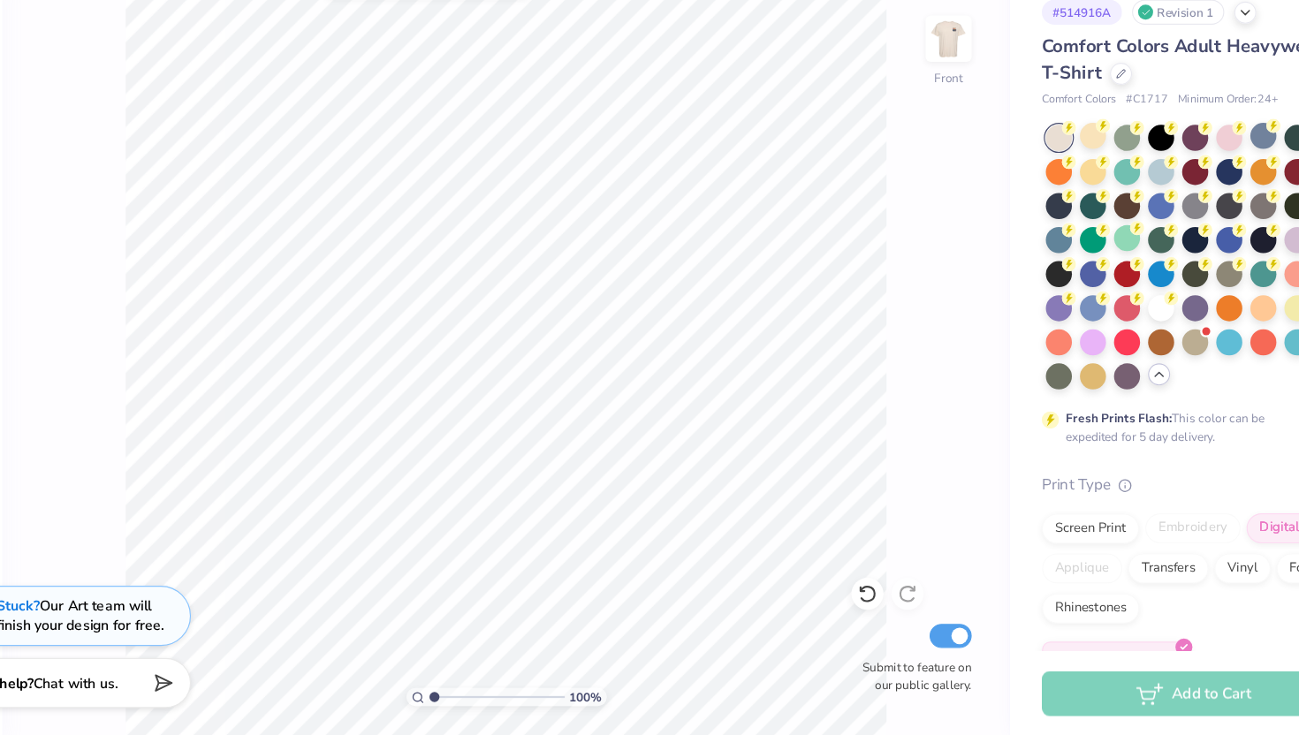
scroll to position [0, 0]
drag, startPoint x: 454, startPoint y: 696, endPoint x: 442, endPoint y: 695, distance: 12.4
click at [444, 696] on div "100 %" at bounding box center [524, 701] width 177 height 16
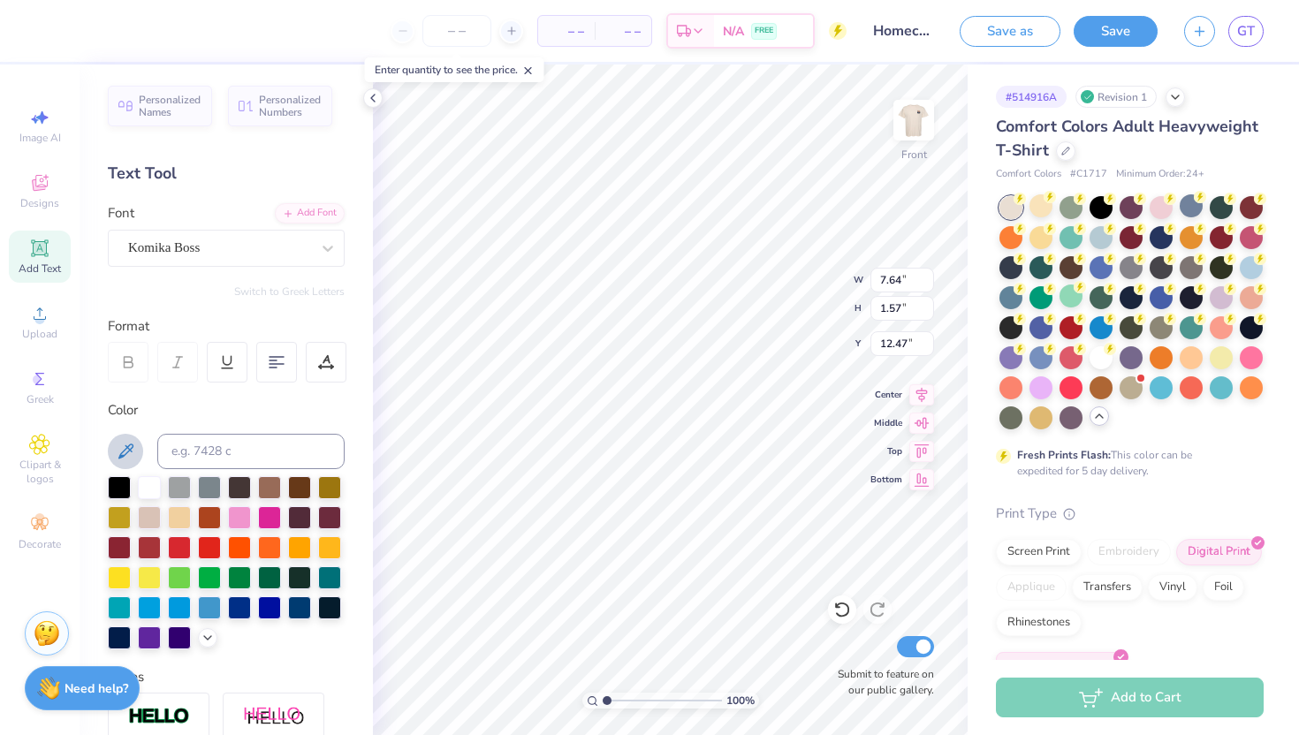
click at [127, 451] on icon at bounding box center [125, 451] width 21 height 21
type input "6.34"
type input "1.30"
type input "12.45"
type input "12.78"
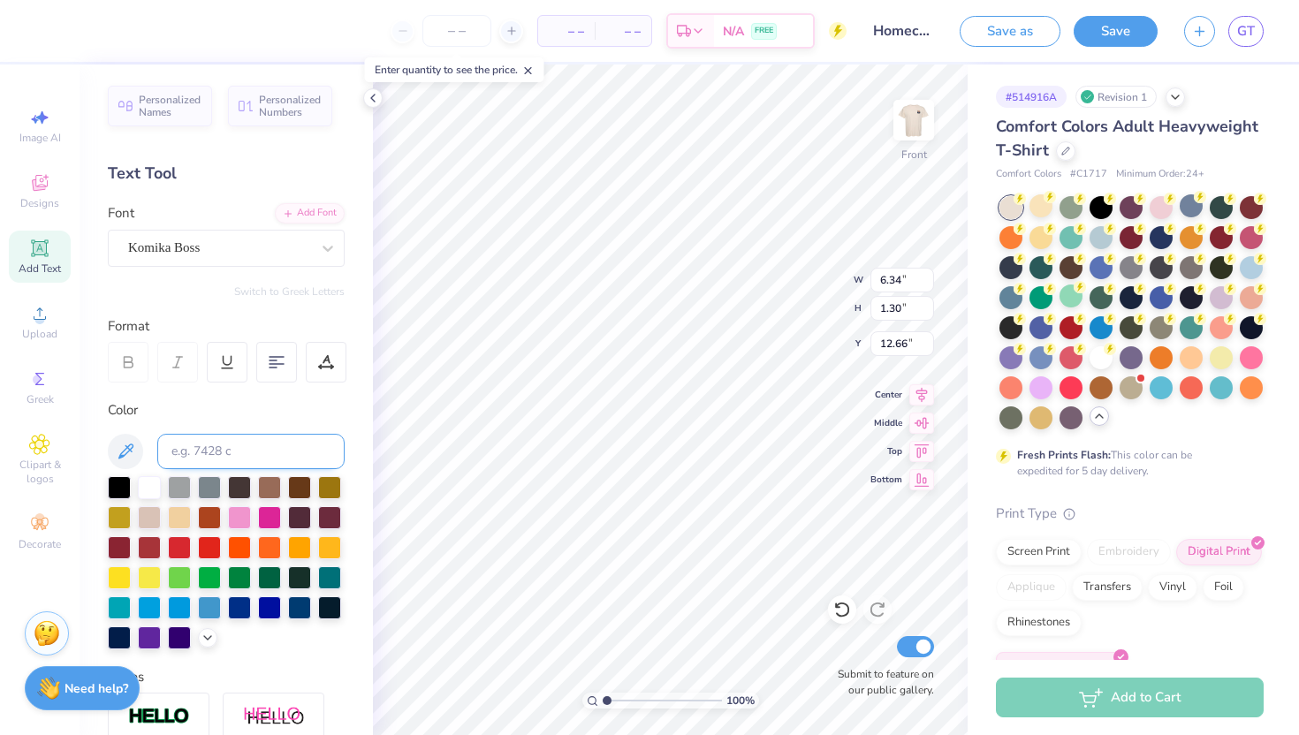
type input "12.66"
type input "1"
drag, startPoint x: 609, startPoint y: 701, endPoint x: 595, endPoint y: 698, distance: 14.4
click at [603, 698] on input "range" at bounding box center [662, 701] width 119 height 16
type input "12.85"
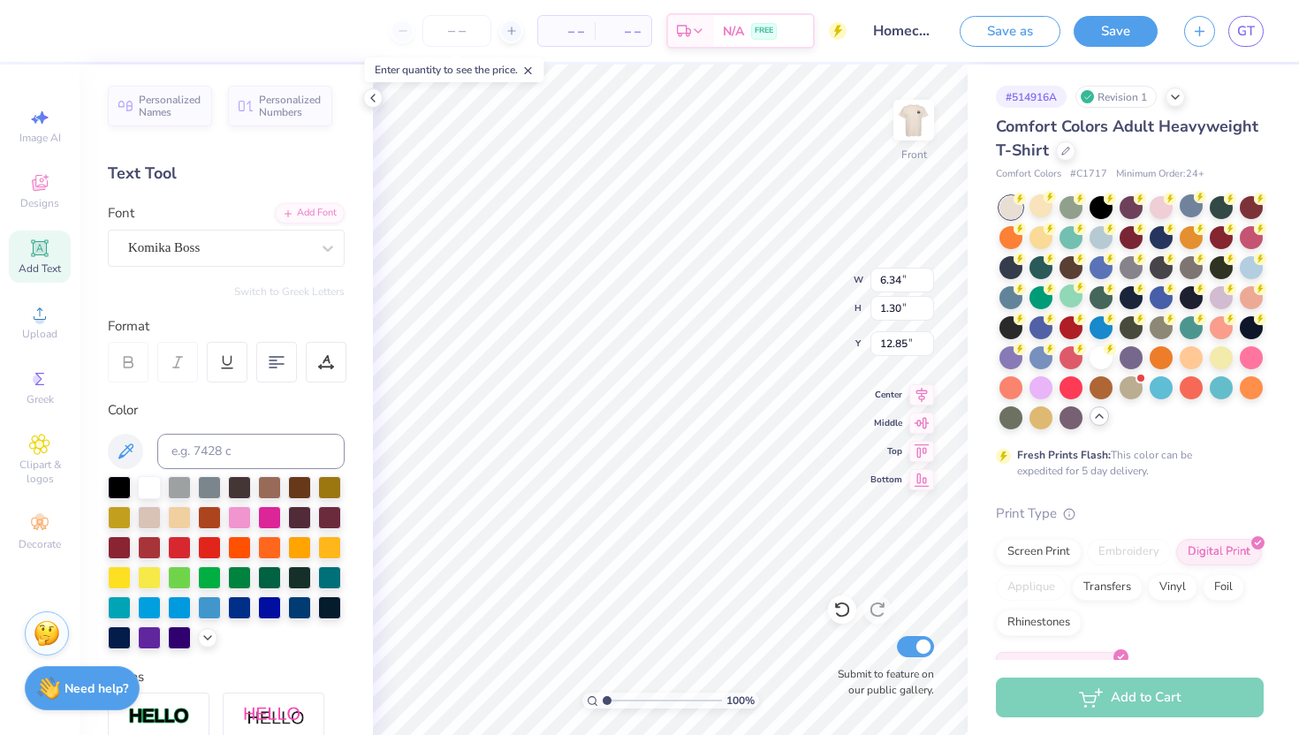
scroll to position [0, 3]
type textarea "AXP DPHIE"
type input "13.10"
type input "12.88"
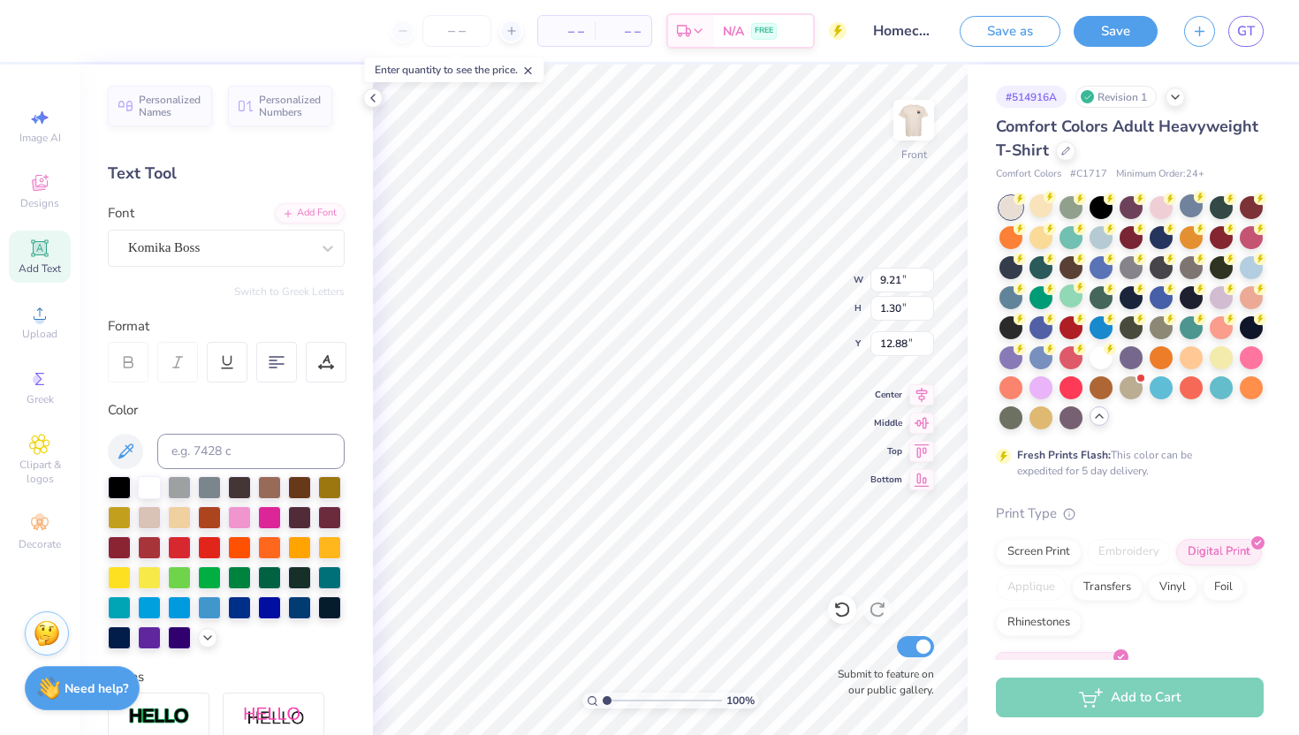
type textarea "AXP DPHIE"
type input "12.80"
type input "12.45"
type textarea "AXP DPHIE"
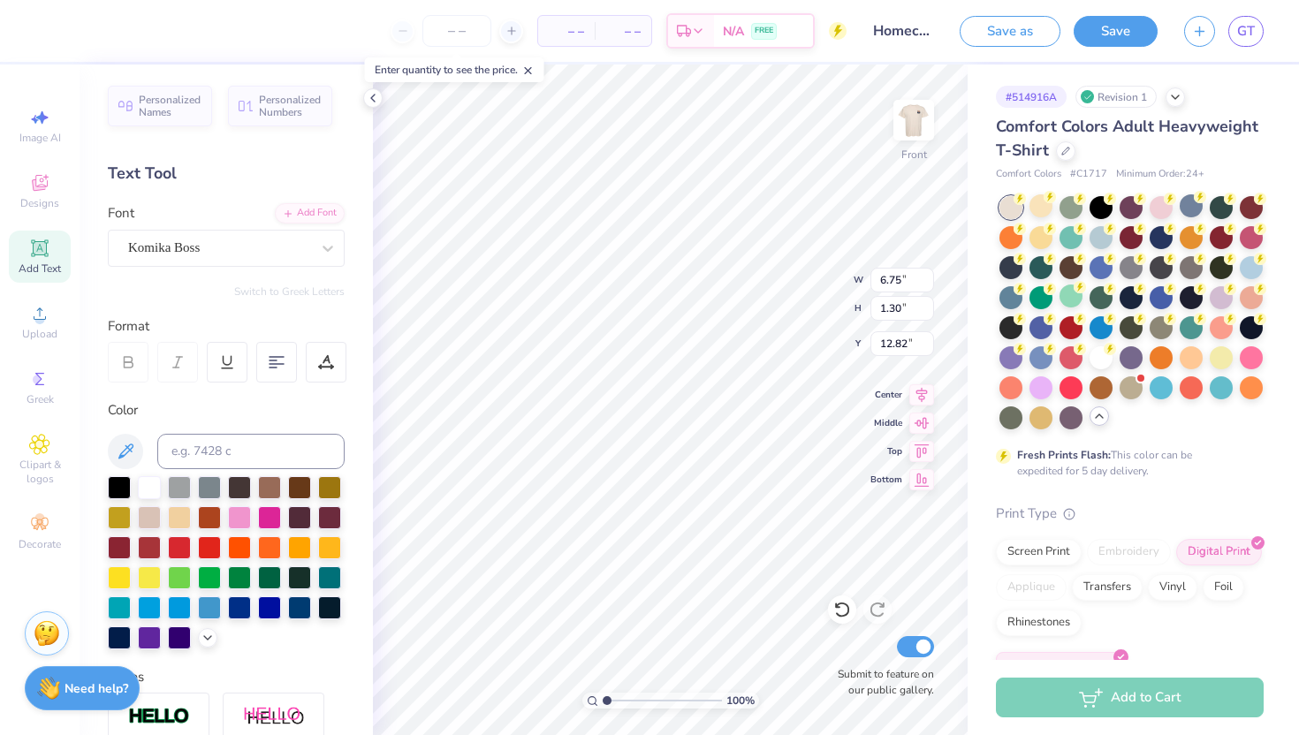
type input "12.82"
type textarea "AXP DPHIE"
type input "12.70"
type textarea "AXP DPHIE"
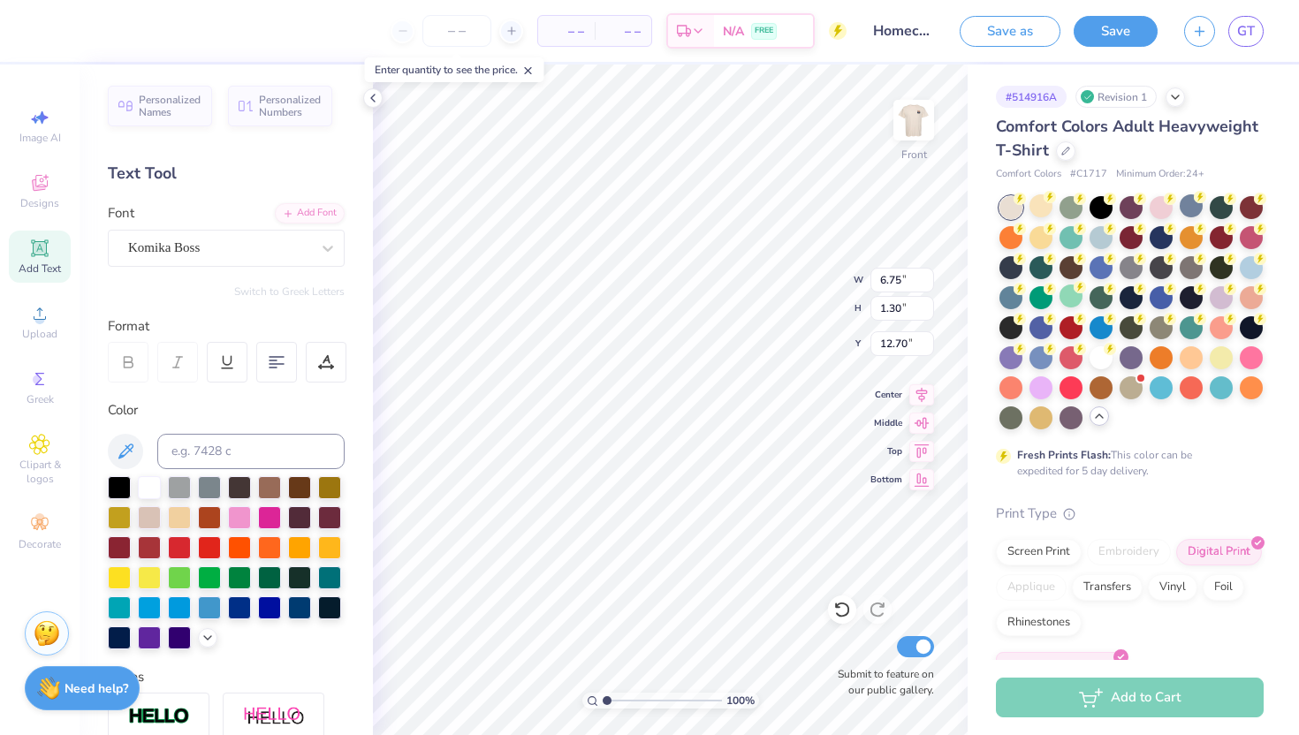
type textarea "AXP DPHIE"
type input "12.48"
type input "12.91"
type input "3.23"
type input "6.34"
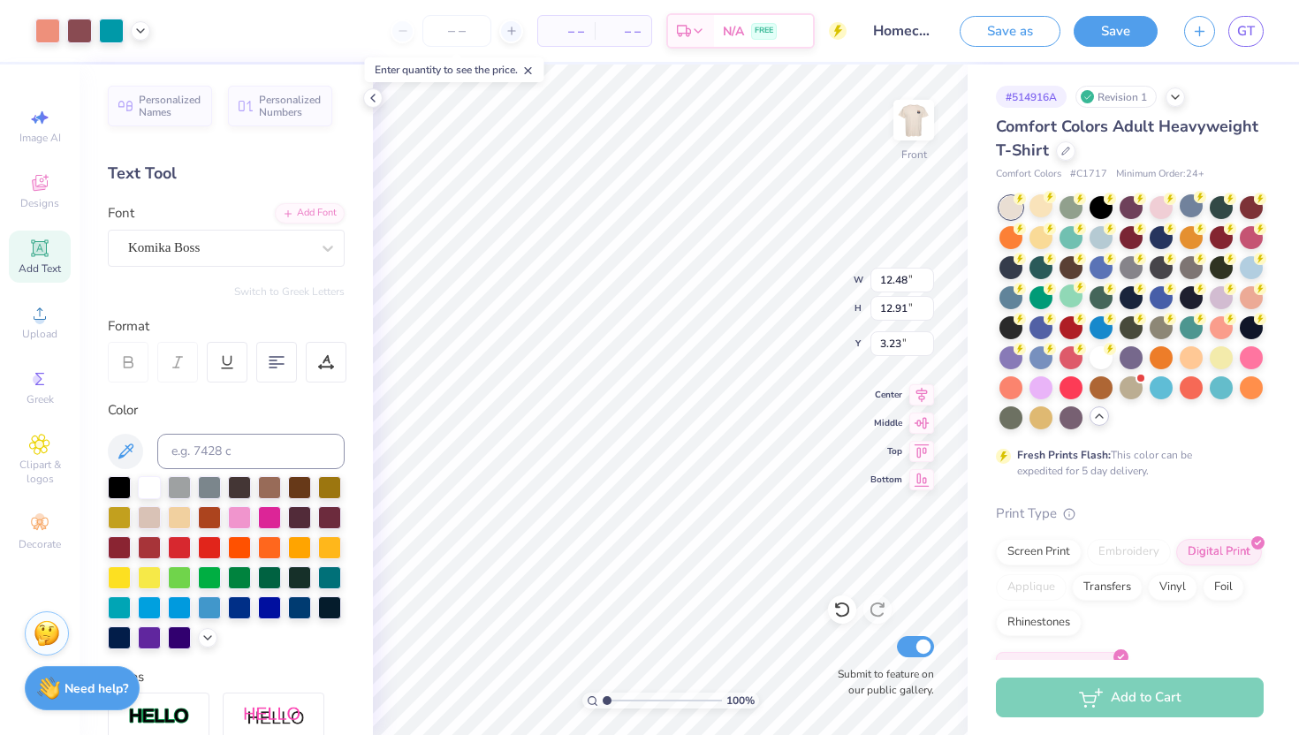
type input "1.30"
type input "12.70"
type input "7.00"
type input "1.44"
type input "12.31"
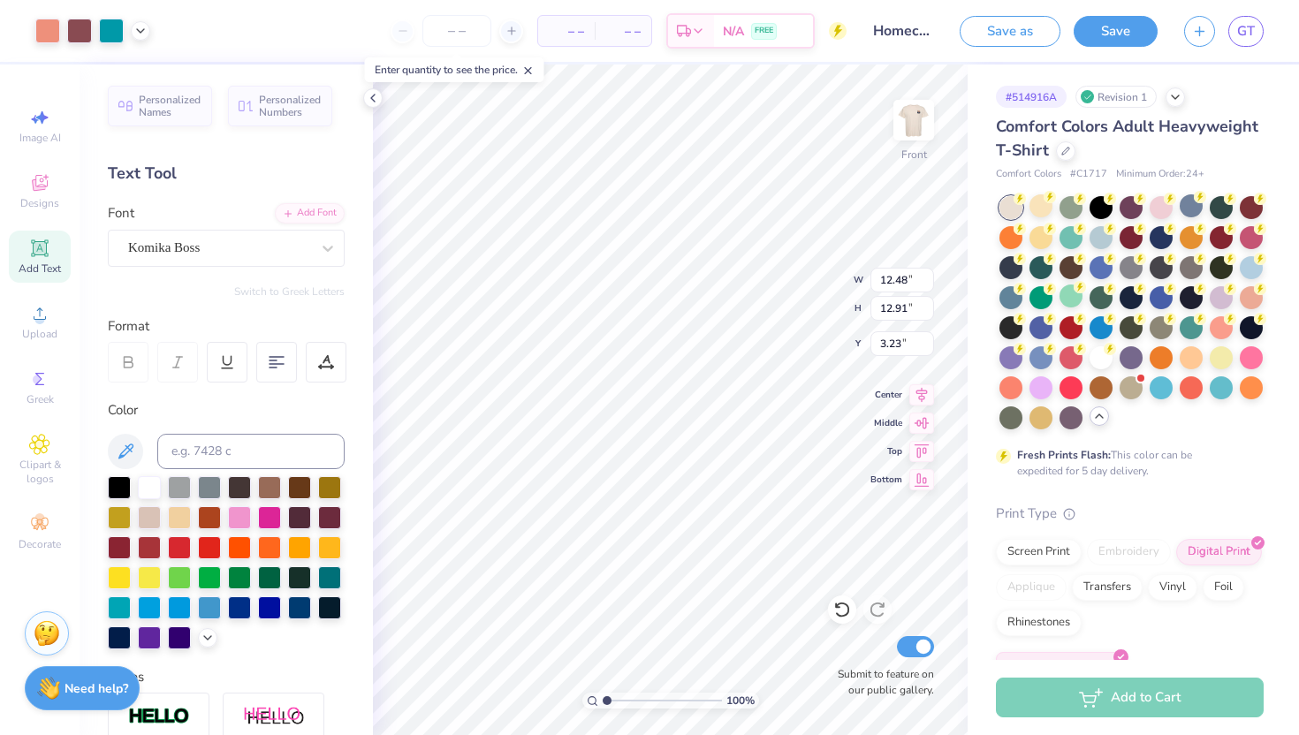
type input "7.00"
type input "1.44"
type input "12.55"
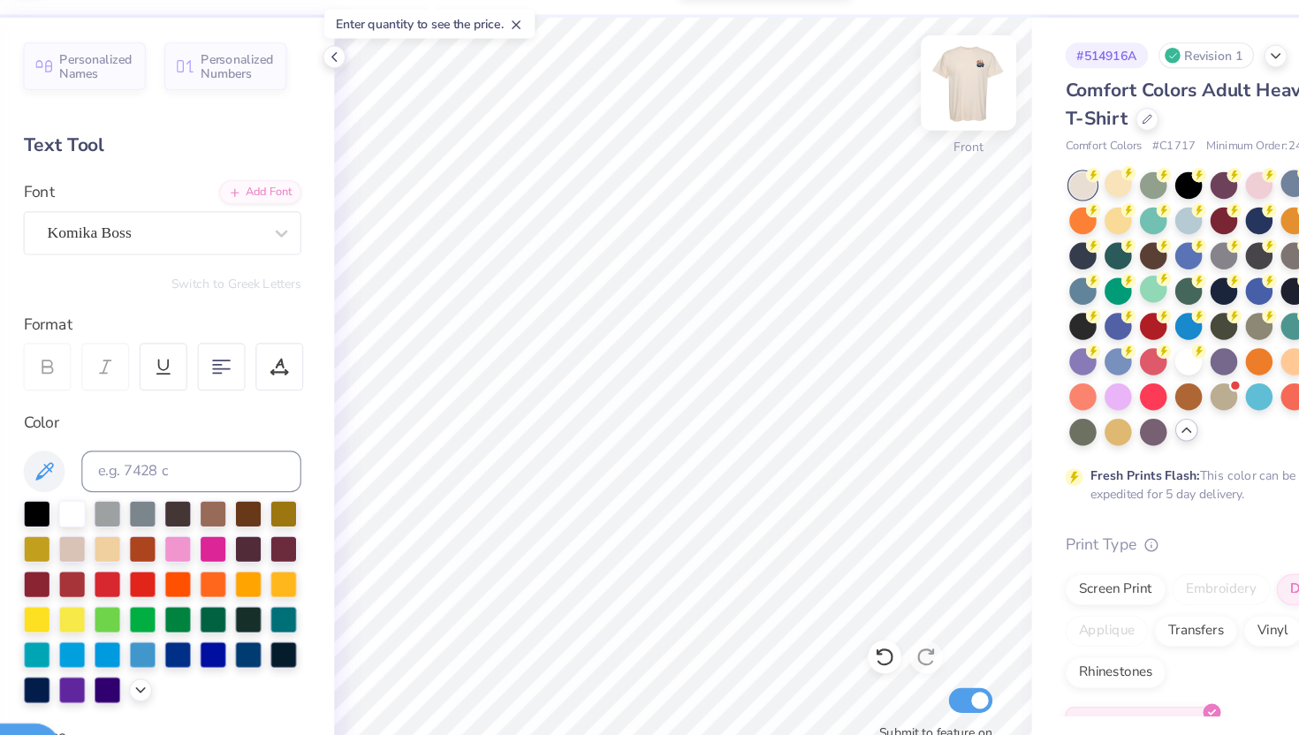
click at [918, 115] on img at bounding box center [913, 120] width 71 height 71
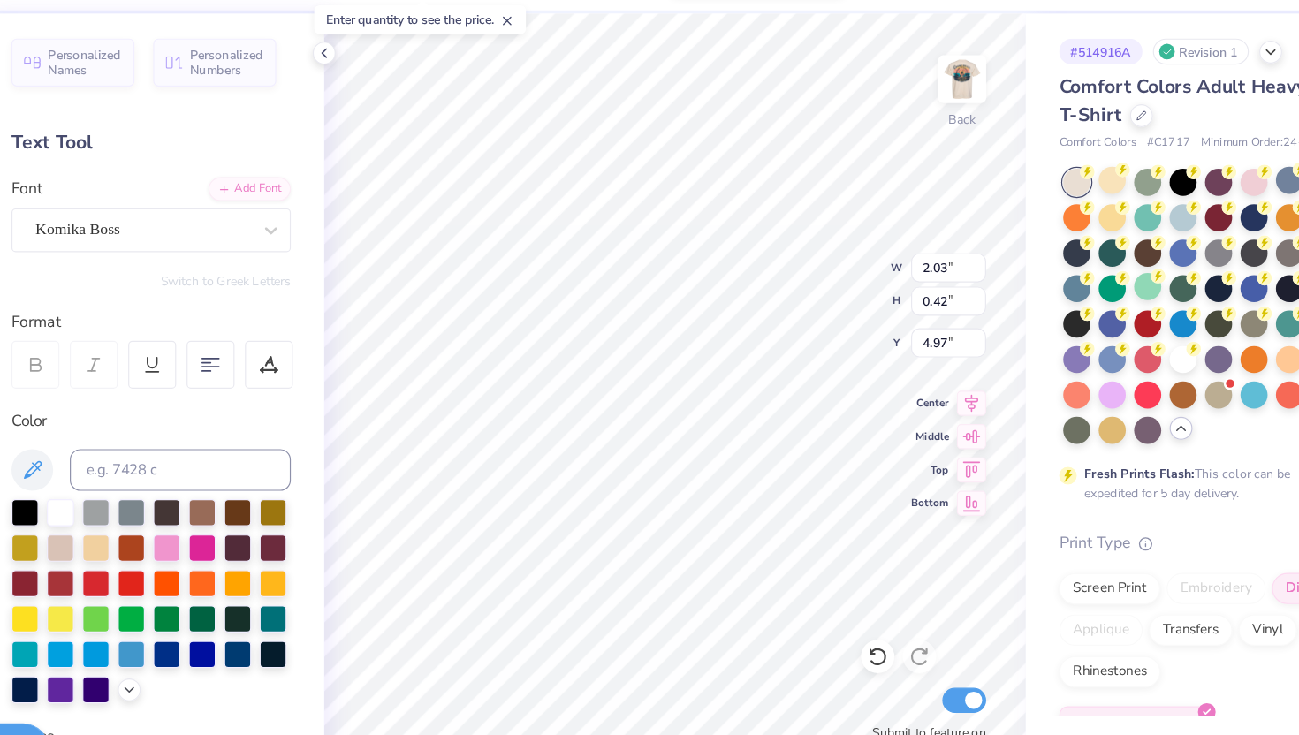
scroll to position [0, 3]
click at [129, 445] on icon at bounding box center [125, 451] width 21 height 21
click at [916, 122] on img at bounding box center [913, 120] width 71 height 71
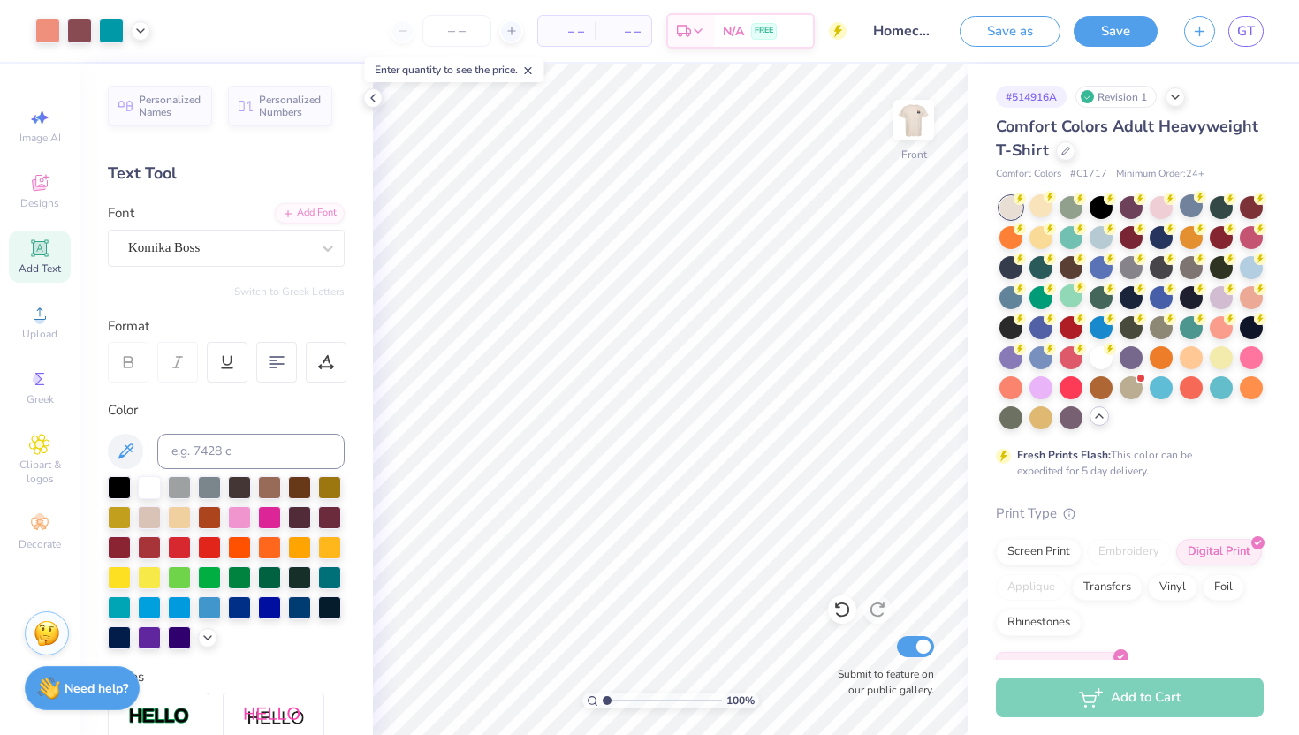
click at [603, 701] on input "range" at bounding box center [662, 701] width 119 height 16
type input "12.56"
type textarea "AXP DPHIE"
type input "12.48"
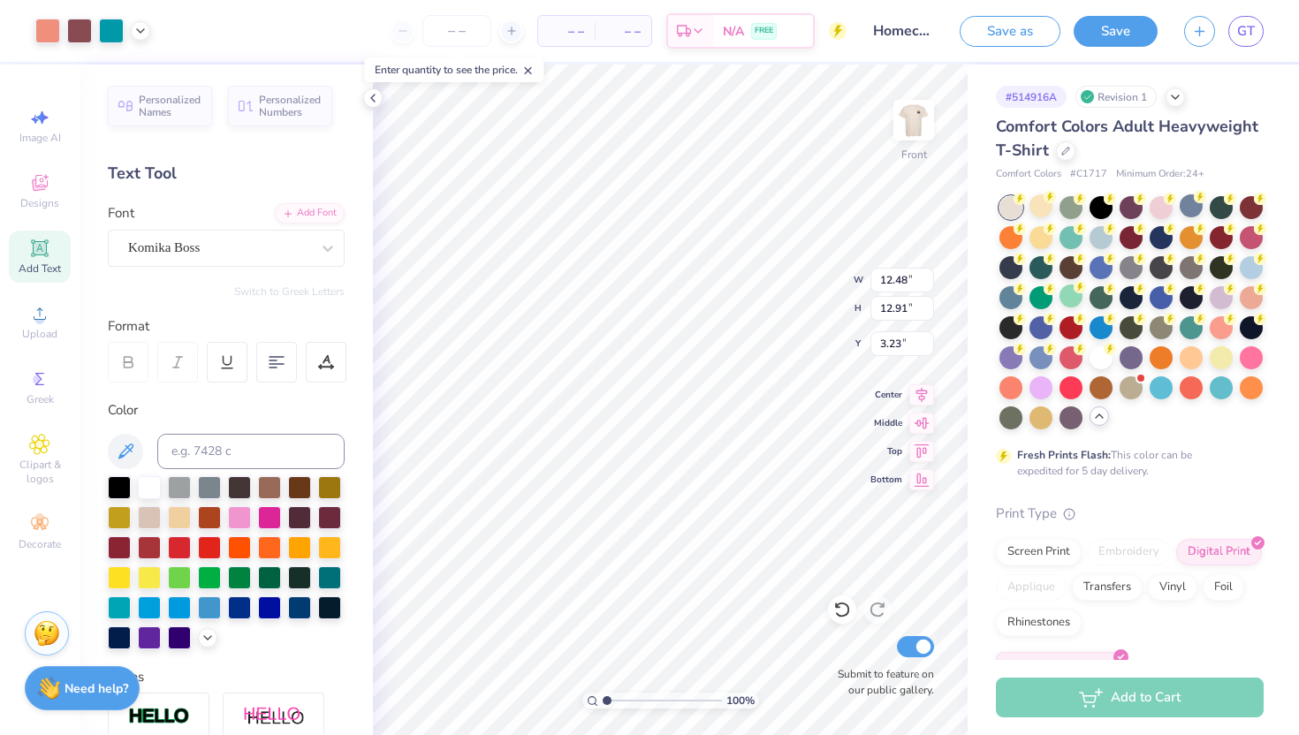
type input "12.91"
type input "3.23"
type input "7.45"
type input "1.44"
type input "12.62"
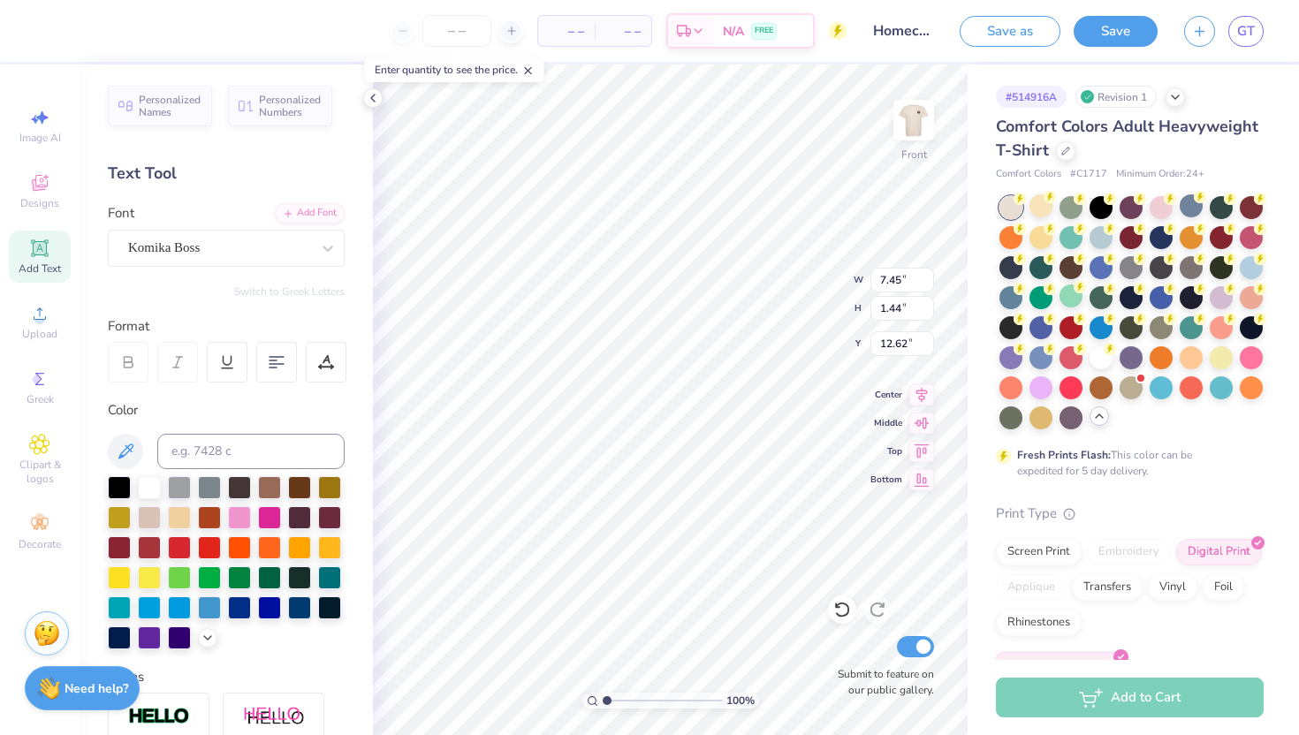
type textarea "AXP DPHIE"
drag, startPoint x: 606, startPoint y: 701, endPoint x: 617, endPoint y: 704, distance: 11.2
type input "1.89"
click at [617, 704] on input "range" at bounding box center [662, 701] width 119 height 16
click at [128, 446] on icon at bounding box center [125, 451] width 15 height 15
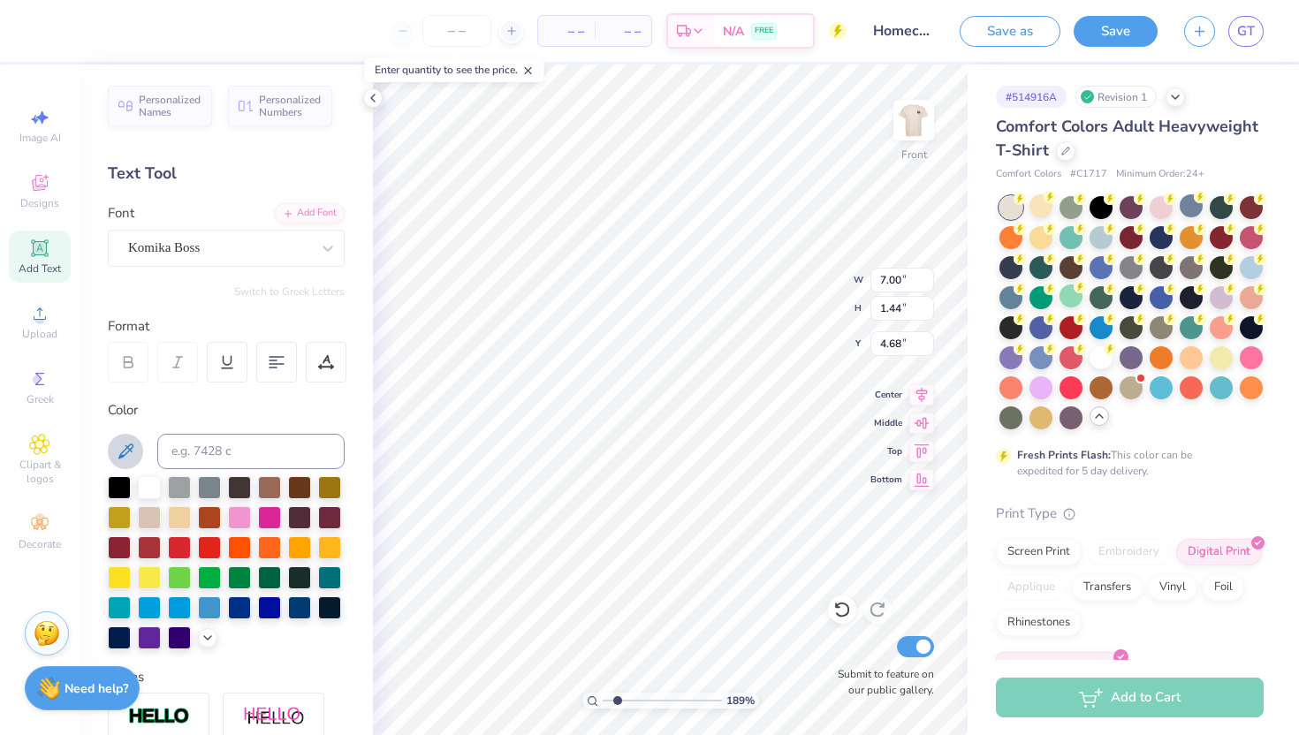
click at [129, 436] on button at bounding box center [125, 451] width 35 height 35
type input "12.62"
type input "3.84"
type input "0.79"
type input "13.21"
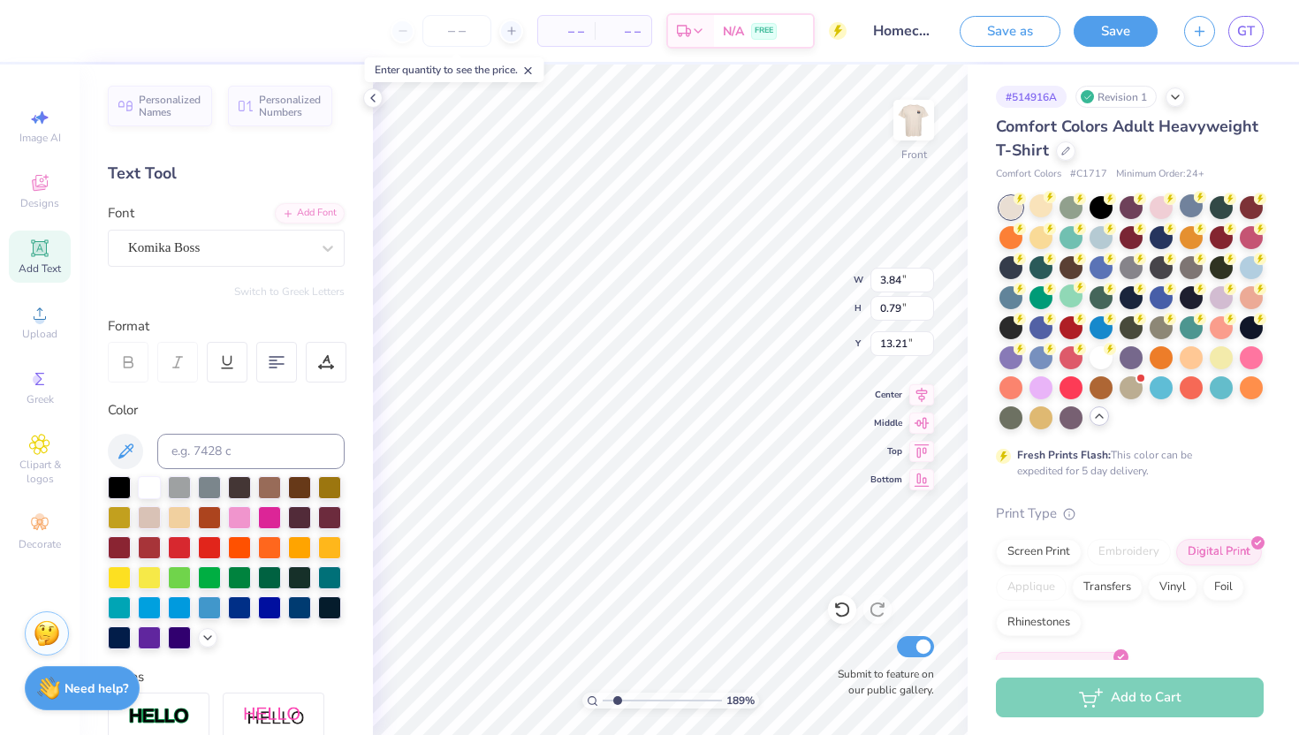
type input "12.48"
type input "12.91"
type input "3.23"
type input "3.84"
type input "0.79"
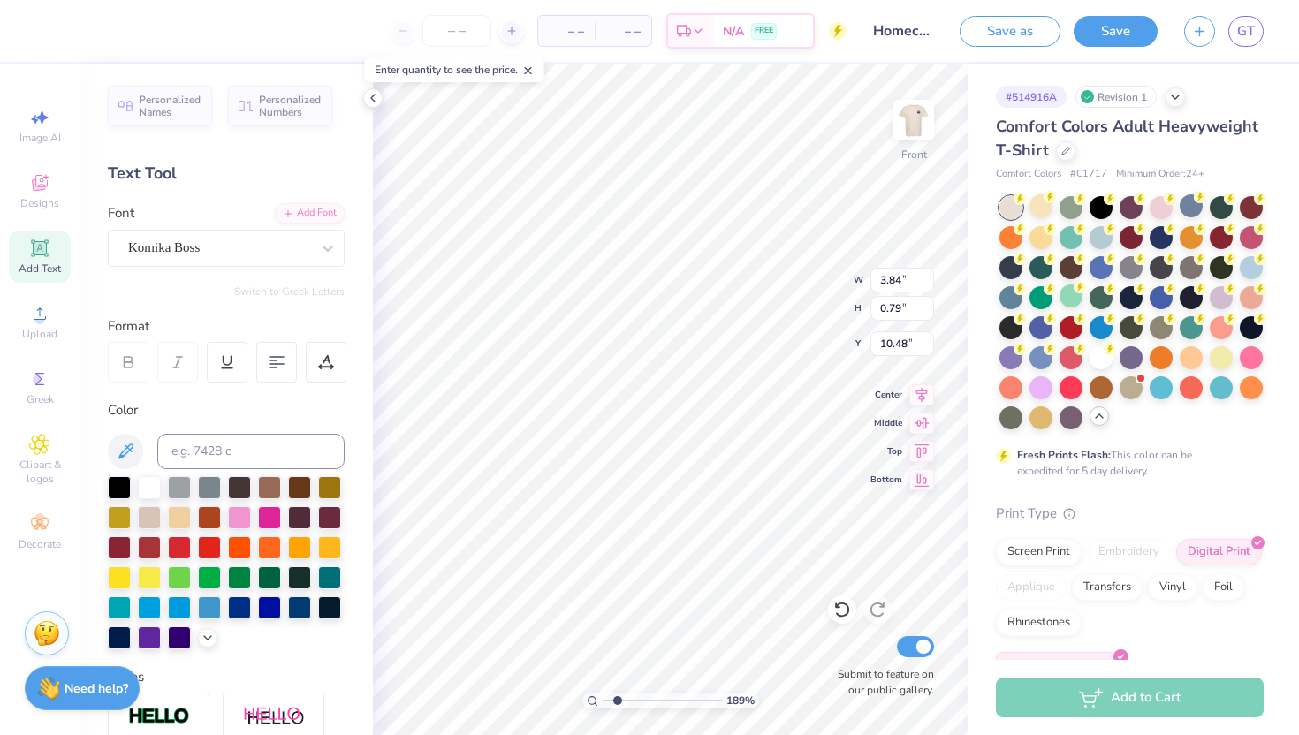
type input "12.96"
type input "12.48"
type input "12.91"
type input "3.23"
drag, startPoint x: 613, startPoint y: 701, endPoint x: 595, endPoint y: 701, distance: 18.6
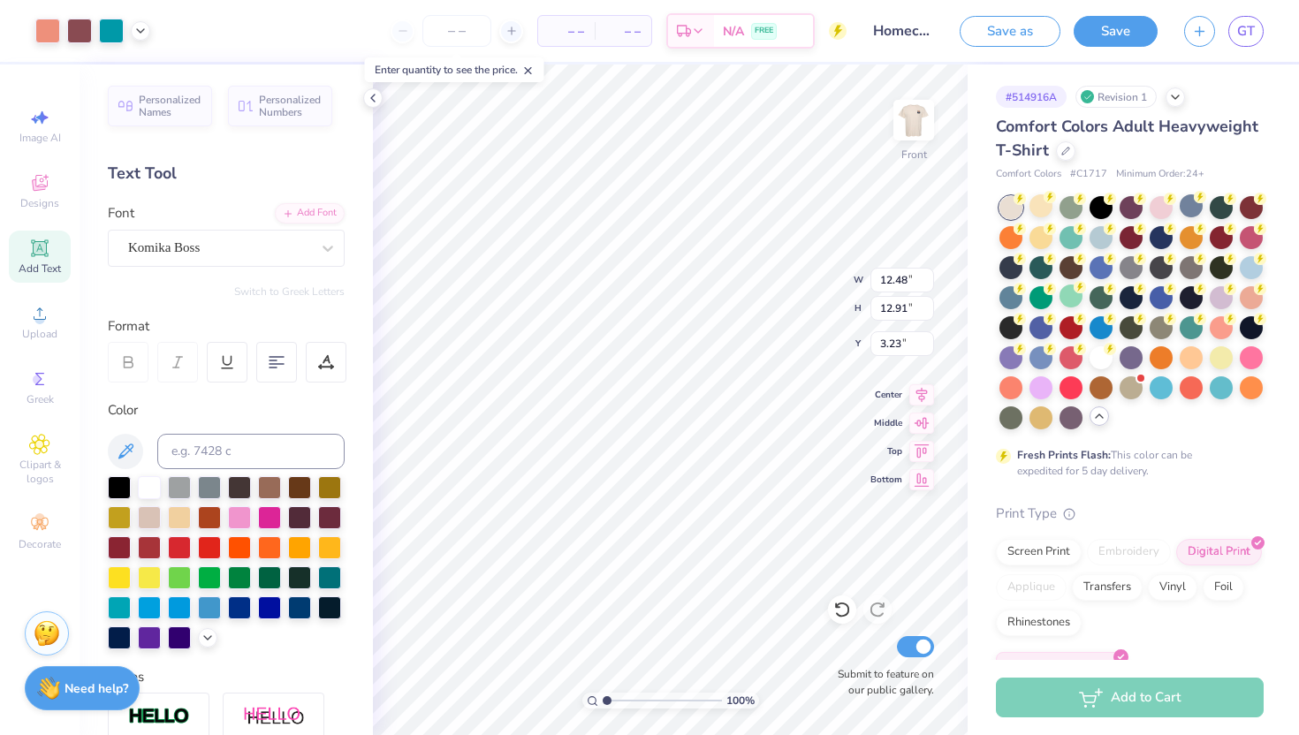
type input "1"
click at [603, 701] on input "range" at bounding box center [662, 701] width 119 height 16
type input "12.92"
type input "13.37"
type input "3.26"
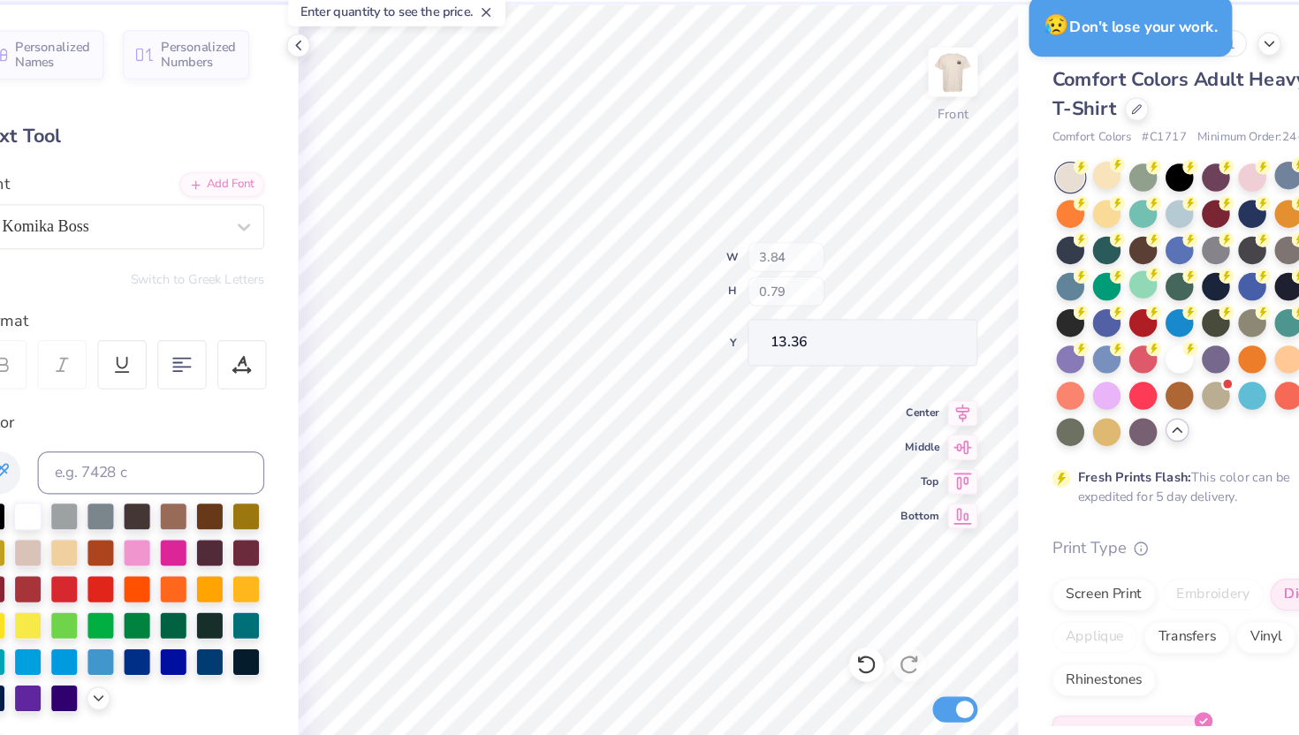
type input "13.36"
type input "12.92"
type input "13.37"
type input "3.26"
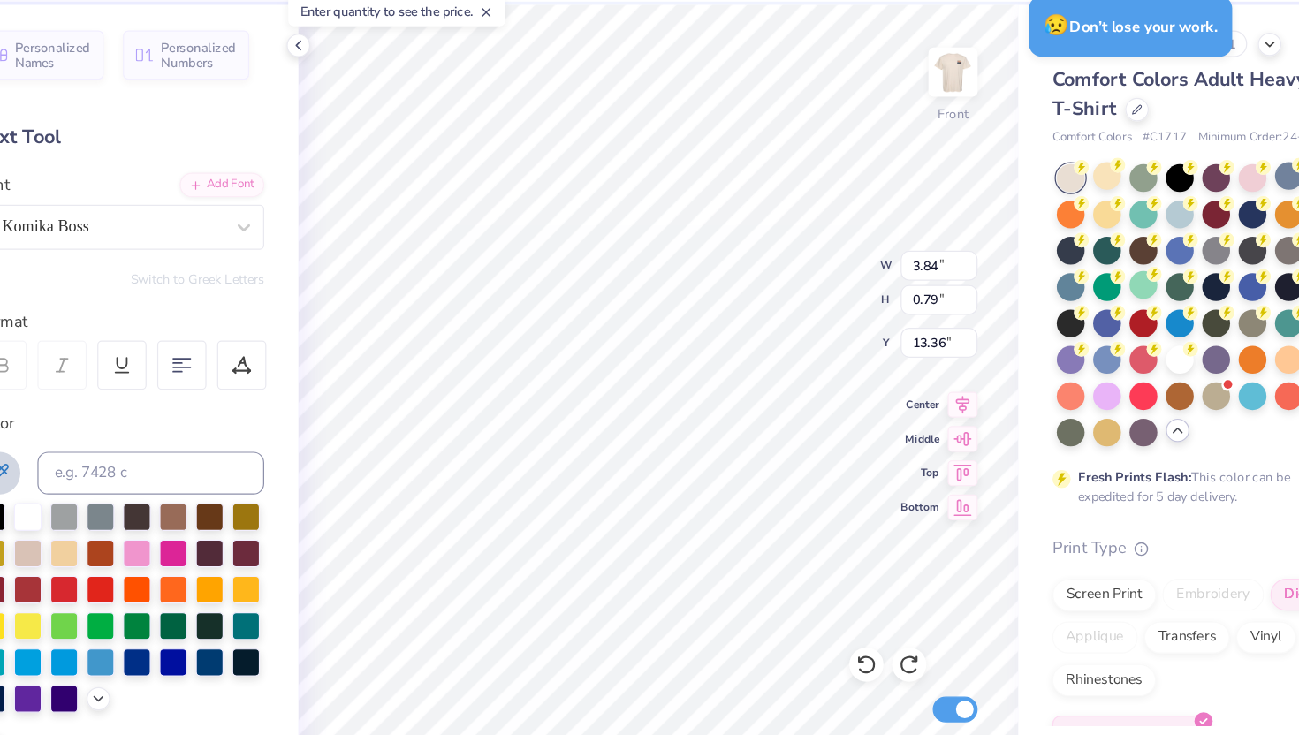
click at [139, 446] on button at bounding box center [125, 451] width 35 height 35
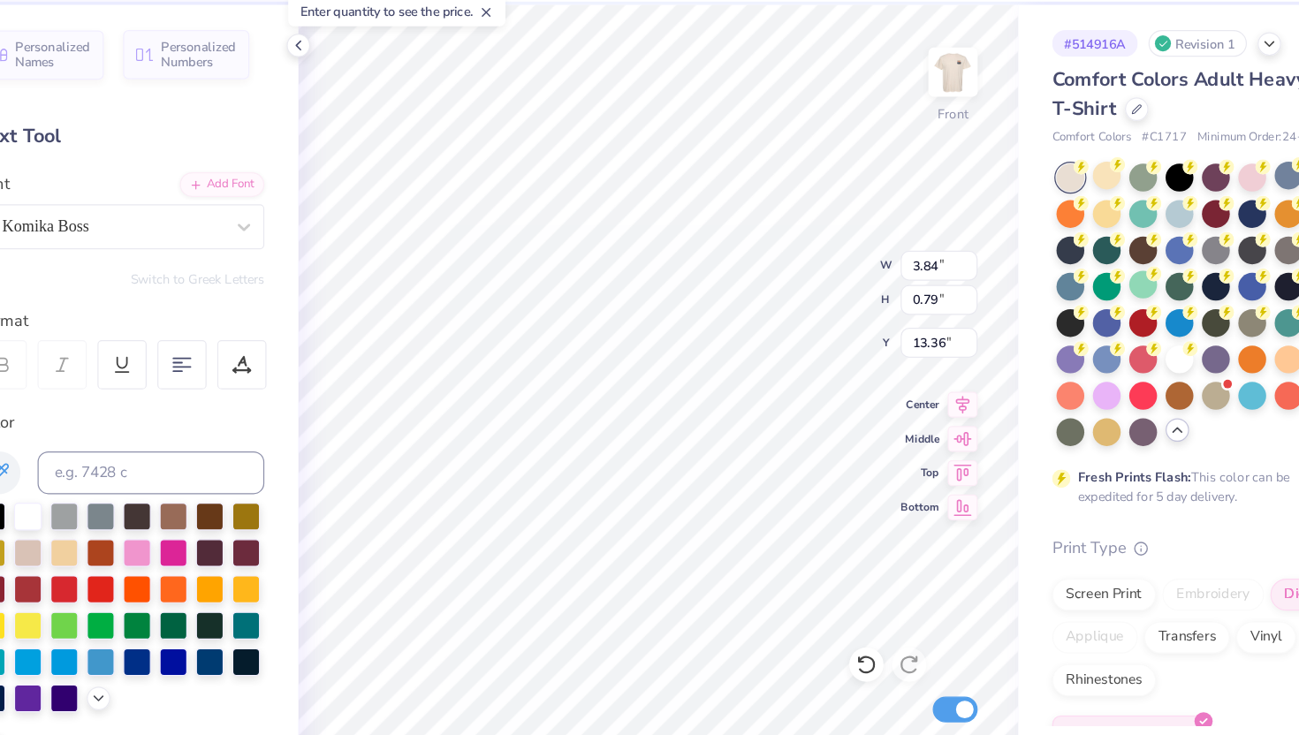
type input "4.42"
type input "0.91"
type input "13.53"
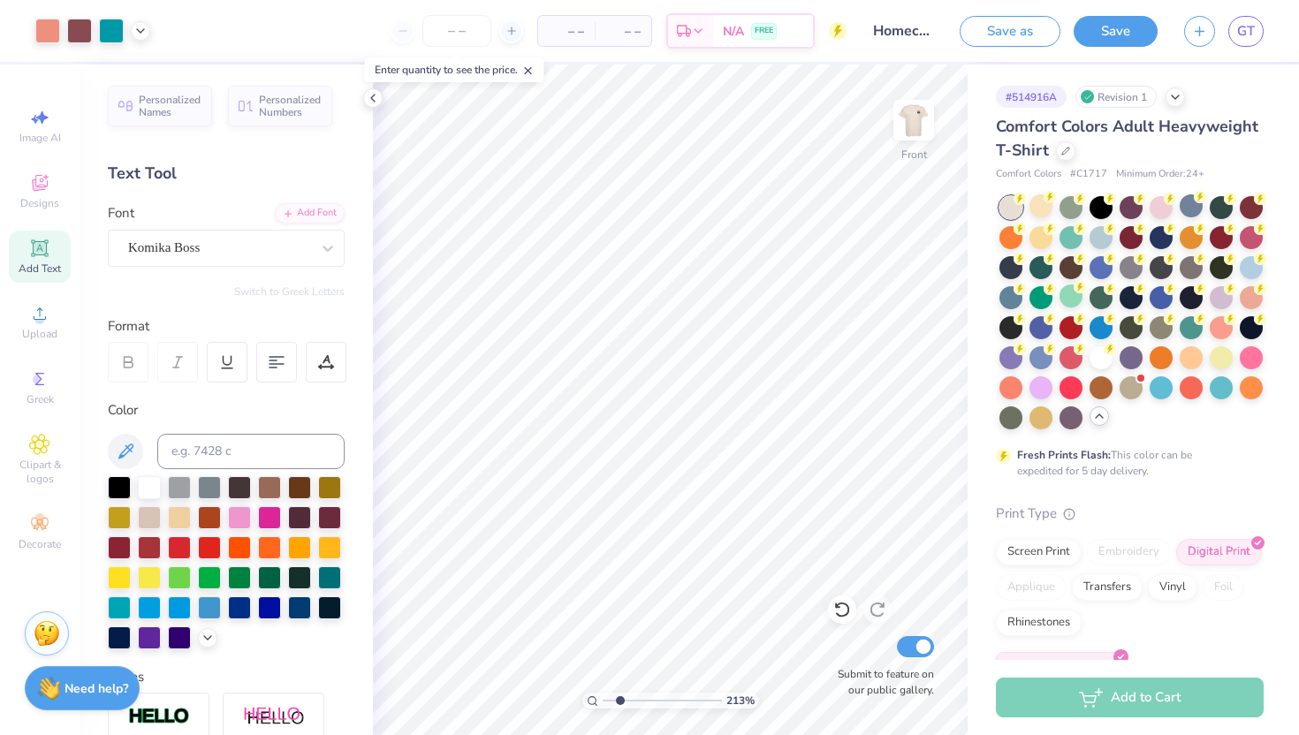
drag, startPoint x: 606, startPoint y: 698, endPoint x: 620, endPoint y: 699, distance: 13.3
type input "2.13"
click at [620, 699] on input "range" at bounding box center [662, 701] width 119 height 16
type input "13.48"
click at [620, 704] on input "range" at bounding box center [662, 701] width 119 height 16
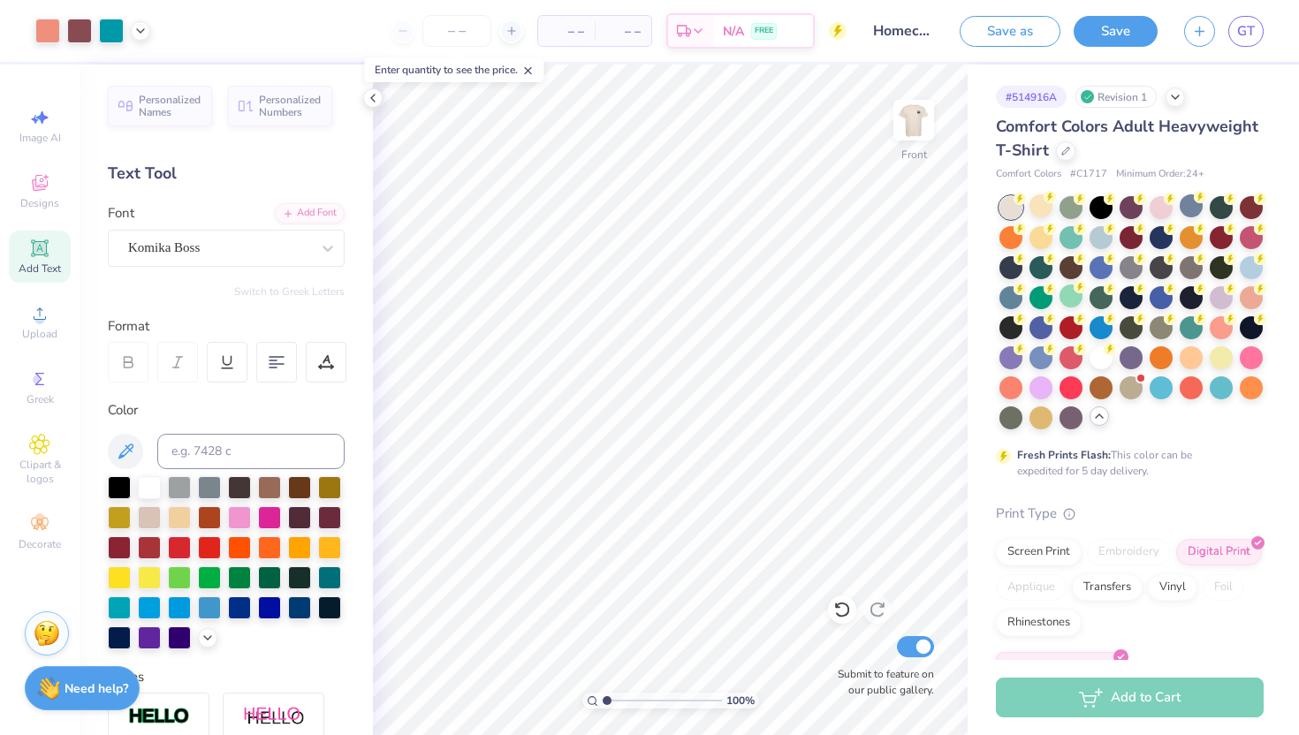
drag, startPoint x: 620, startPoint y: 704, endPoint x: 589, endPoint y: 704, distance: 31.8
click at [603, 704] on input "range" at bounding box center [662, 701] width 119 height 16
click at [924, 127] on img at bounding box center [913, 120] width 71 height 71
drag, startPoint x: 605, startPoint y: 696, endPoint x: 624, endPoint y: 696, distance: 18.6
click at [624, 696] on input "range" at bounding box center [662, 701] width 119 height 16
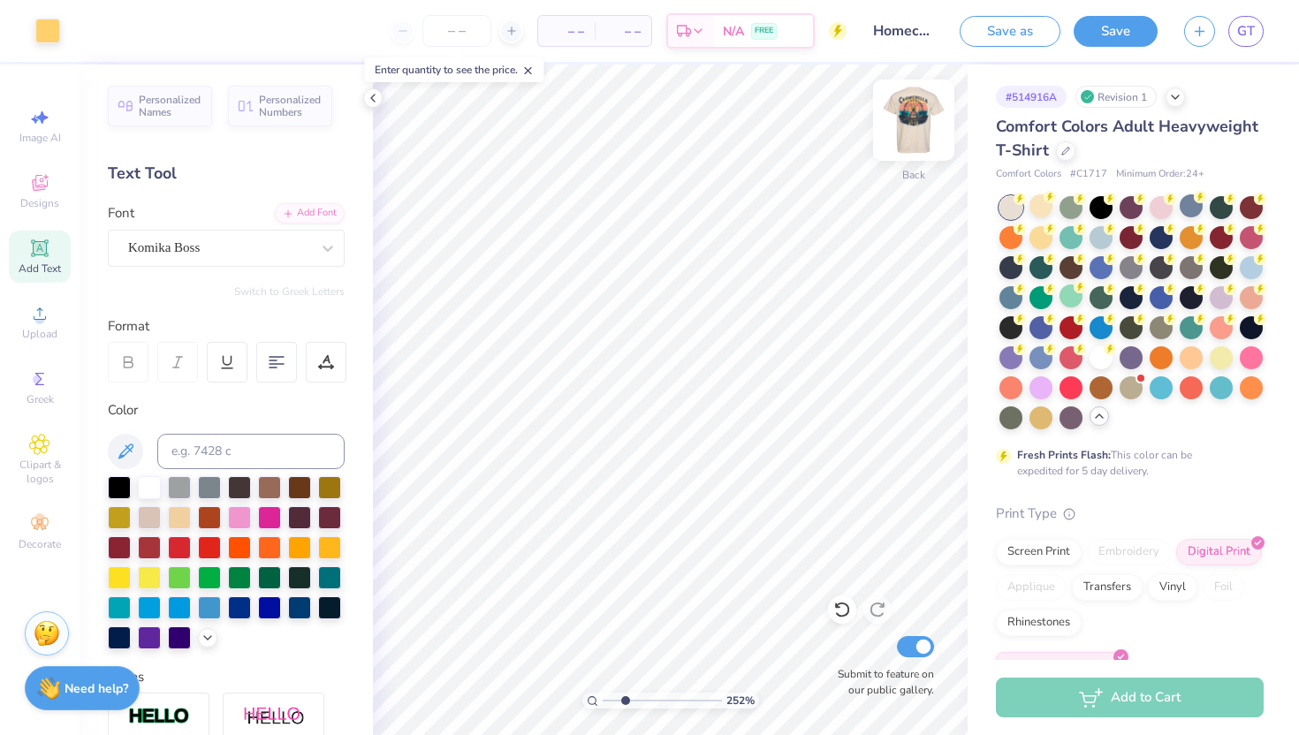
click at [922, 128] on img at bounding box center [913, 120] width 71 height 71
drag, startPoint x: 626, startPoint y: 697, endPoint x: 586, endPoint y: 696, distance: 39.8
type input "1"
click at [603, 696] on input "range" at bounding box center [662, 701] width 119 height 16
type input "5.29"
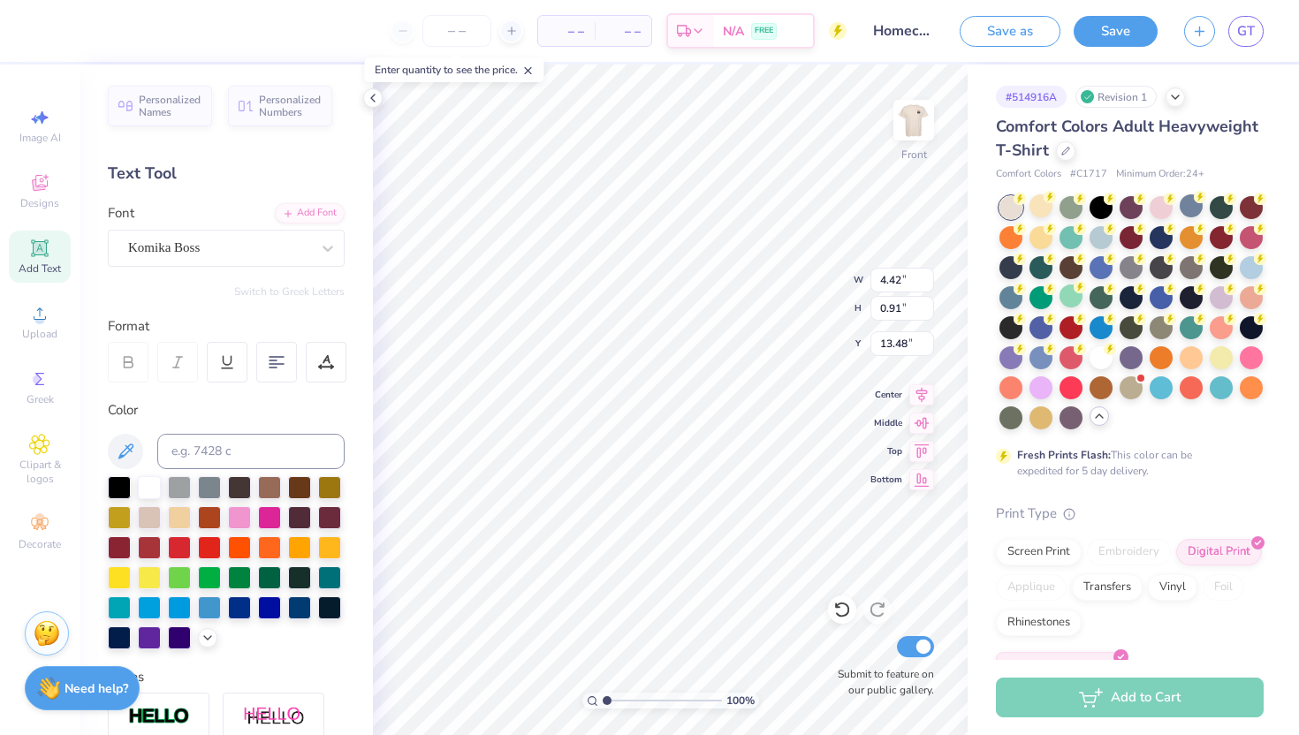
type input "1.09"
type input "13.21"
type input "5.02"
type input "1.03"
type input "13.24"
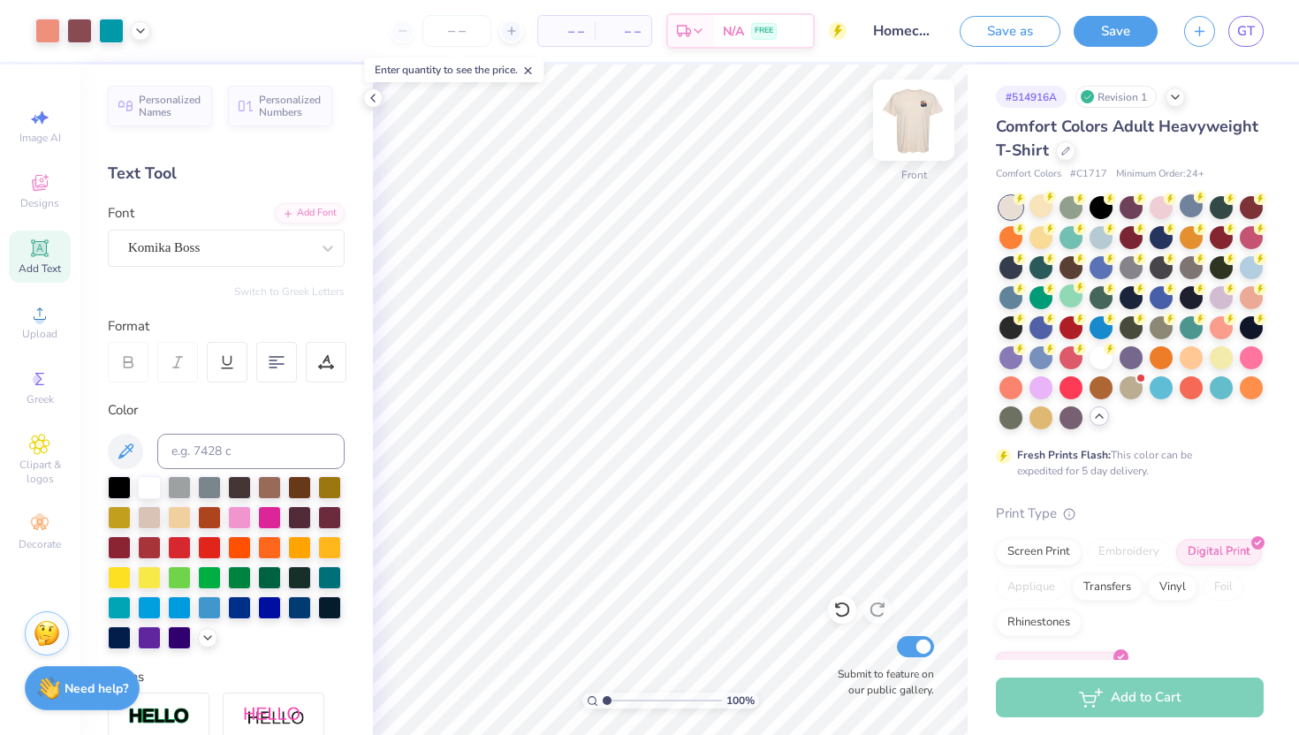
click at [924, 120] on img at bounding box center [913, 120] width 71 height 71
drag, startPoint x: 609, startPoint y: 702, endPoint x: 625, endPoint y: 702, distance: 15.9
click at [625, 702] on input "range" at bounding box center [662, 701] width 119 height 16
click at [937, 117] on img at bounding box center [913, 120] width 71 height 71
drag, startPoint x: 626, startPoint y: 701, endPoint x: 587, endPoint y: 701, distance: 38.9
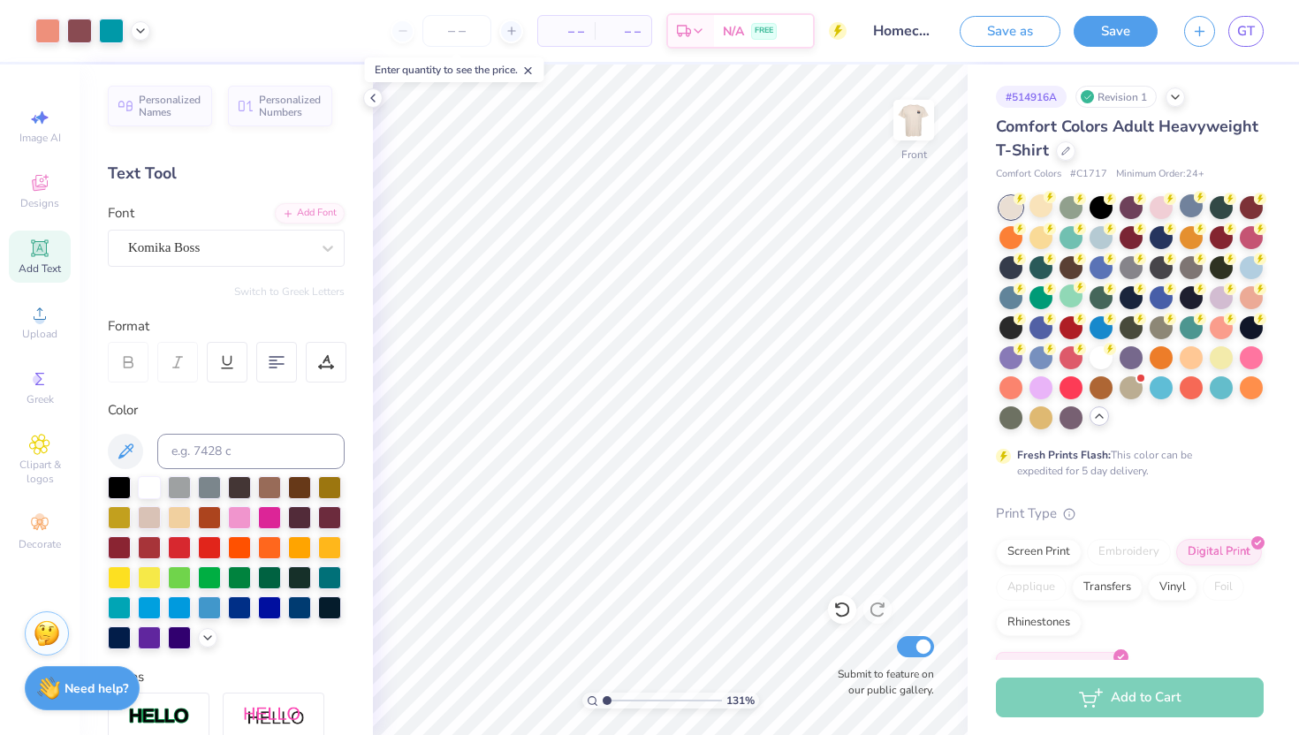
type input "1"
click at [603, 701] on input "range" at bounding box center [662, 701] width 119 height 16
type input "6.52"
type input "1.34"
type input "13.08"
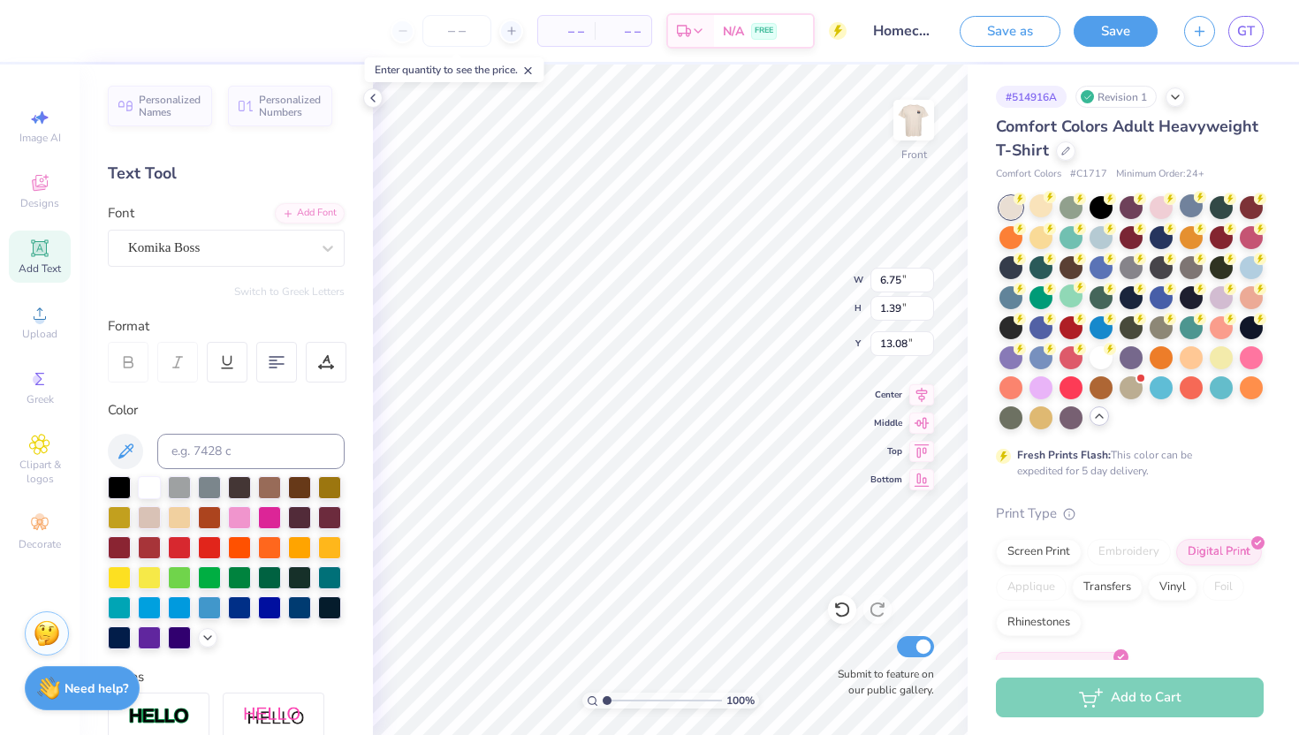
type input "6.75"
type input "1.39"
type input "13.06"
type input "12.92"
type input "13.37"
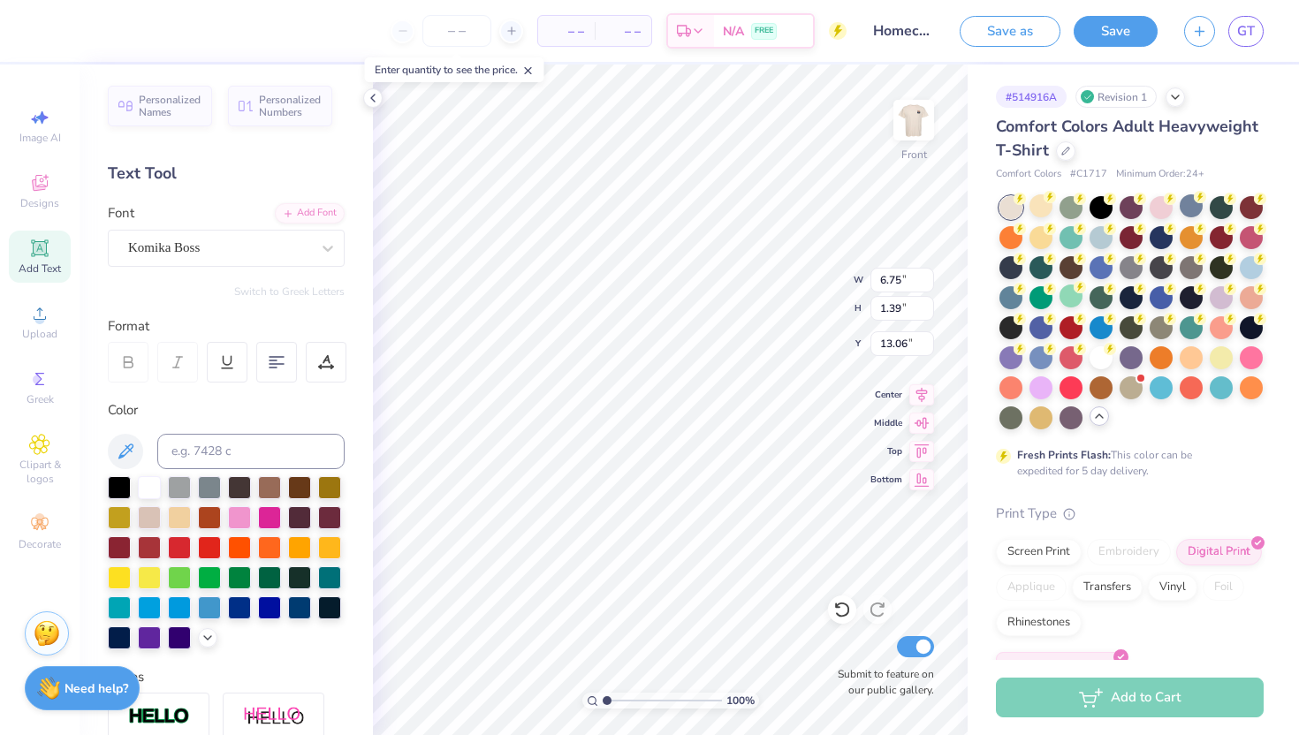
type input "3.26"
type input "6.75"
type input "1.39"
type input "13.06"
click at [922, 388] on icon at bounding box center [921, 392] width 11 height 15
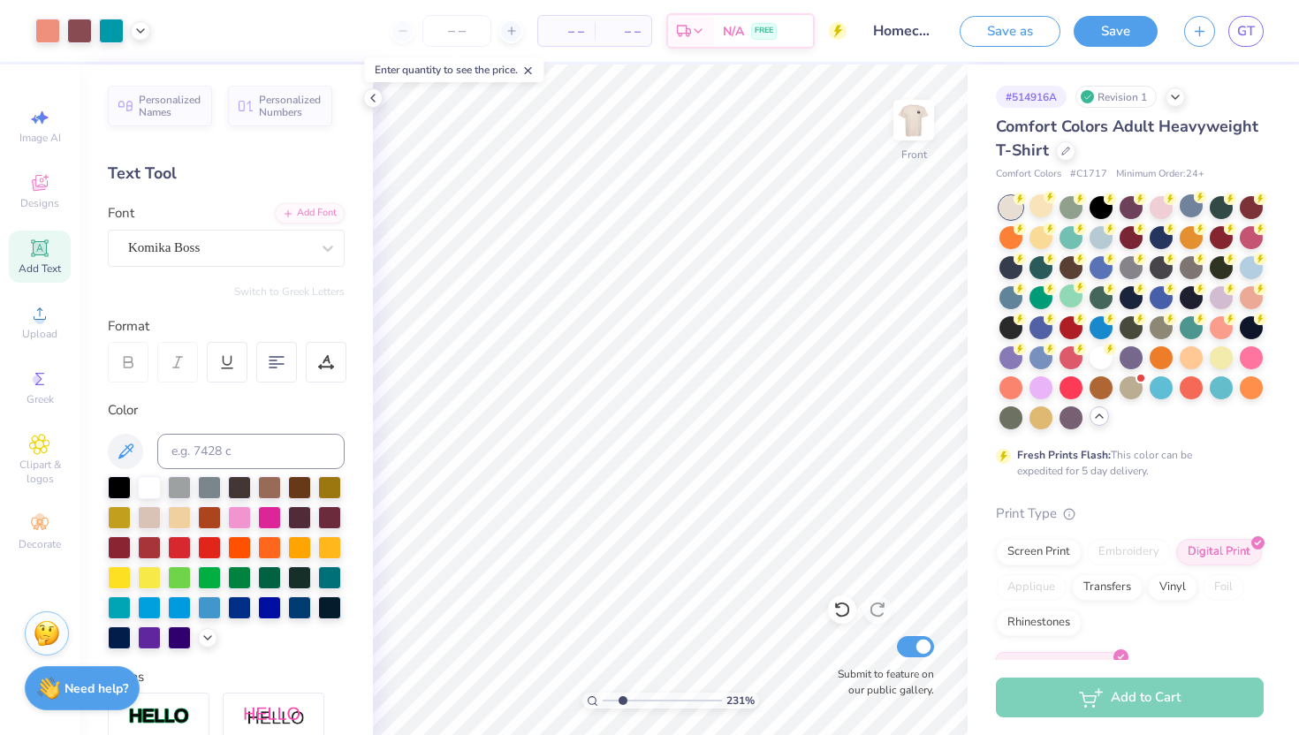
drag, startPoint x: 608, startPoint y: 701, endPoint x: 622, endPoint y: 701, distance: 14.1
type input "2.31"
click at [622, 701] on input "range" at bounding box center [662, 701] width 119 height 16
type input "3.26"
type input "6.75"
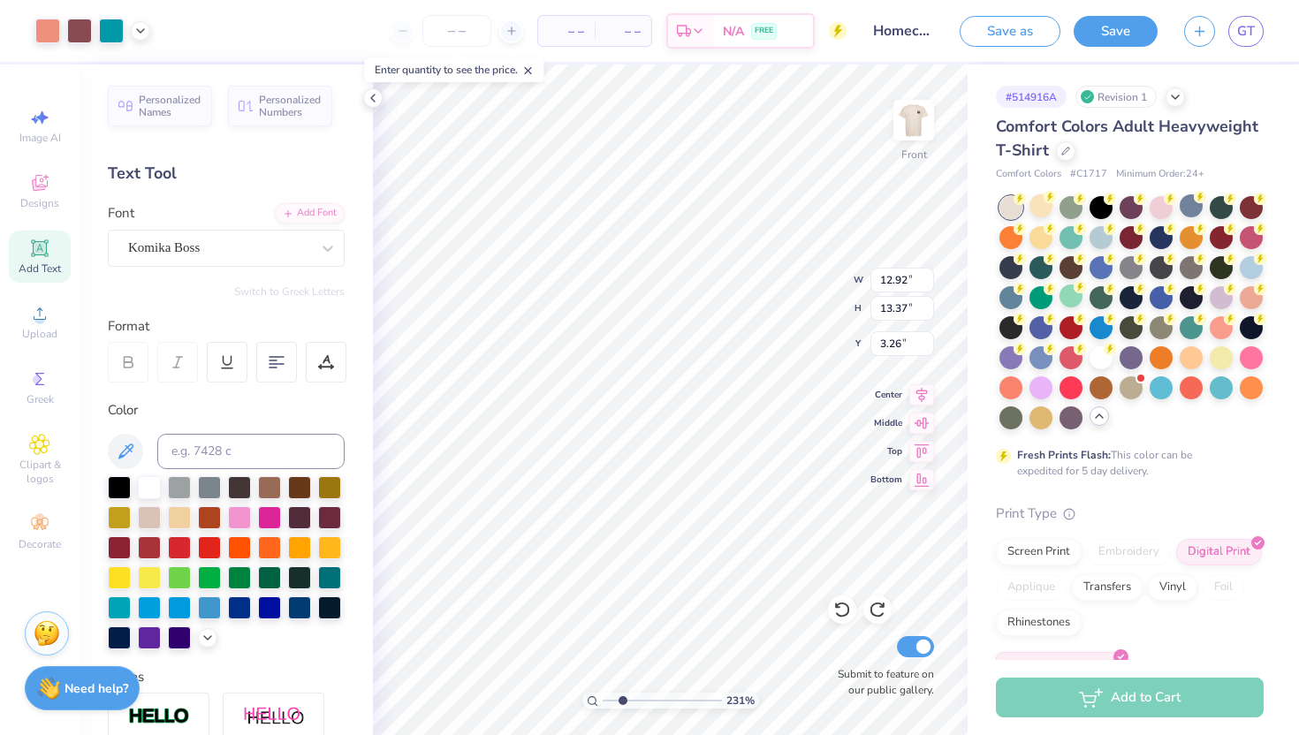
type input "1.39"
type input "12.93"
drag, startPoint x: 625, startPoint y: 696, endPoint x: 605, endPoint y: 698, distance: 19.5
type input "1"
click at [605, 698] on input "range" at bounding box center [662, 701] width 119 height 16
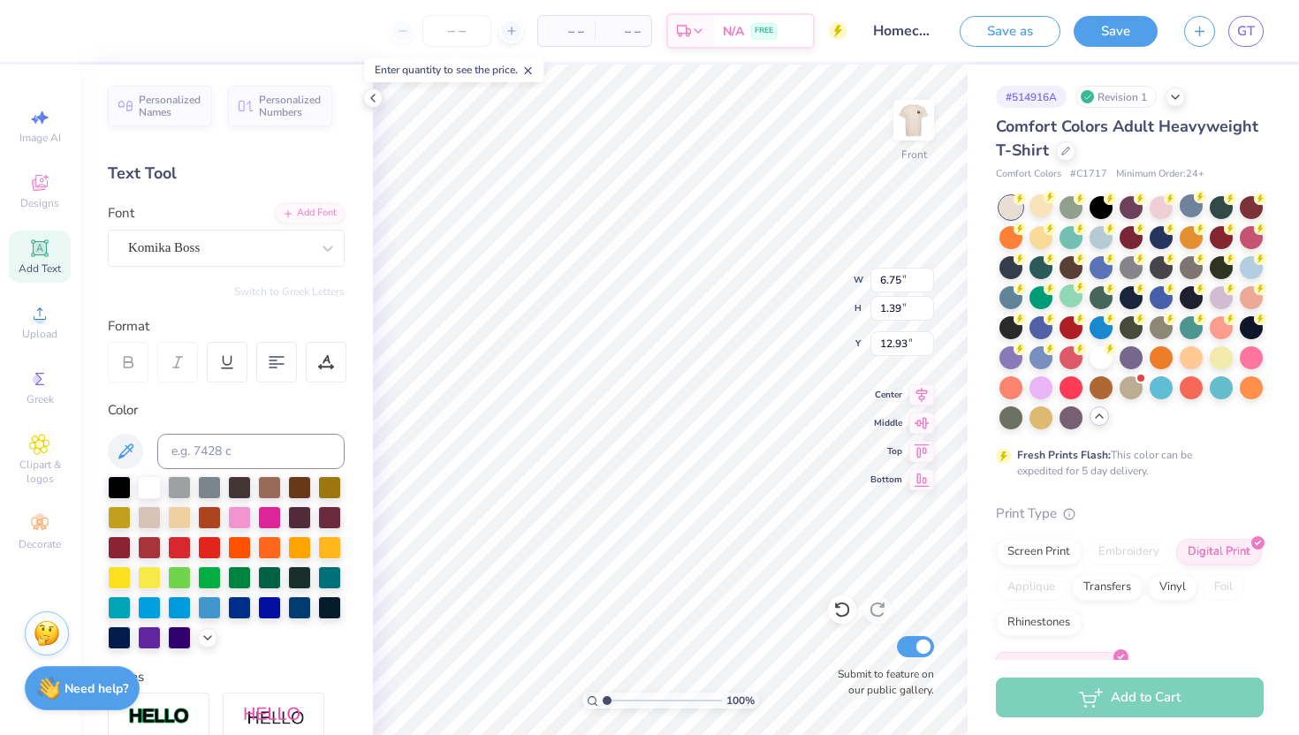
type input "13.06"
type input "6.16"
type input "1.26"
type input "13.12"
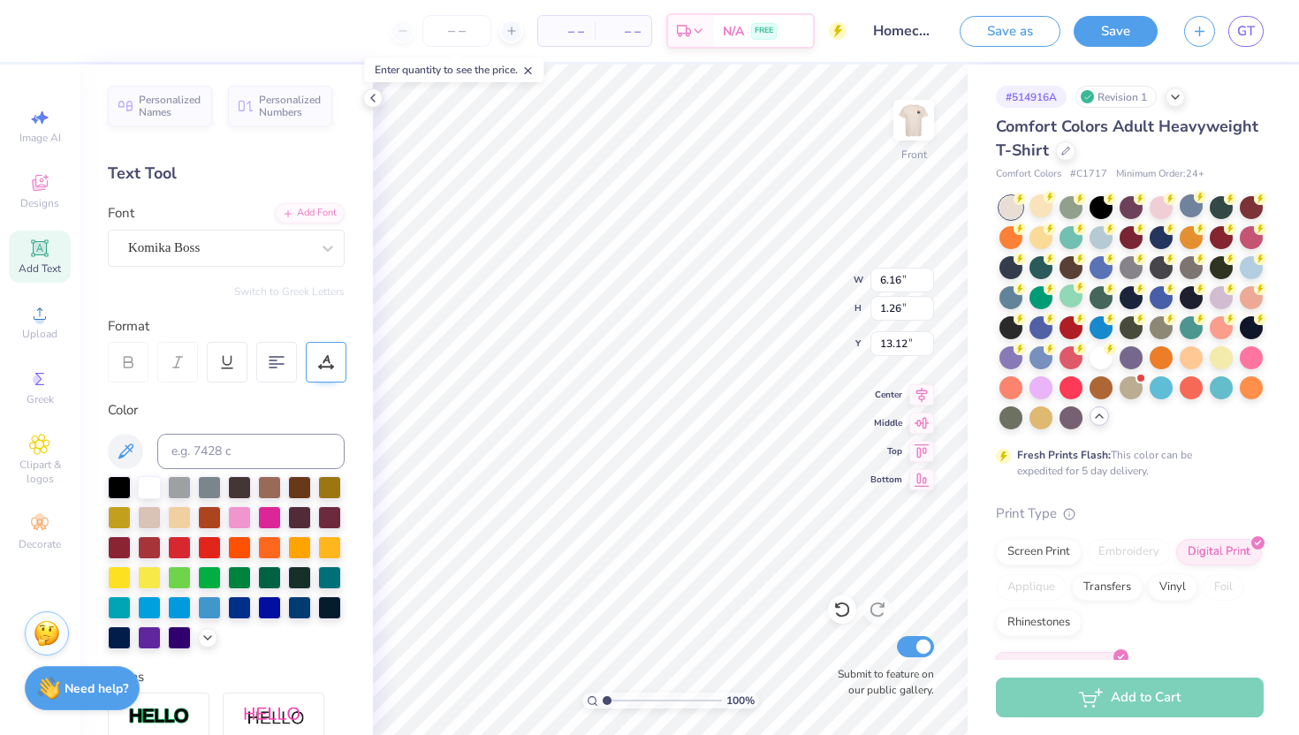
click at [328, 361] on icon at bounding box center [327, 359] width 8 height 9
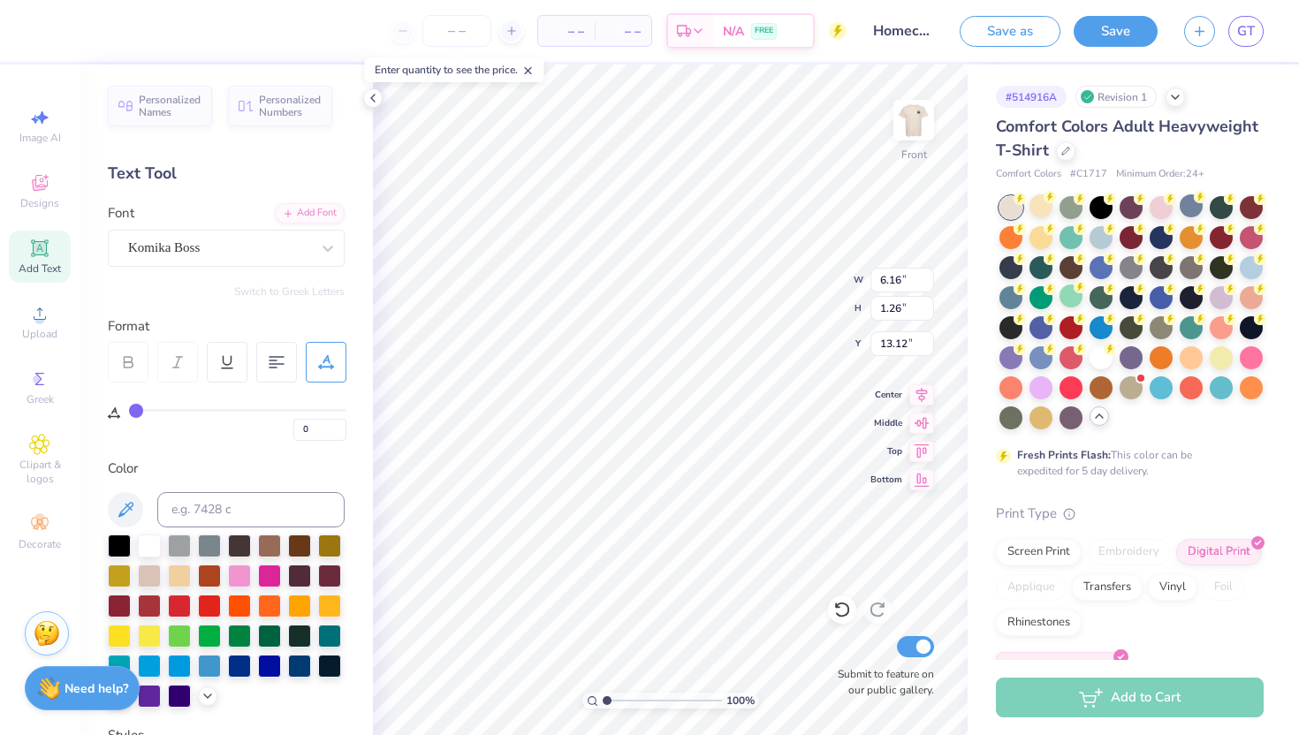
type input "1"
type input "2"
type input "3"
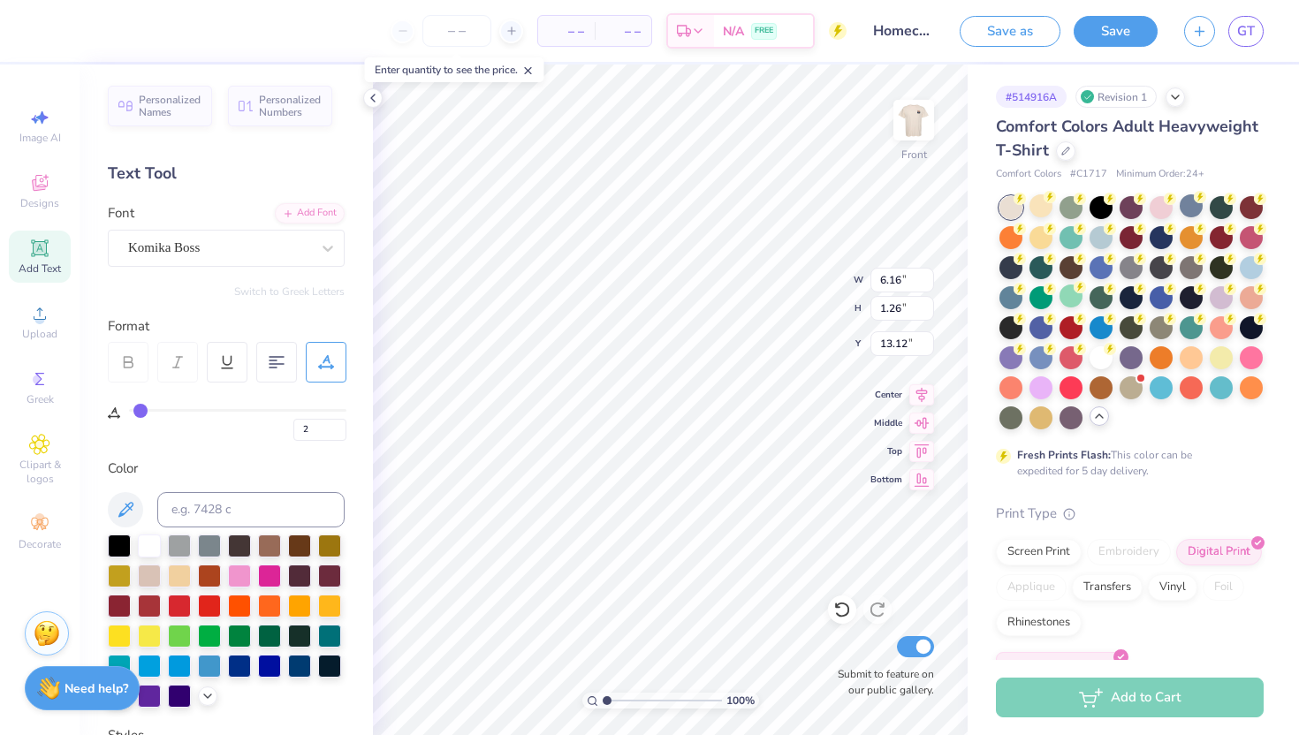
type input "3"
type input "4"
click at [144, 409] on input "range" at bounding box center [237, 410] width 217 height 3
type input "7"
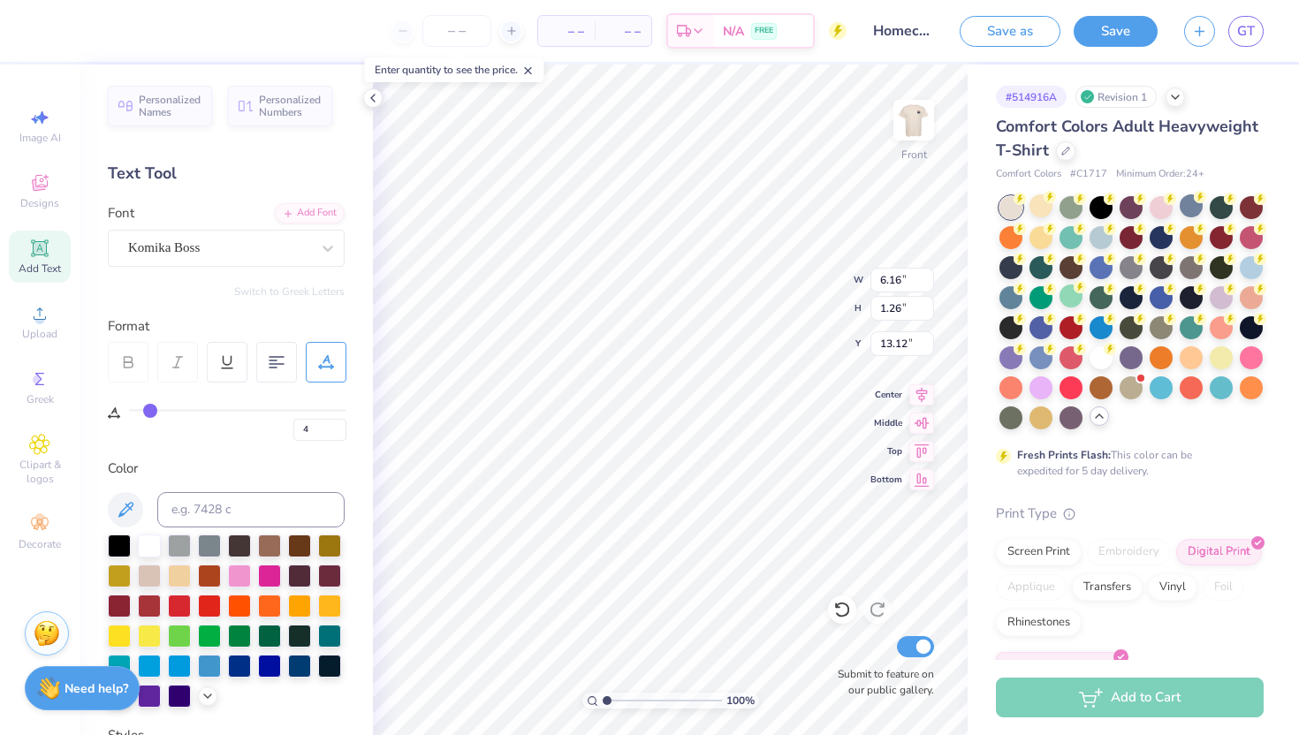
type input "7"
type input "8"
type input "9"
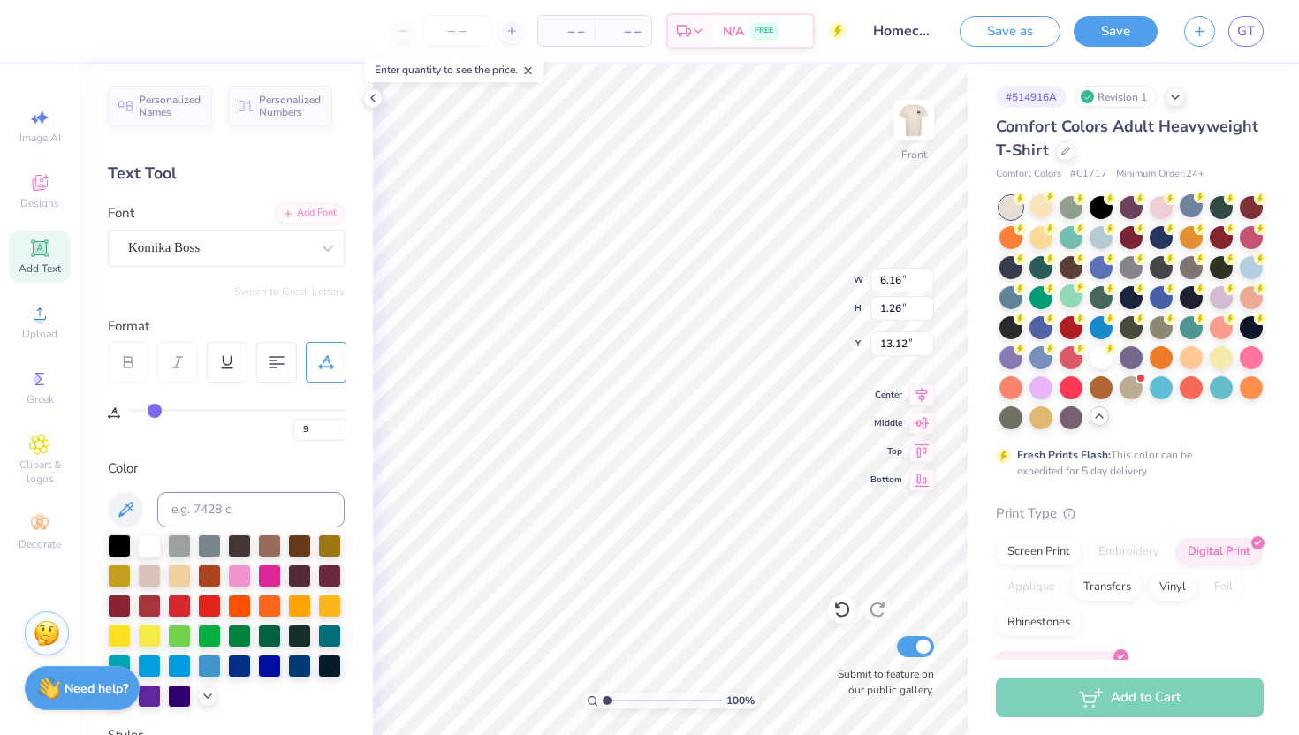
type input "10"
type input "11"
type input "12"
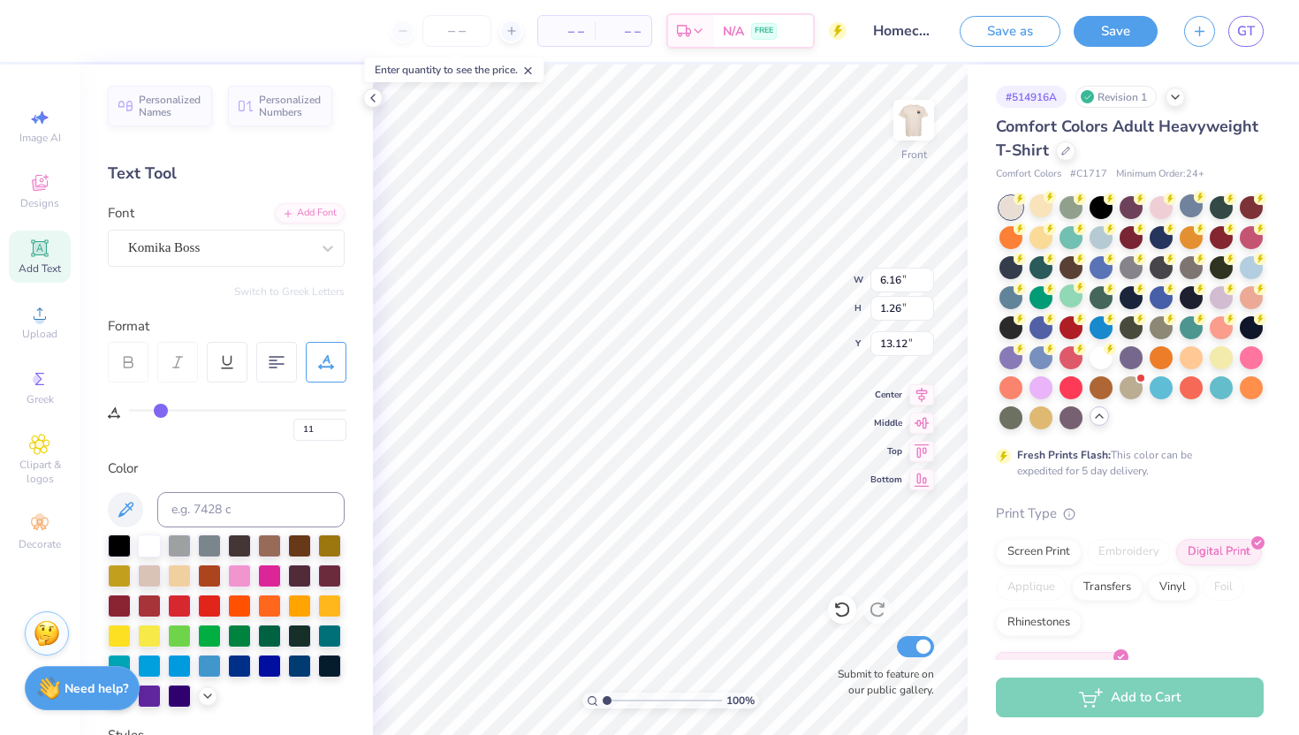
type input "12"
drag, startPoint x: 146, startPoint y: 407, endPoint x: 159, endPoint y: 407, distance: 13.3
click at [159, 409] on input "range" at bounding box center [237, 410] width 217 height 3
click at [916, 392] on icon at bounding box center [921, 392] width 25 height 21
type input "11"
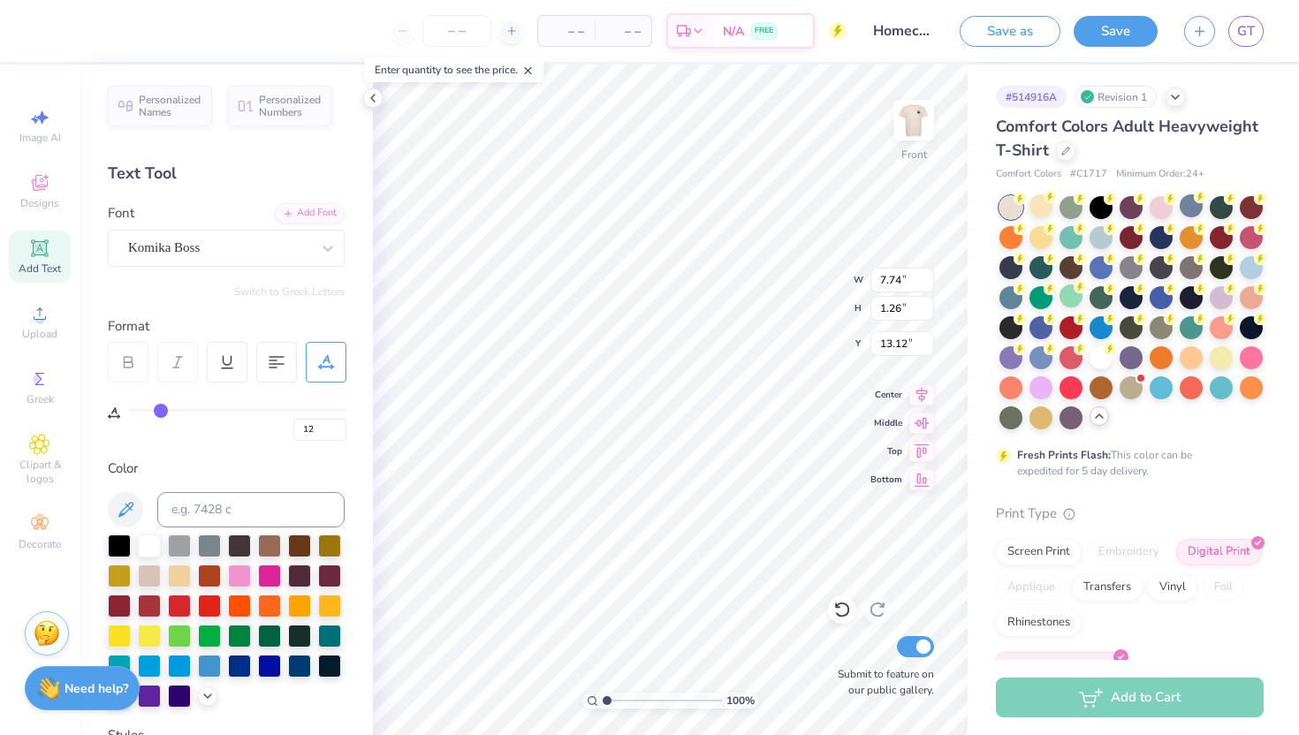
type input "11"
type input "12"
type input "13"
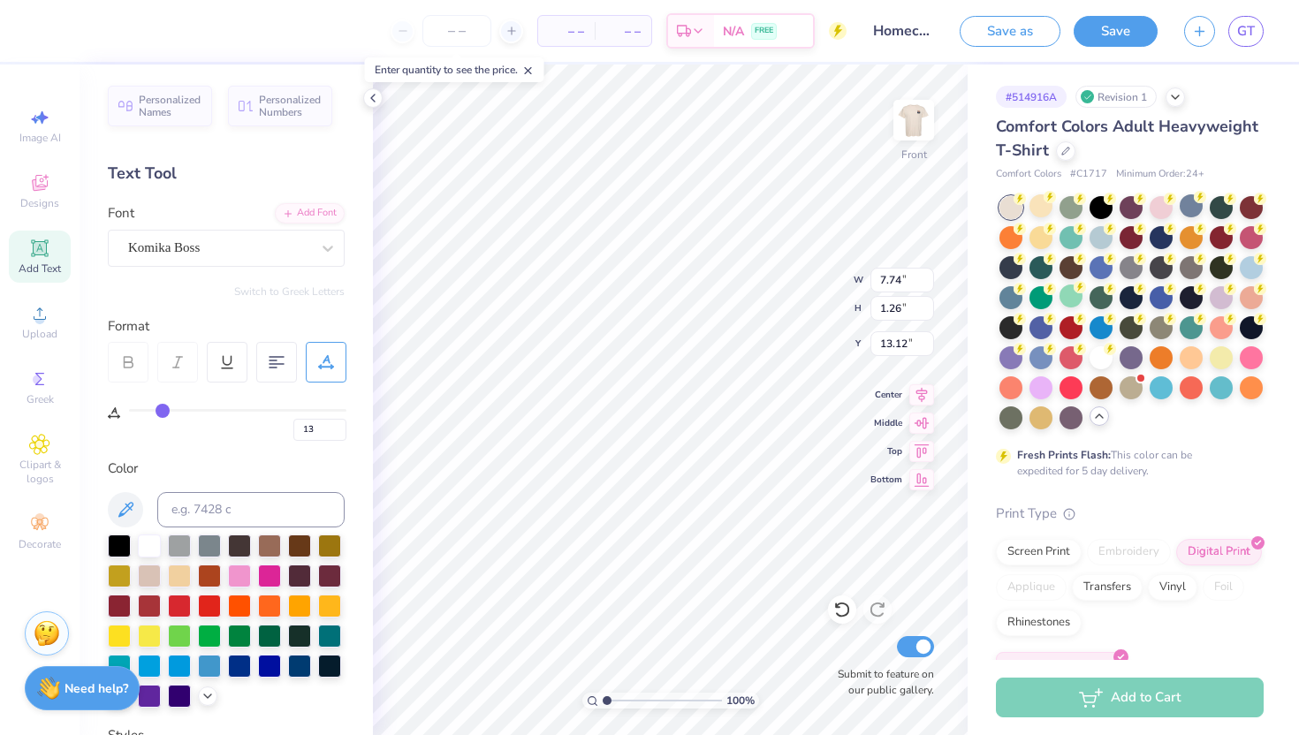
type input "14"
type input "15"
type input "16"
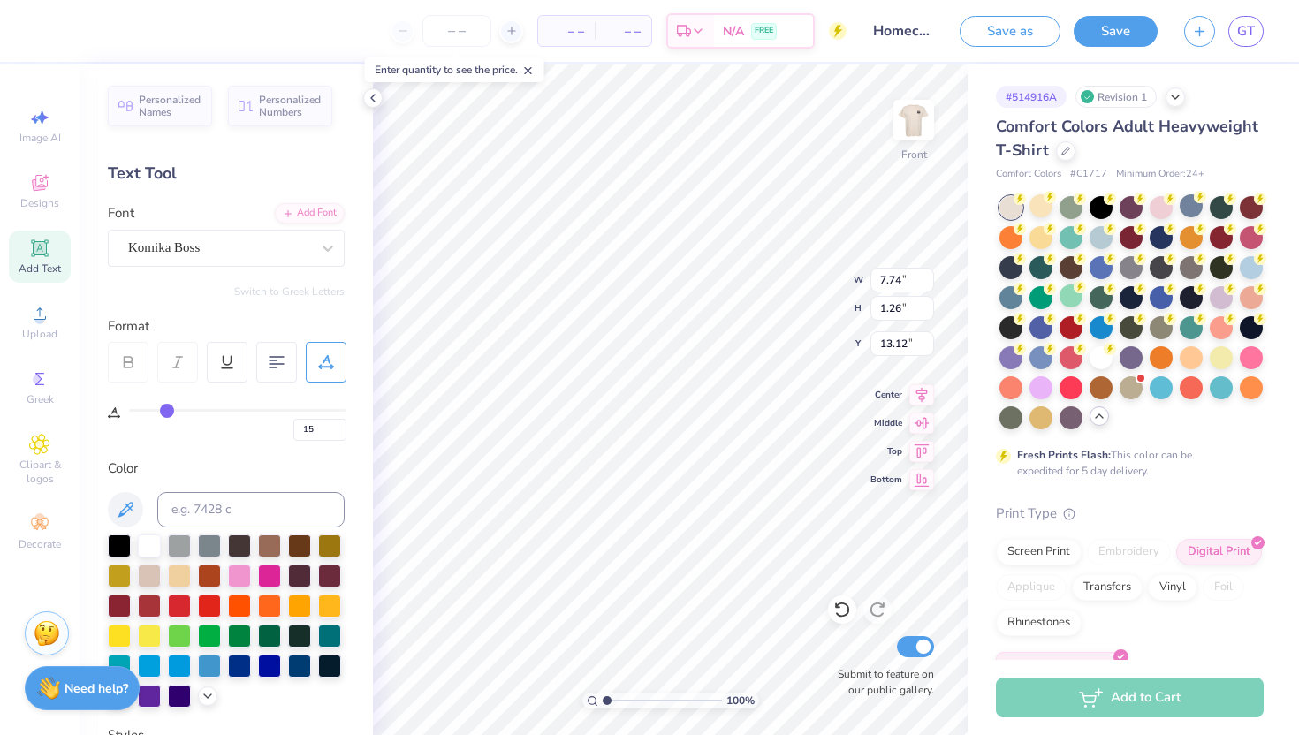
type input "16"
drag, startPoint x: 158, startPoint y: 413, endPoint x: 169, endPoint y: 413, distance: 10.6
type input "16"
click at [169, 412] on input "range" at bounding box center [237, 410] width 217 height 3
type input "8.27"
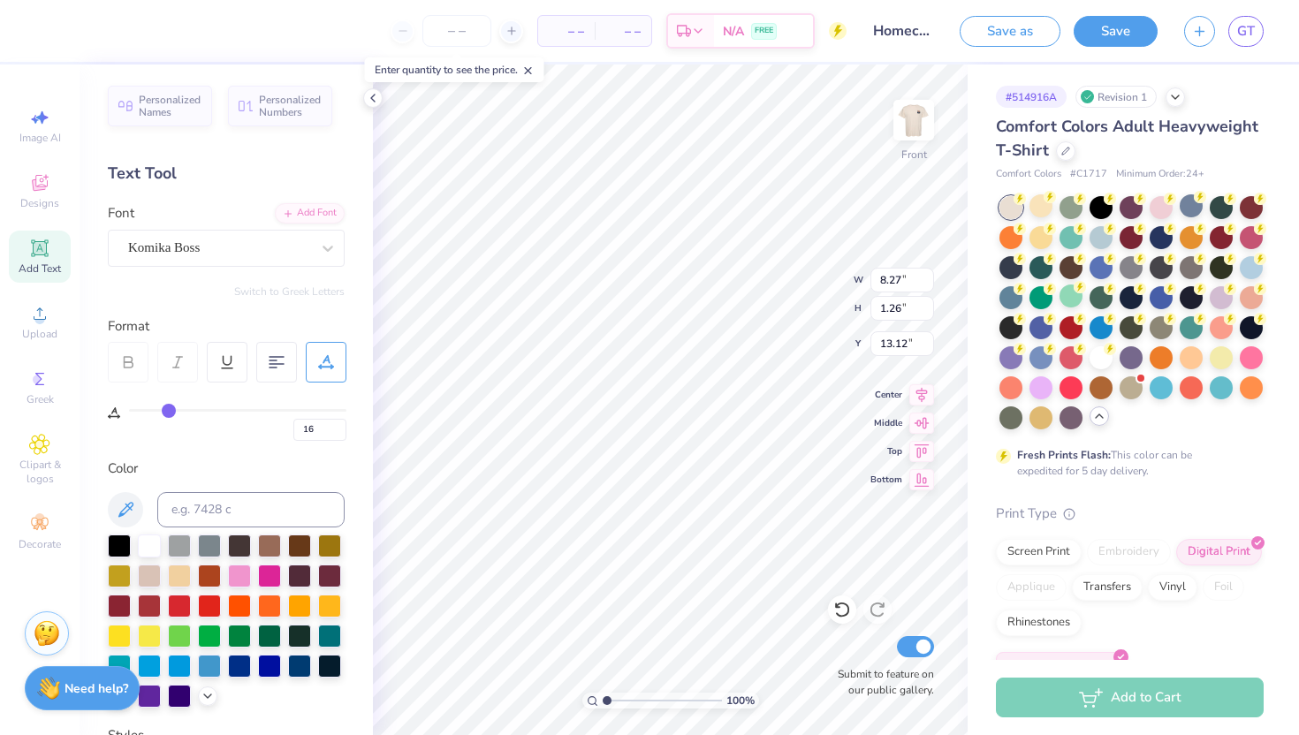
type input "17"
type input "18"
type input "17"
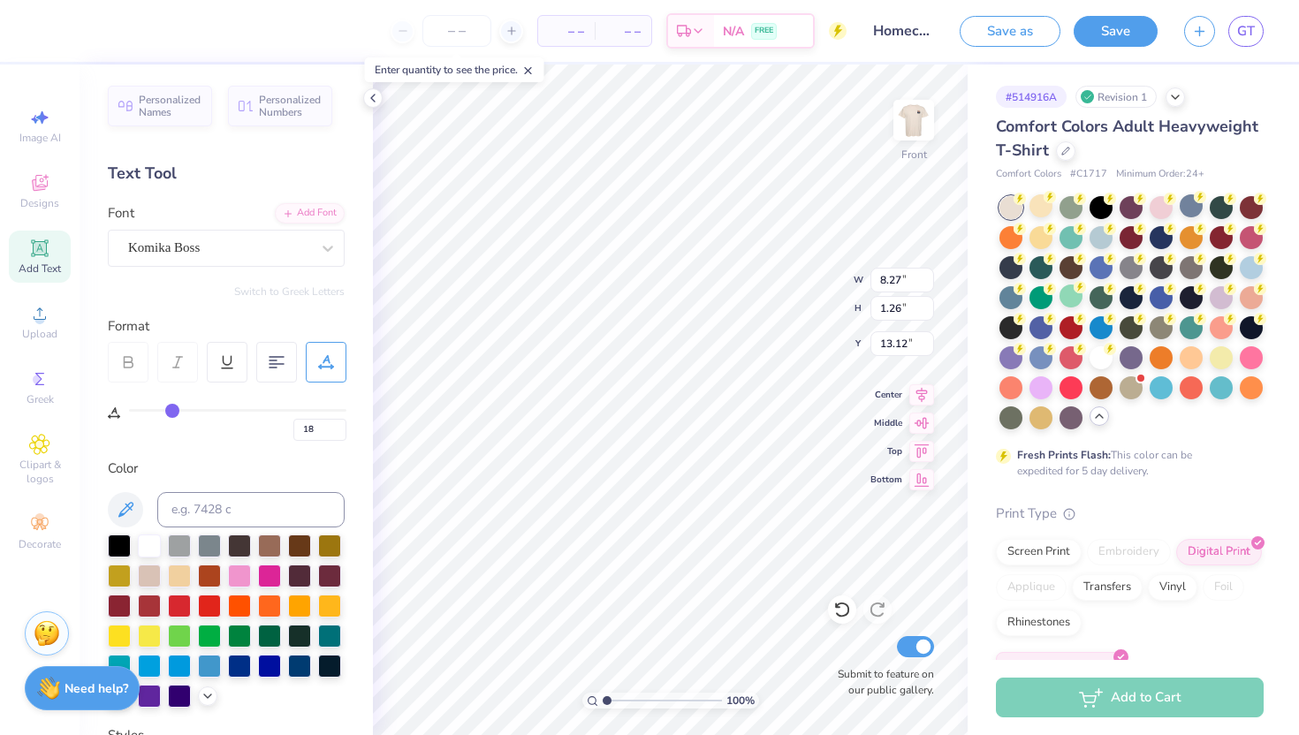
type input "17"
type input "8.53"
type input "16"
type input "15"
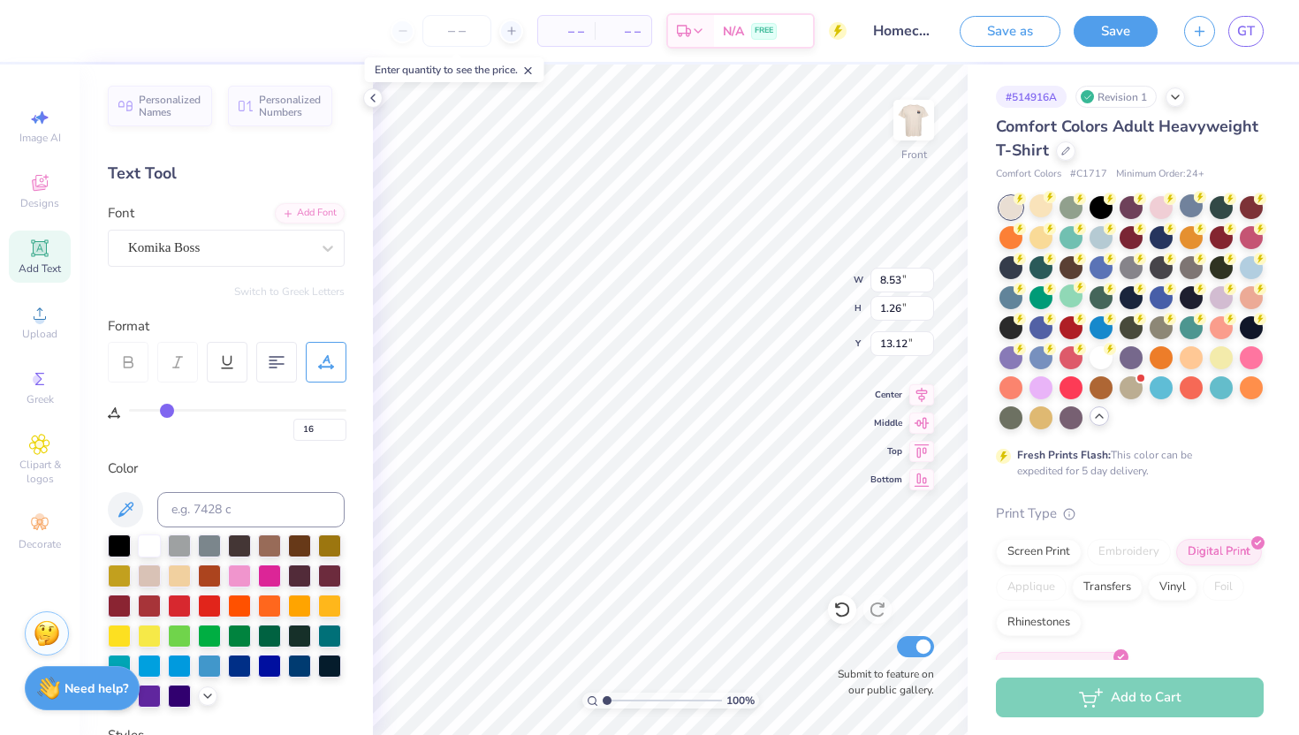
type input "15"
type input "13"
type input "8.13"
type input "12"
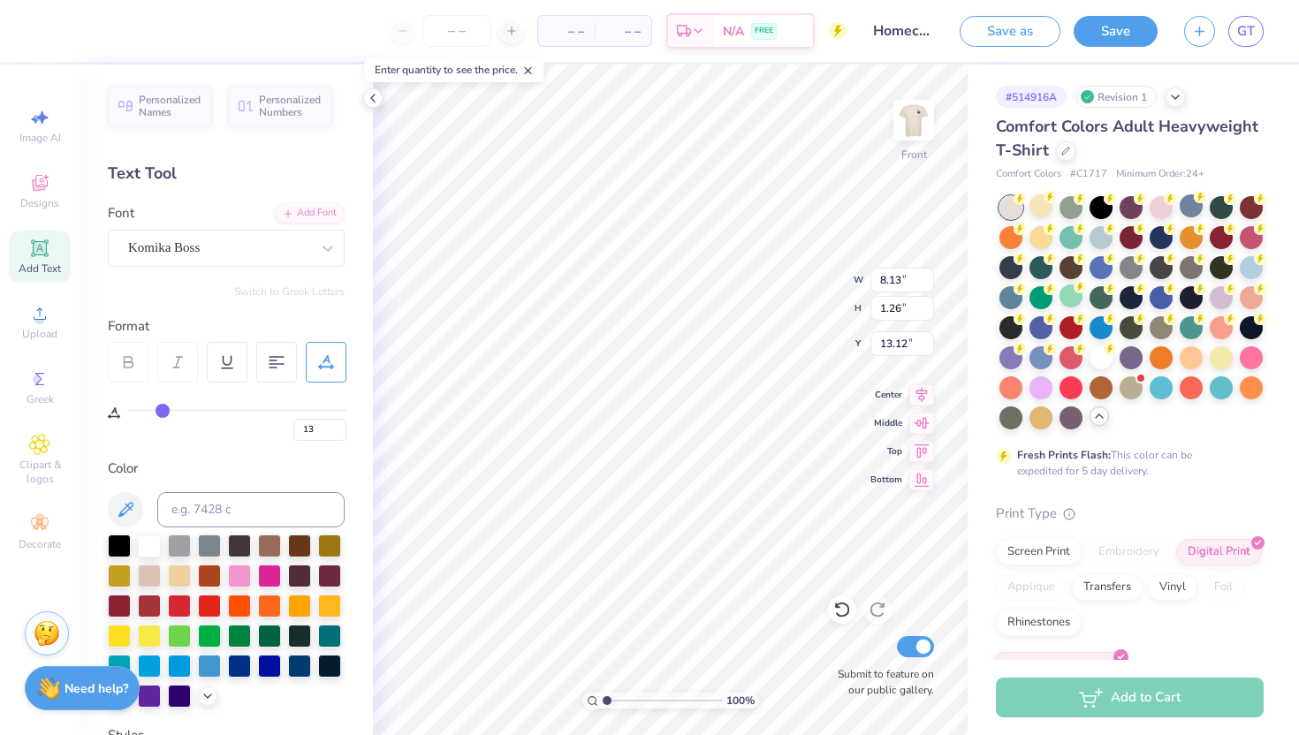
type input "12"
click at [160, 412] on input "range" at bounding box center [237, 410] width 217 height 3
type input "7.74"
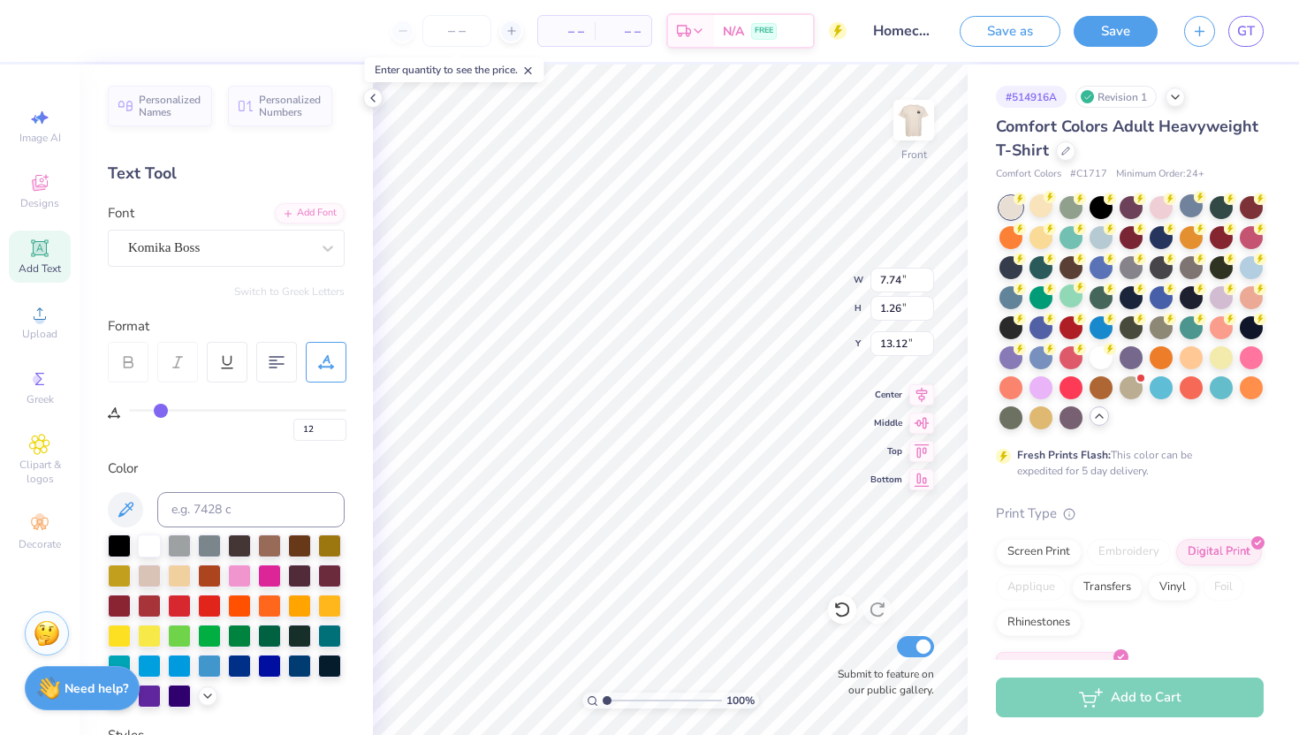
type textarea "AXP X DPHIE"
click at [335, 432] on input "11" at bounding box center [319, 430] width 53 height 22
click at [335, 432] on input "10" at bounding box center [319, 430] width 53 height 22
click at [340, 422] on input "10" at bounding box center [319, 430] width 53 height 22
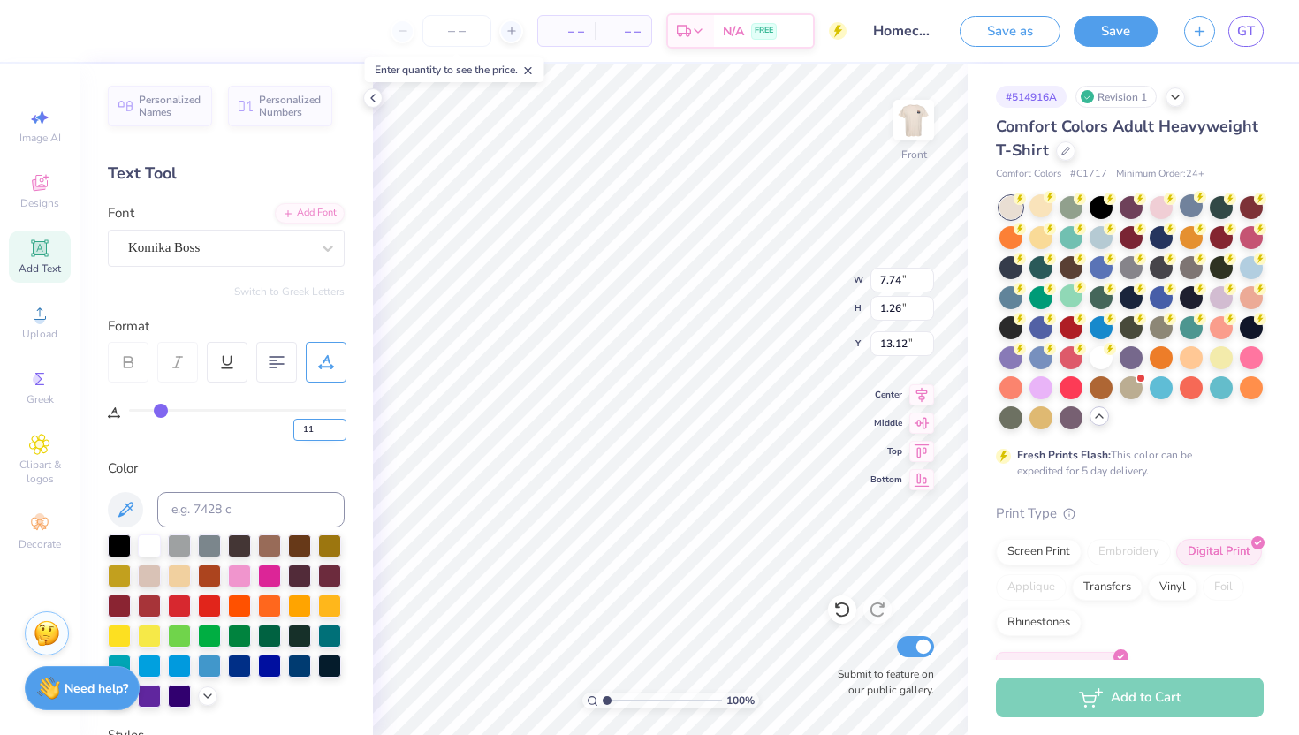
click at [338, 427] on input "11" at bounding box center [319, 430] width 53 height 22
click at [338, 427] on input "12" at bounding box center [319, 430] width 53 height 22
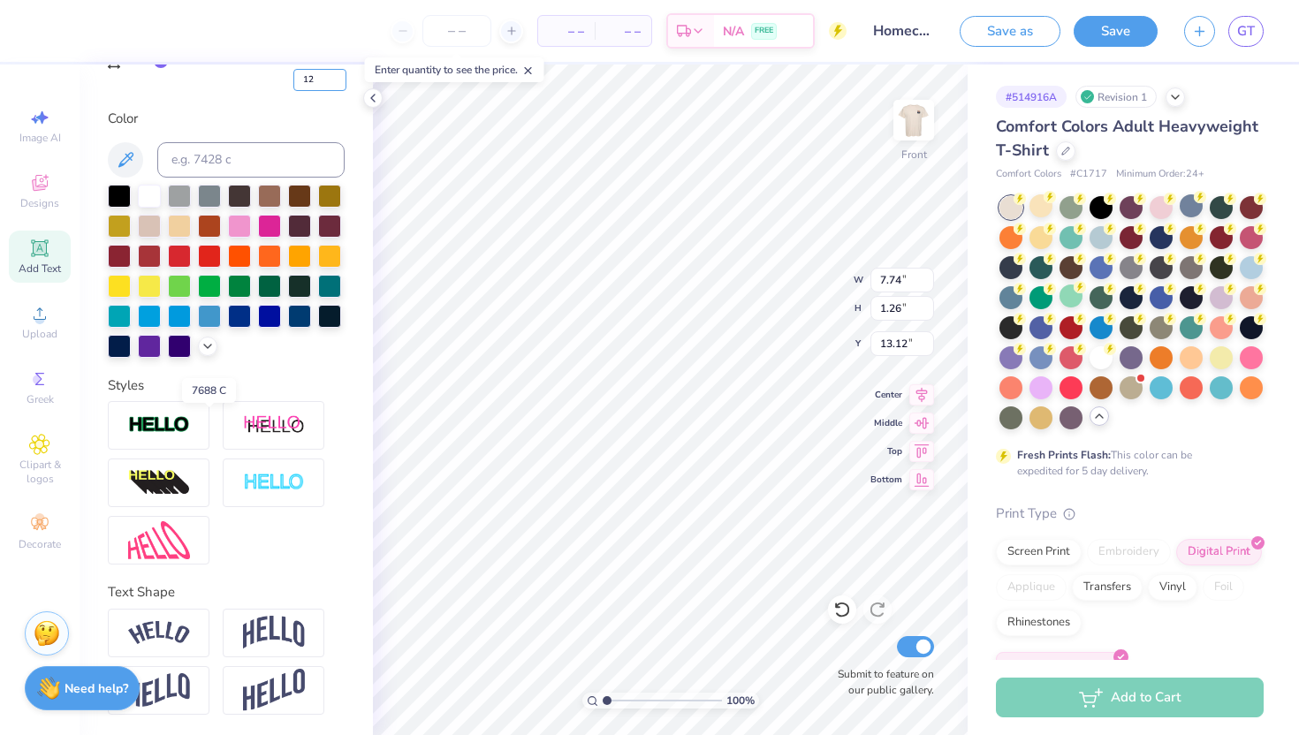
scroll to position [0, 0]
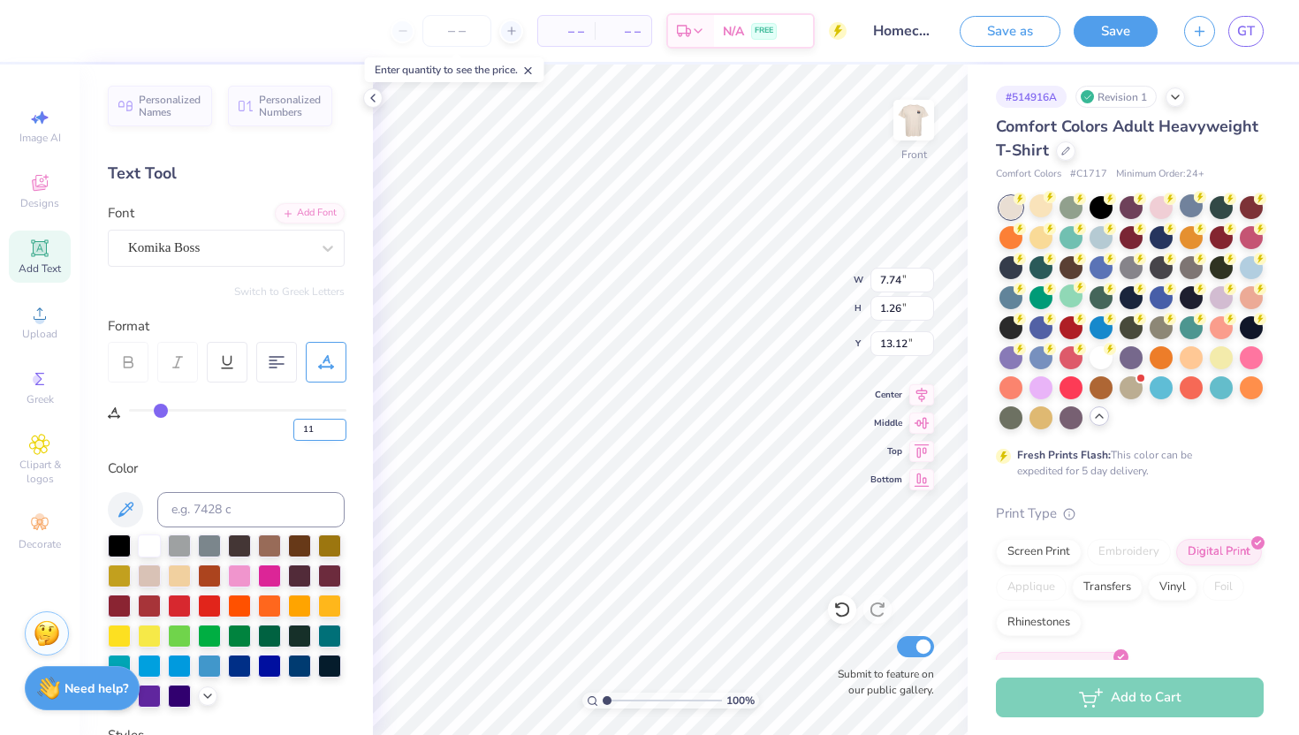
click at [342, 435] on input "11" at bounding box center [319, 430] width 53 height 22
click at [342, 435] on input "10" at bounding box center [319, 430] width 53 height 22
type input "9"
click at [342, 435] on input "9" at bounding box center [319, 430] width 53 height 22
type input "9"
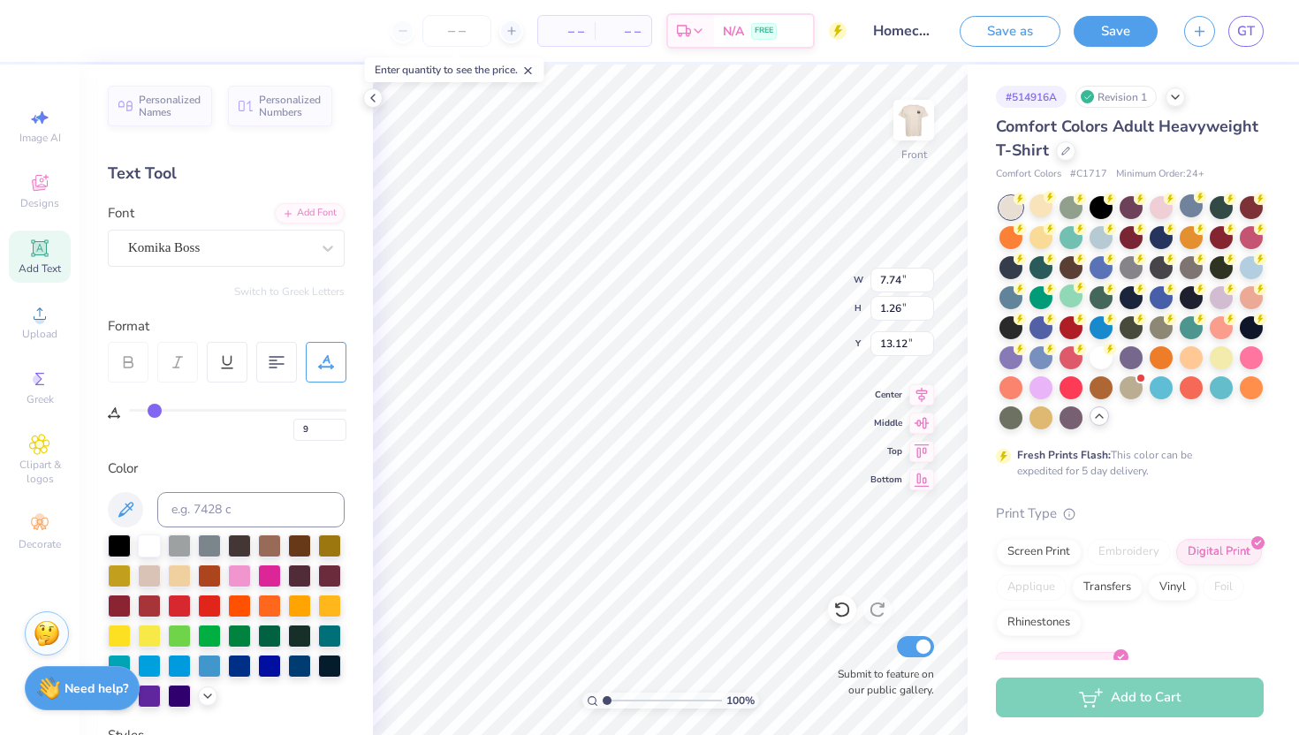
click at [229, 443] on div "Personalized Names Personalized Numbers Text Tool Add Font Font Komika Boss Swi…" at bounding box center [226, 400] width 293 height 671
click at [316, 422] on input "9" at bounding box center [319, 430] width 53 height 22
click at [339, 431] on input "8" at bounding box center [319, 430] width 53 height 22
click at [339, 431] on input "7" at bounding box center [319, 430] width 53 height 22
type input "6"
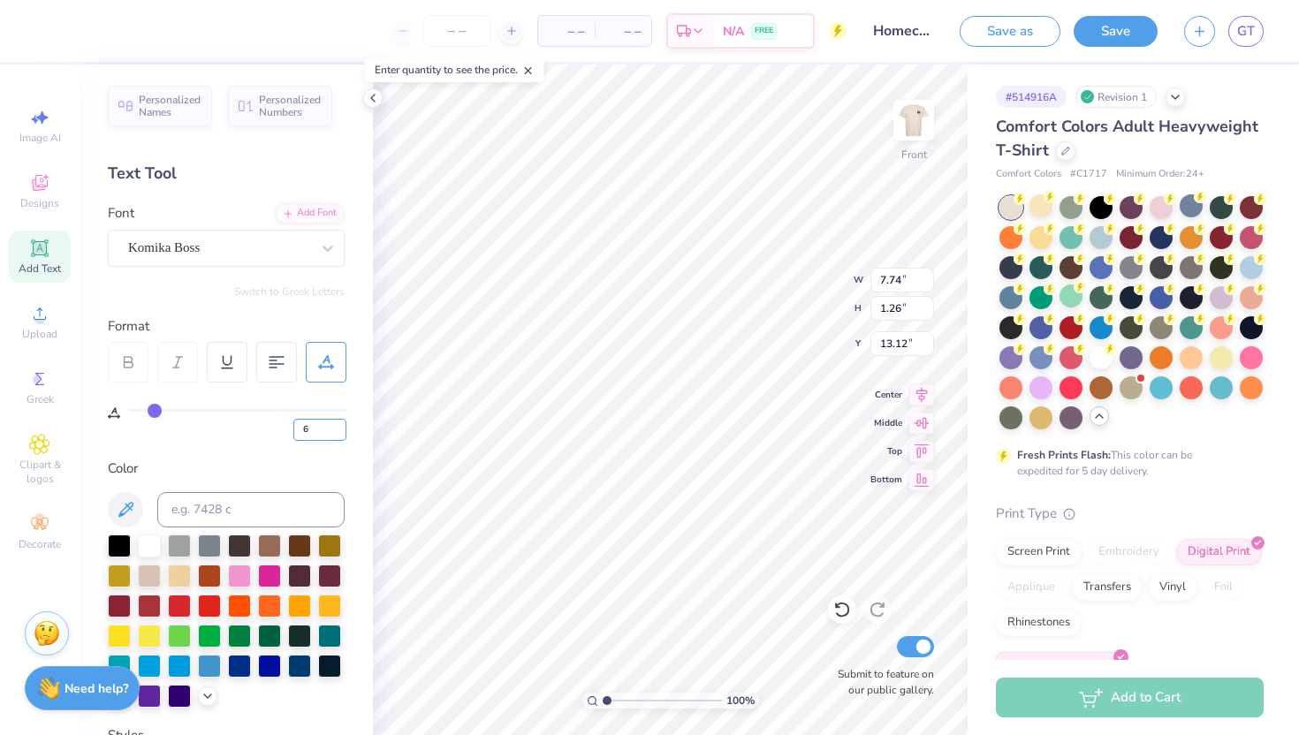
click at [339, 431] on input "6" at bounding box center [319, 430] width 53 height 22
type input "6"
click at [333, 420] on input "6" at bounding box center [319, 430] width 53 height 22
type input "12"
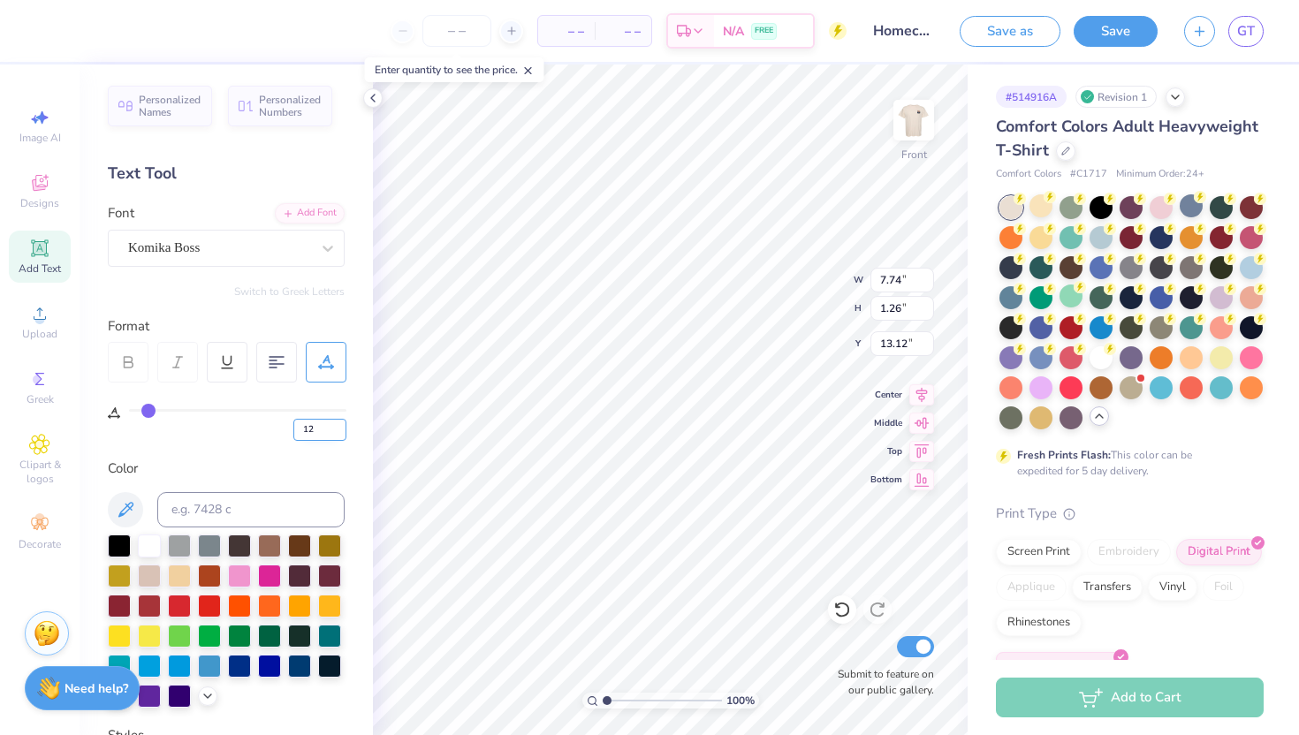
type input "12"
click at [278, 355] on icon at bounding box center [277, 362] width 16 height 16
type textarea "AXP DPHIE"
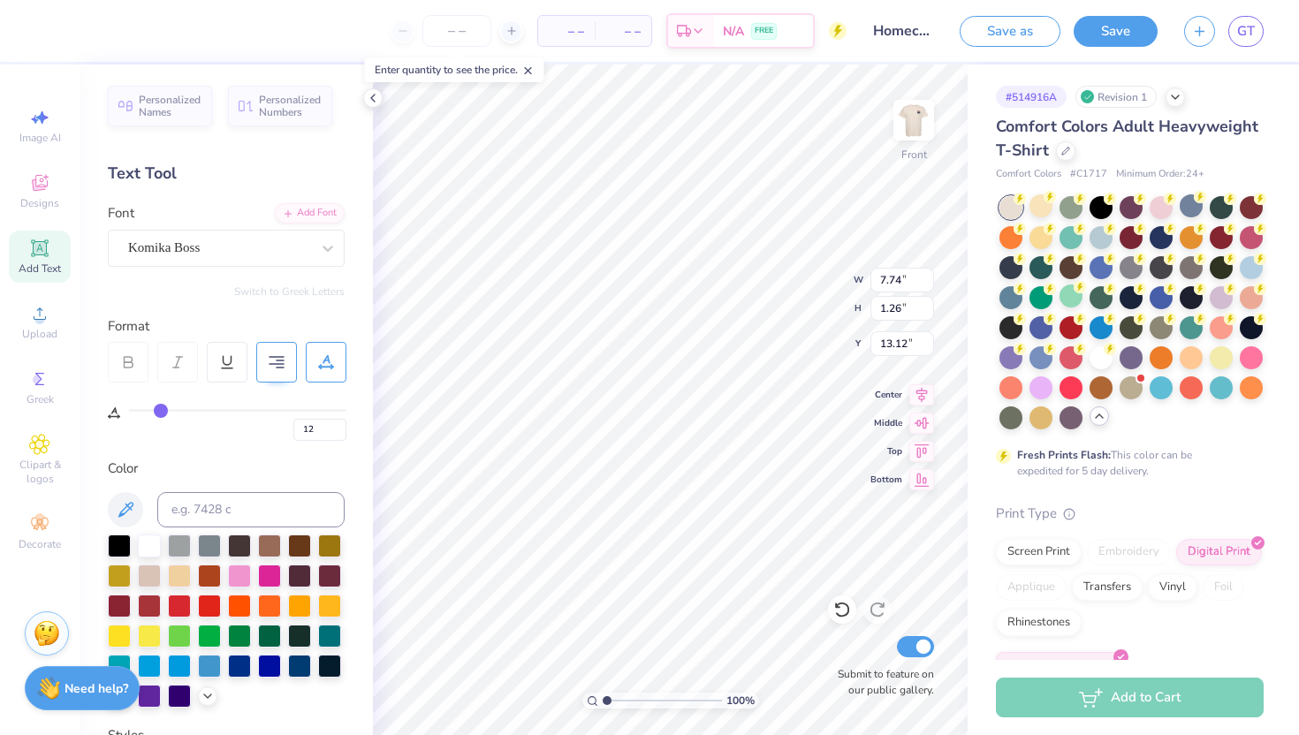
type textarea "AXP DPHIE"
type textarea "AXP = DPHIE"
type textarea "AXP - DPHIE"
type textarea "AXP DPHIE"
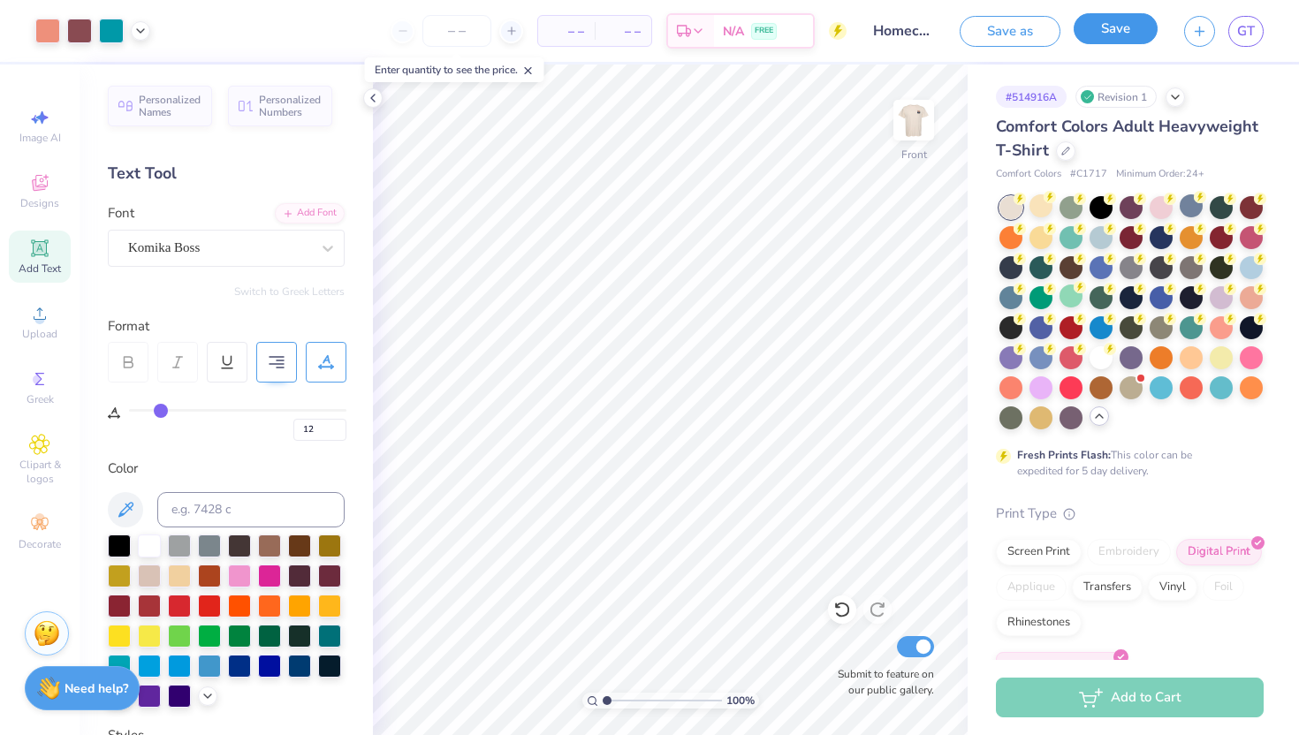
click at [1096, 28] on button "Save" at bounding box center [1116, 28] width 84 height 31
click at [1065, 270] on div at bounding box center [1071, 266] width 23 height 23
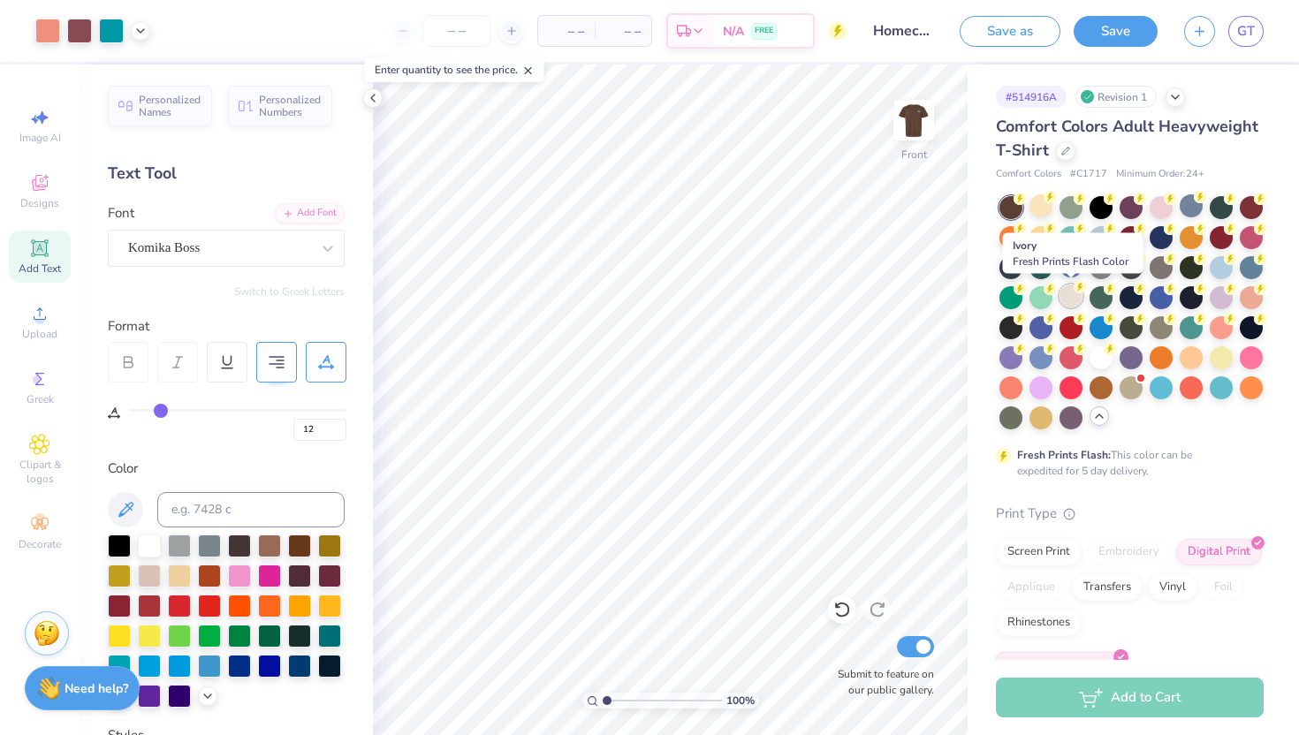
click at [1068, 285] on div at bounding box center [1071, 296] width 23 height 23
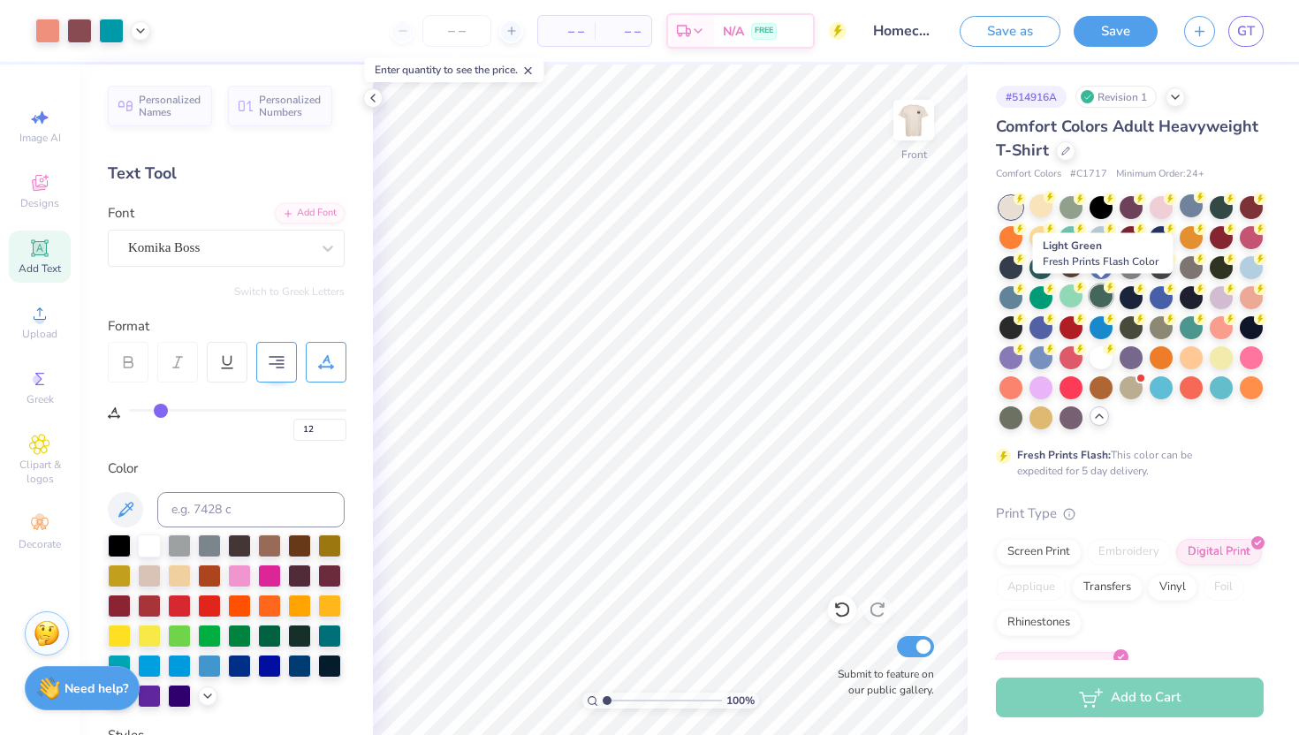
click at [1099, 298] on div at bounding box center [1101, 296] width 23 height 23
click at [1138, 300] on div at bounding box center [1131, 296] width 23 height 23
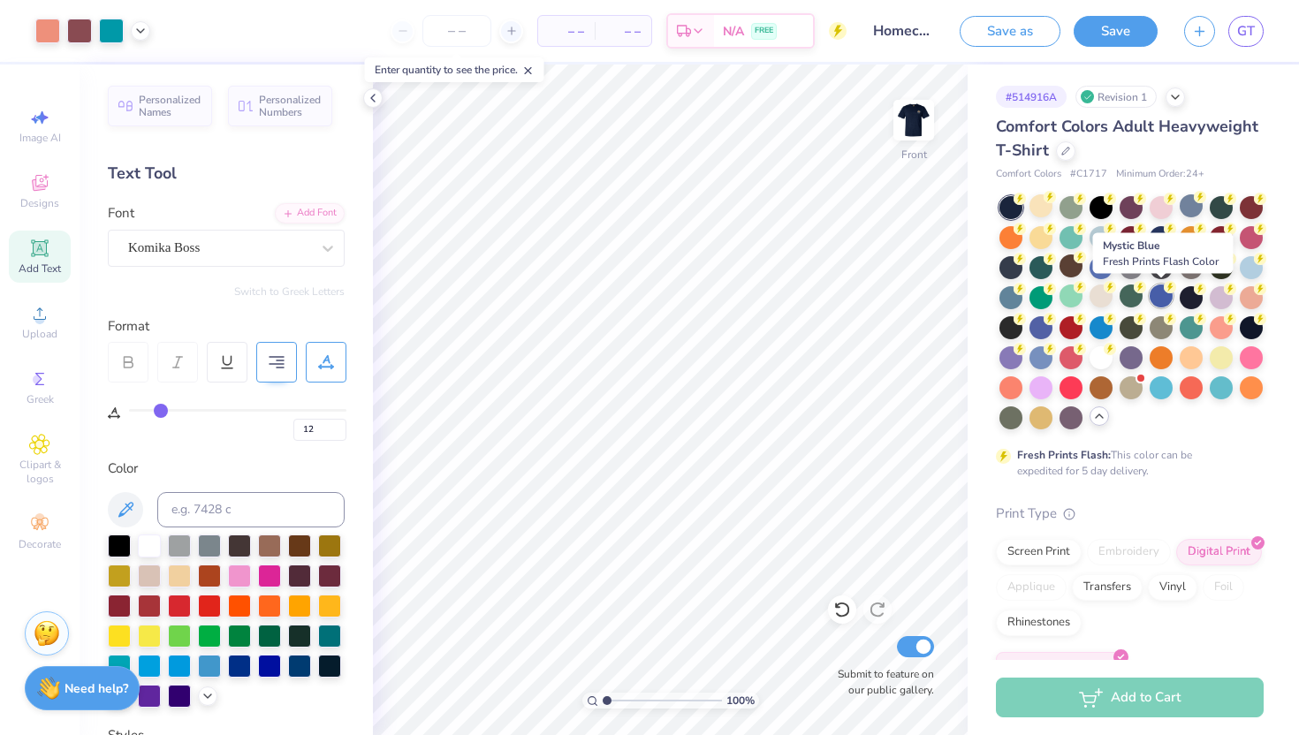
click at [1166, 300] on div at bounding box center [1161, 296] width 23 height 23
click at [1206, 300] on div at bounding box center [1132, 312] width 264 height 233
click at [1231, 301] on div at bounding box center [1221, 296] width 23 height 23
